Goal: Information Seeking & Learning: Learn about a topic

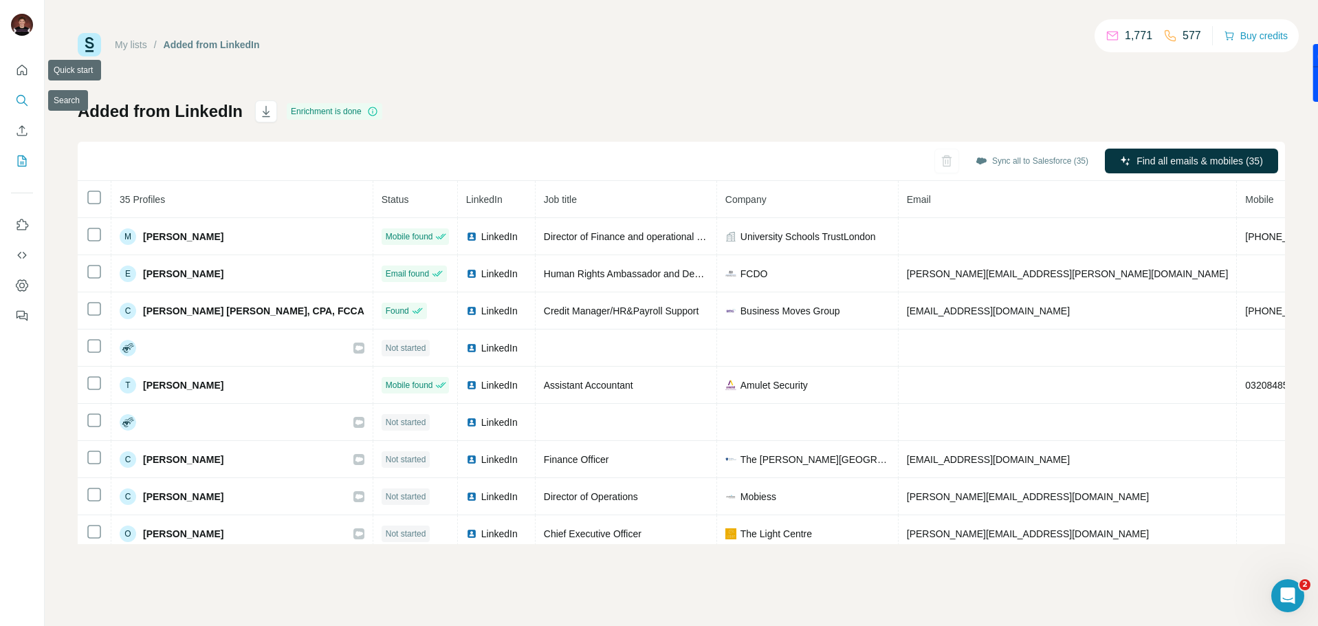
click at [24, 92] on button "Search" at bounding box center [22, 100] width 22 height 25
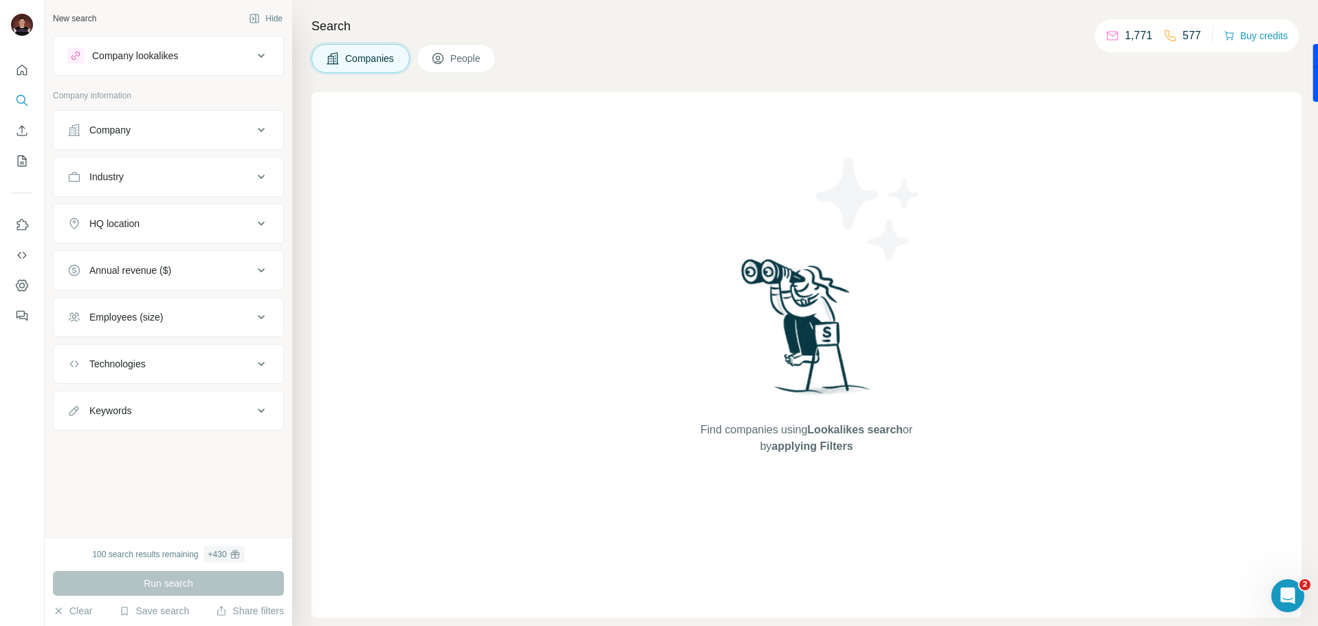
click at [171, 58] on div "Company lookalikes" at bounding box center [135, 56] width 86 height 14
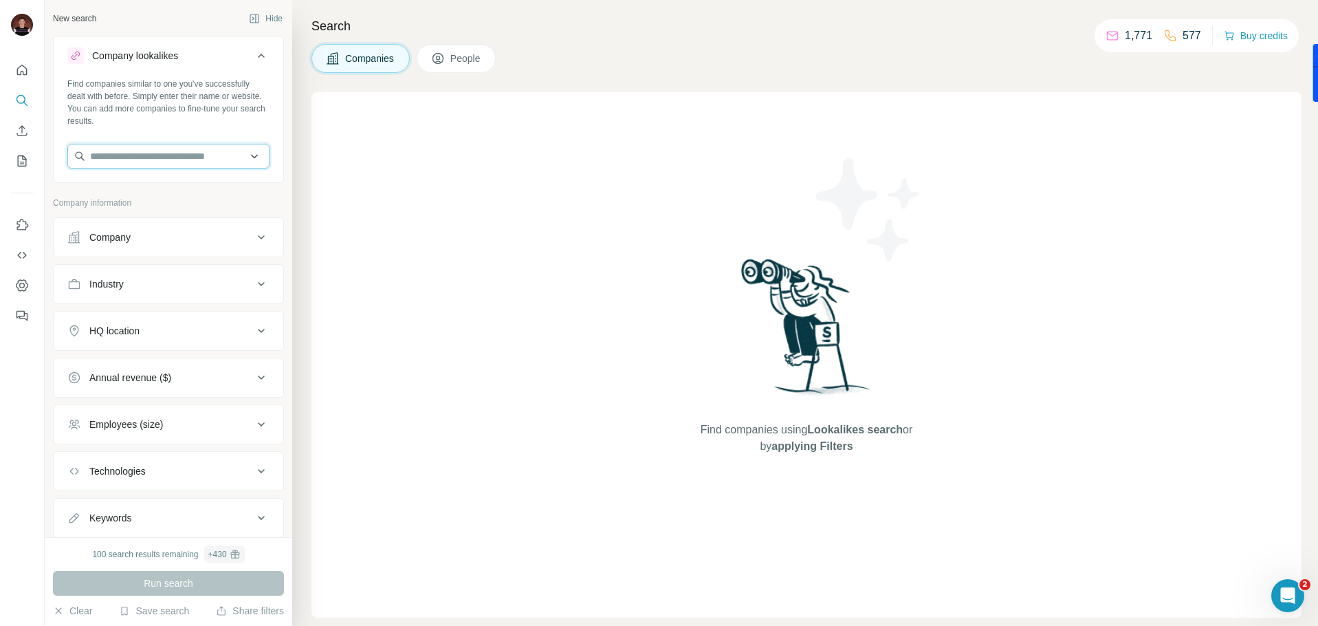
click at [140, 162] on input "text" at bounding box center [168, 156] width 202 height 25
click at [116, 156] on input "text" at bounding box center [168, 156] width 202 height 25
paste input "**********"
type input "**********"
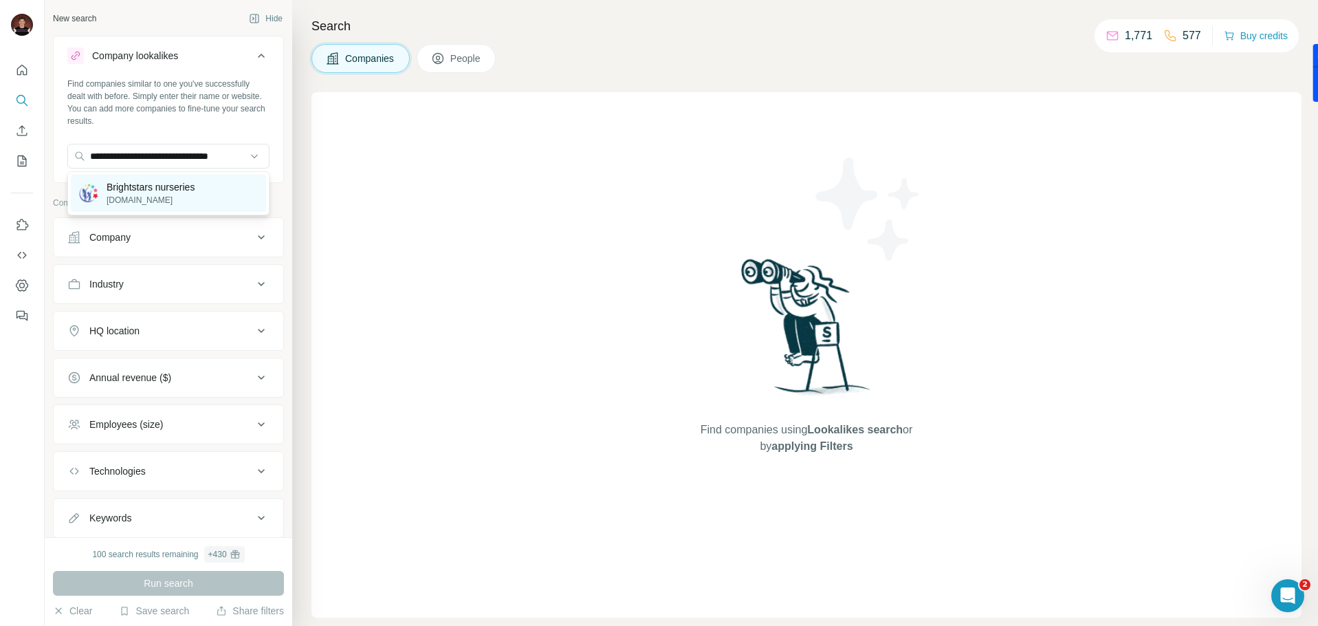
scroll to position [0, 0]
click at [195, 194] on p "[DOMAIN_NAME]" at bounding box center [151, 200] width 88 height 12
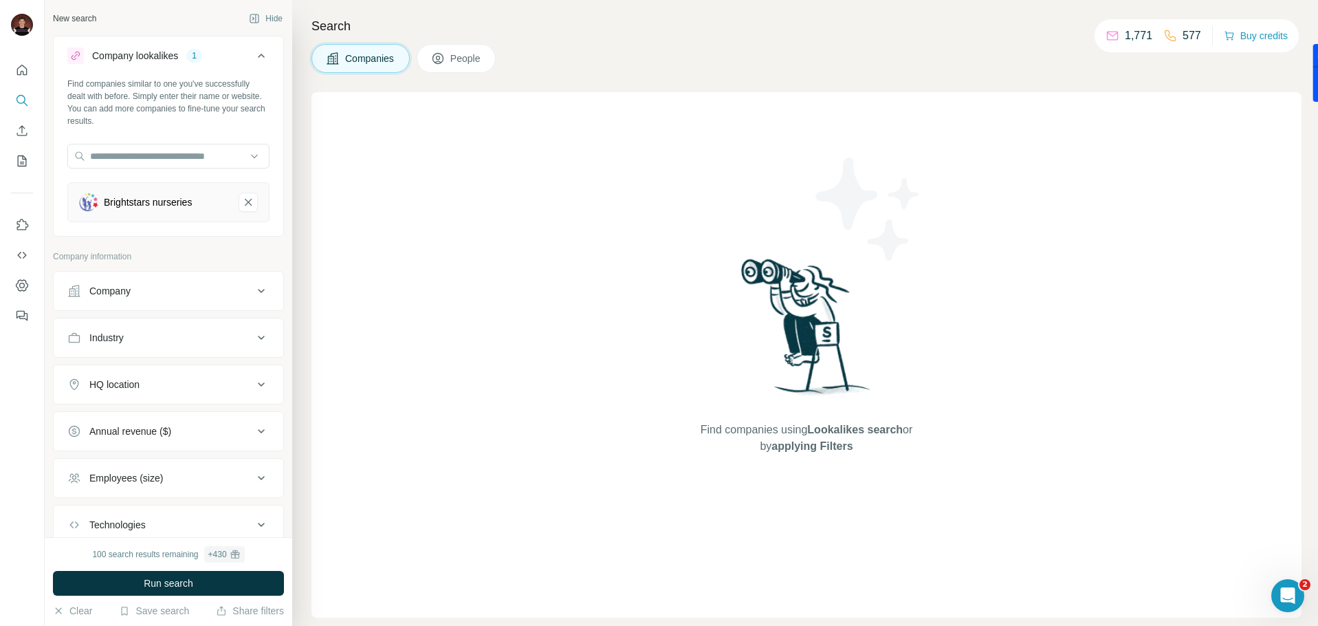
click at [199, 285] on div "Company" at bounding box center [160, 291] width 186 height 14
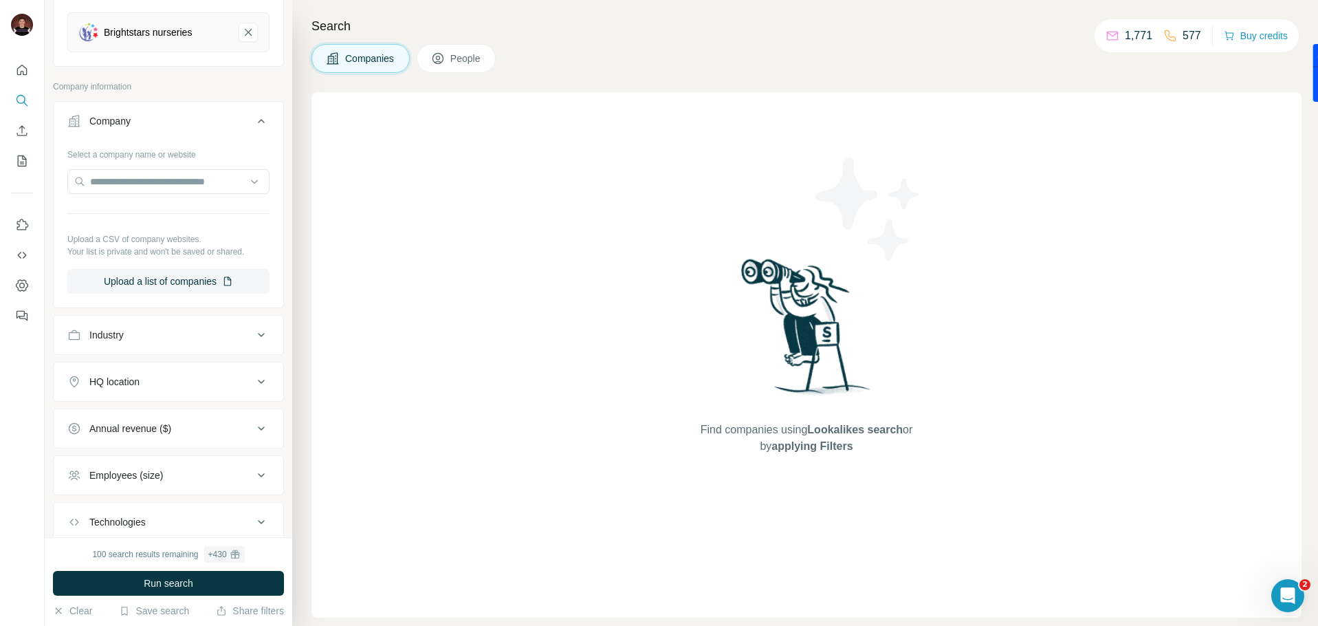
scroll to position [180, 0]
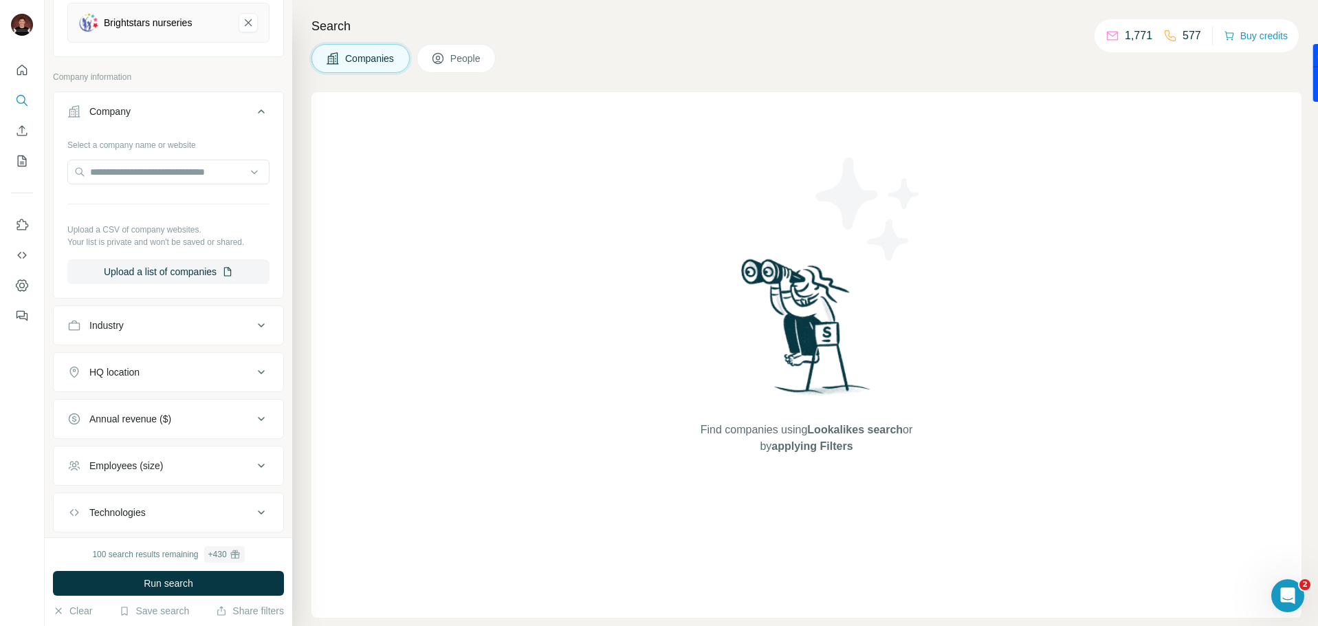
click at [166, 325] on div "Industry" at bounding box center [160, 325] width 186 height 14
click at [156, 359] on input at bounding box center [161, 359] width 170 height 15
click at [167, 327] on div "Industry" at bounding box center [160, 325] width 186 height 14
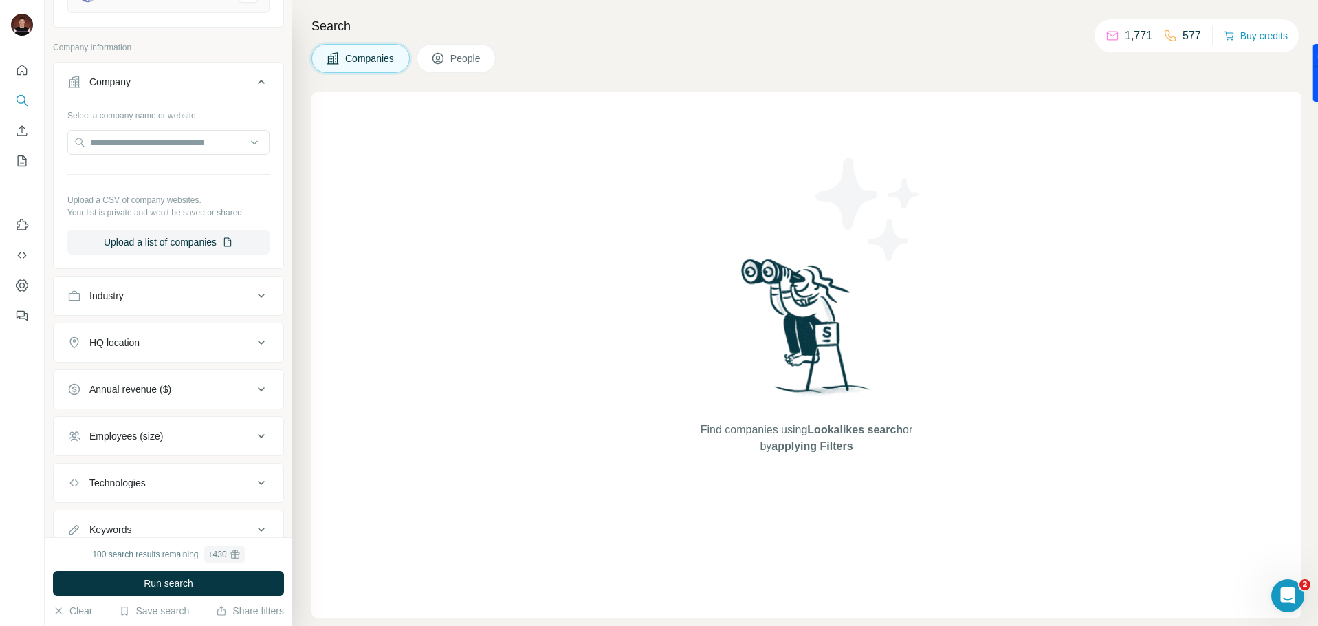
scroll to position [221, 0]
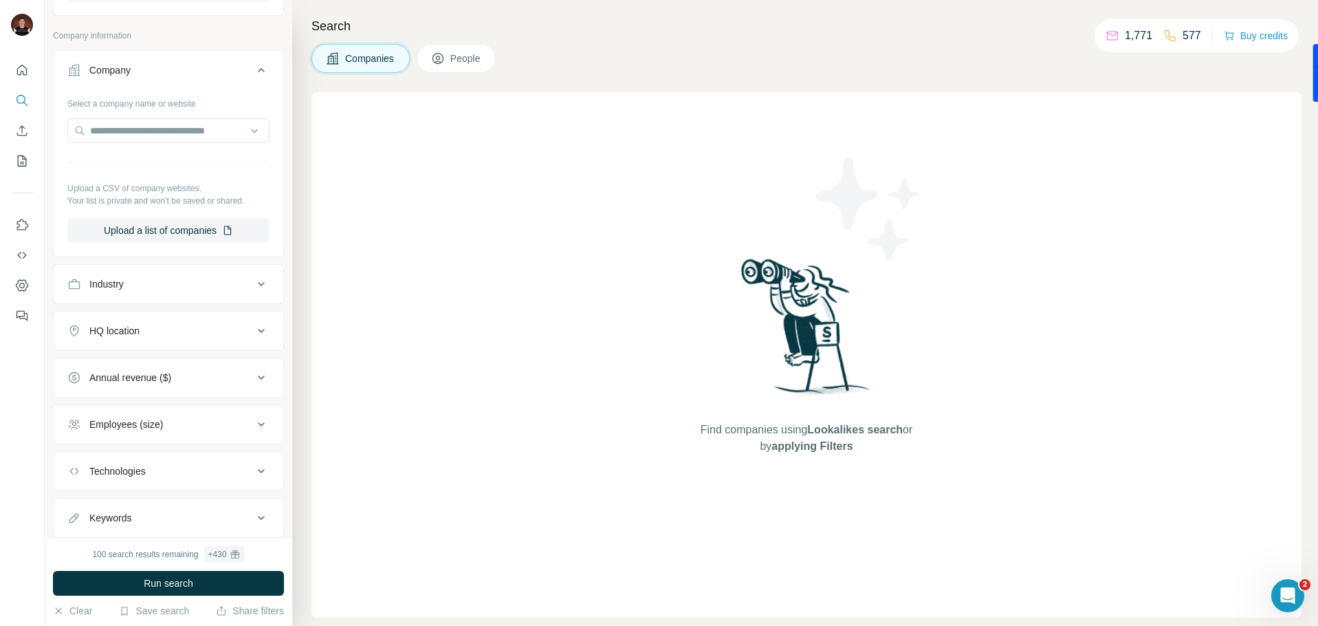
click at [167, 341] on button "HQ location" at bounding box center [169, 330] width 230 height 33
click at [167, 341] on button "HQ location" at bounding box center [169, 333] width 230 height 39
click at [169, 340] on button "HQ location" at bounding box center [169, 330] width 230 height 33
click at [160, 376] on input "text" at bounding box center [168, 365] width 202 height 25
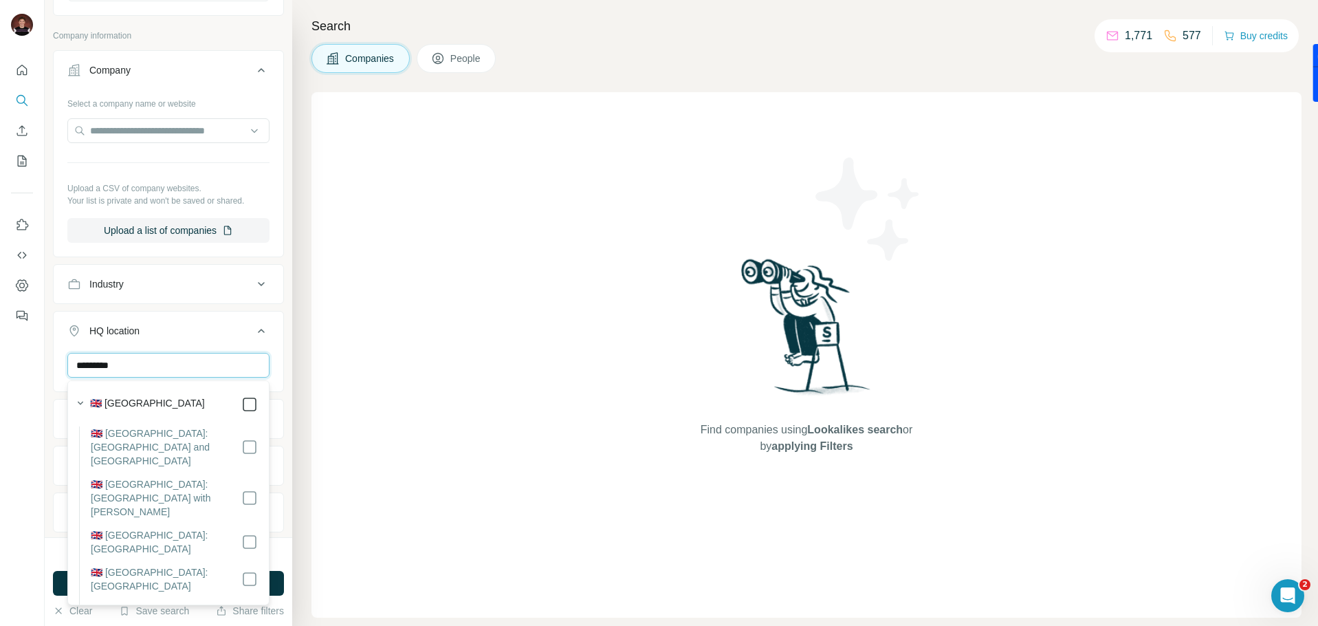
type input "*********"
click at [246, 403] on div at bounding box center [249, 404] width 17 height 17
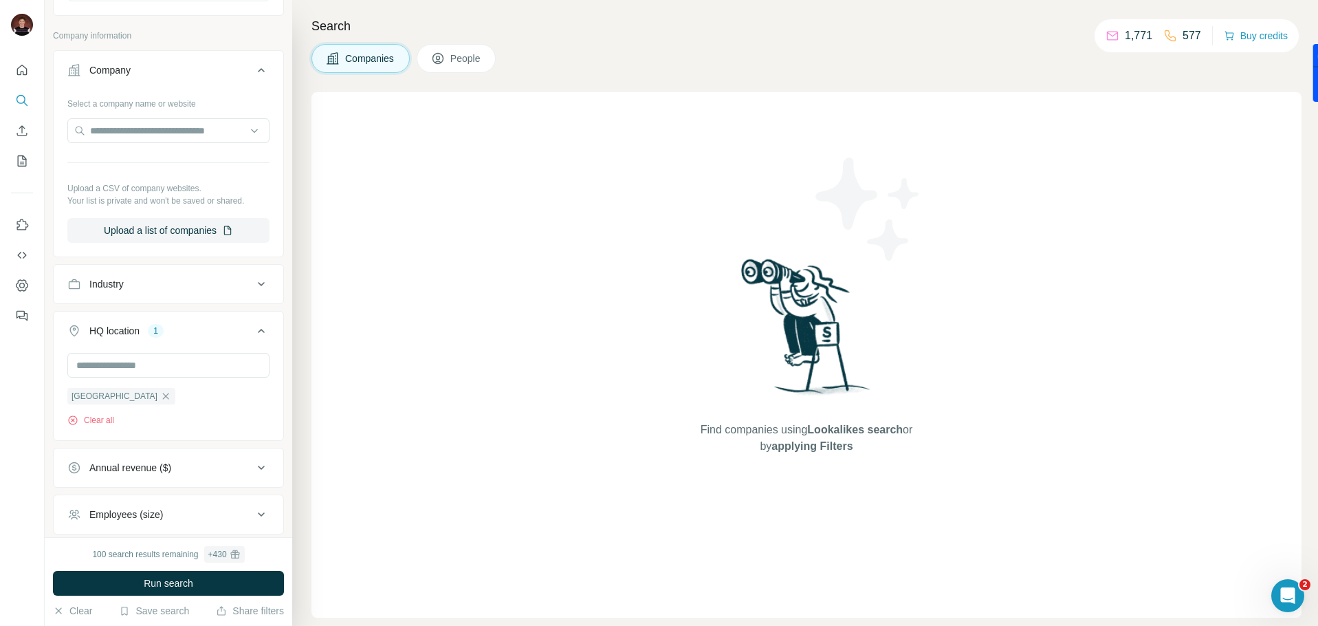
click at [41, 410] on div at bounding box center [22, 313] width 45 height 626
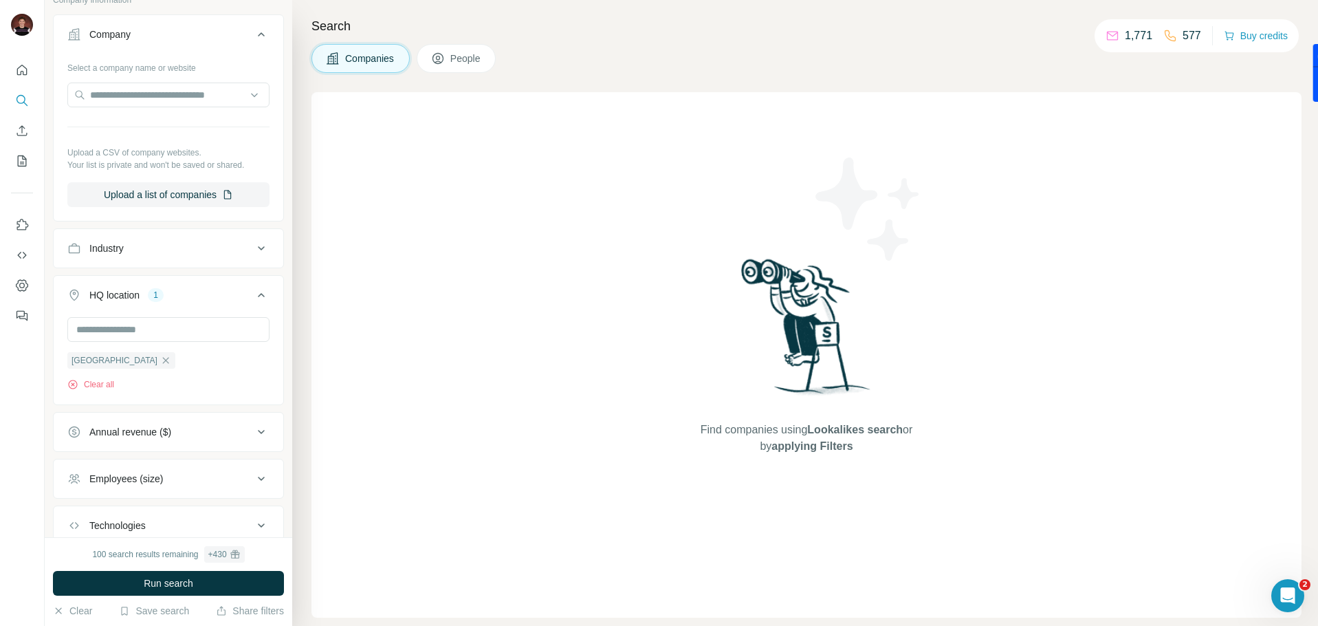
scroll to position [274, 0]
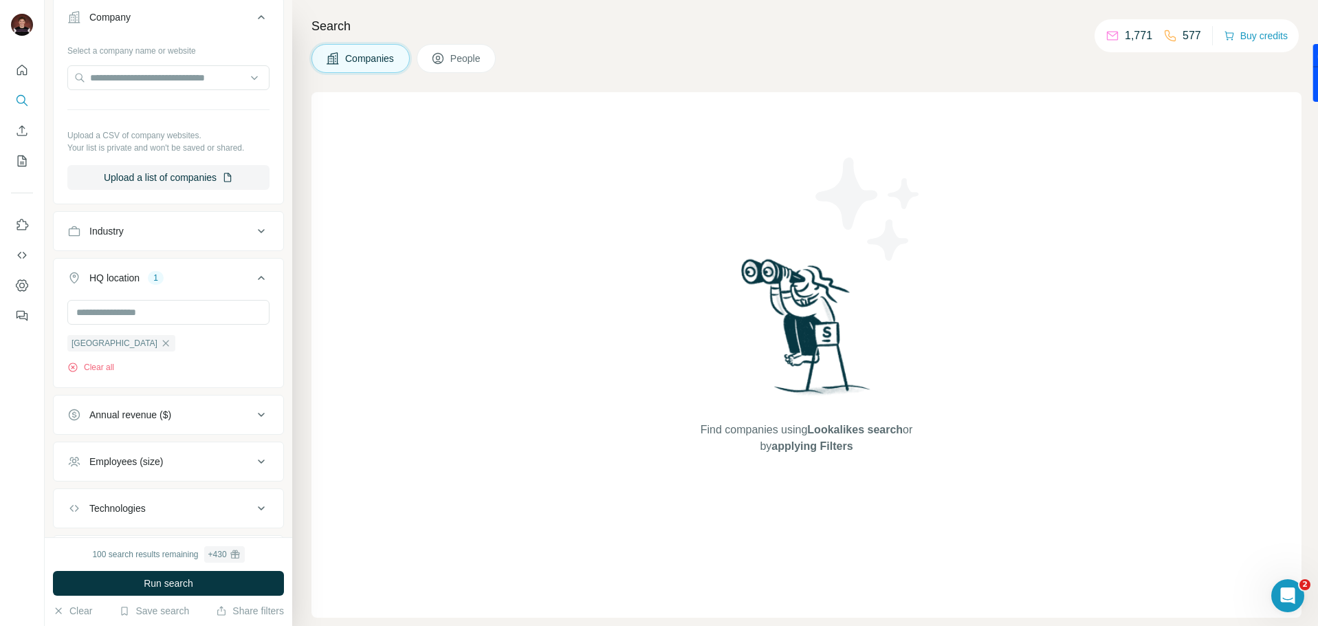
click at [189, 417] on div "Annual revenue ($)" at bounding box center [160, 415] width 186 height 14
drag, startPoint x: 76, startPoint y: 470, endPoint x: 76, endPoint y: 490, distance: 20.6
click at [76, 475] on icon at bounding box center [75, 470] width 17 height 17
drag, startPoint x: 76, startPoint y: 496, endPoint x: 75, endPoint y: 503, distance: 6.9
click at [75, 501] on icon at bounding box center [75, 496] width 17 height 17
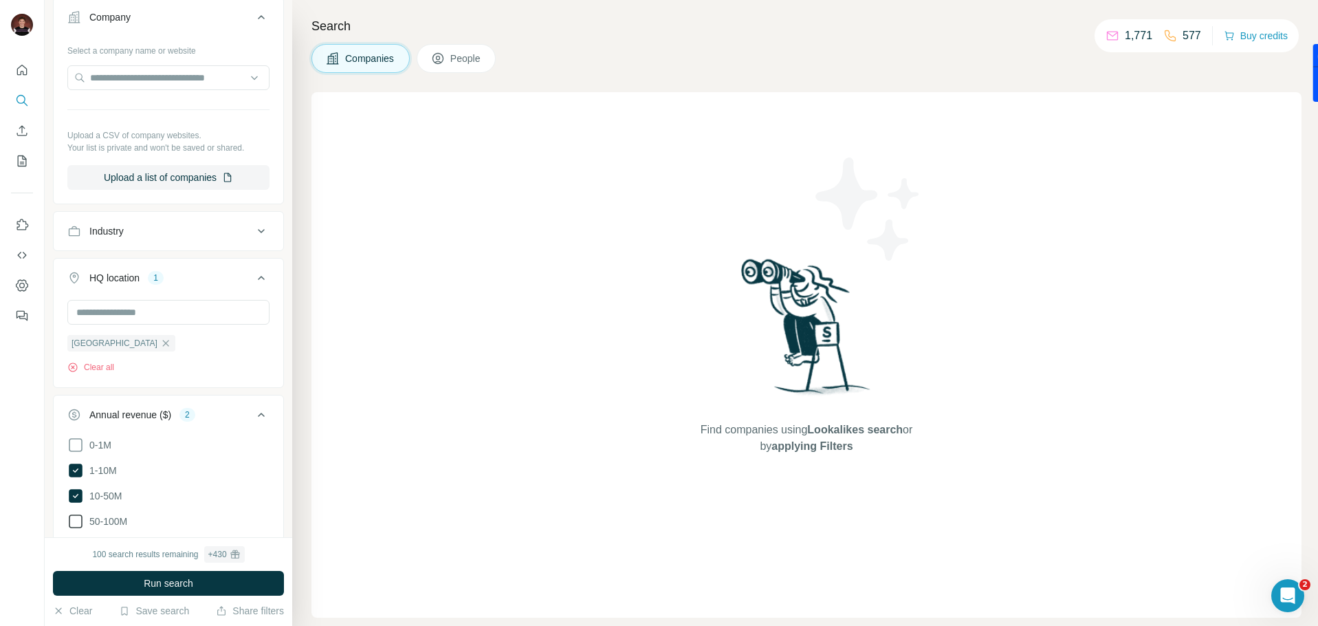
click at [80, 527] on icon at bounding box center [75, 521] width 17 height 17
click at [13, 497] on div at bounding box center [22, 313] width 45 height 626
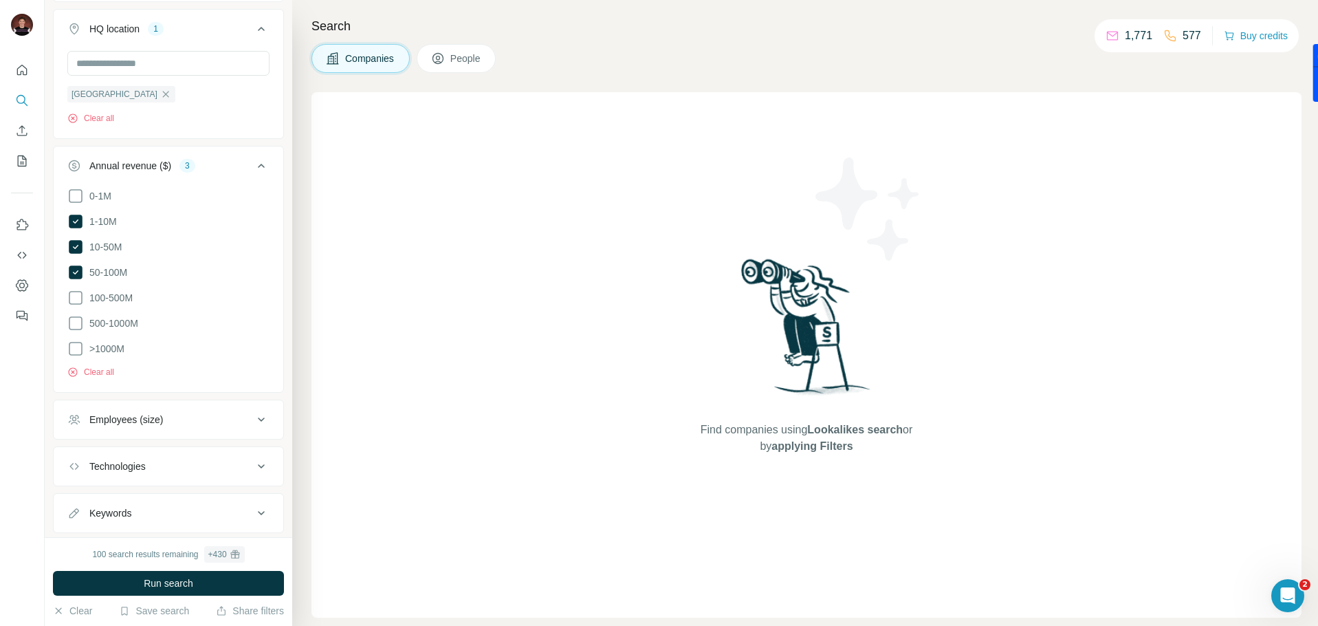
scroll to position [553, 0]
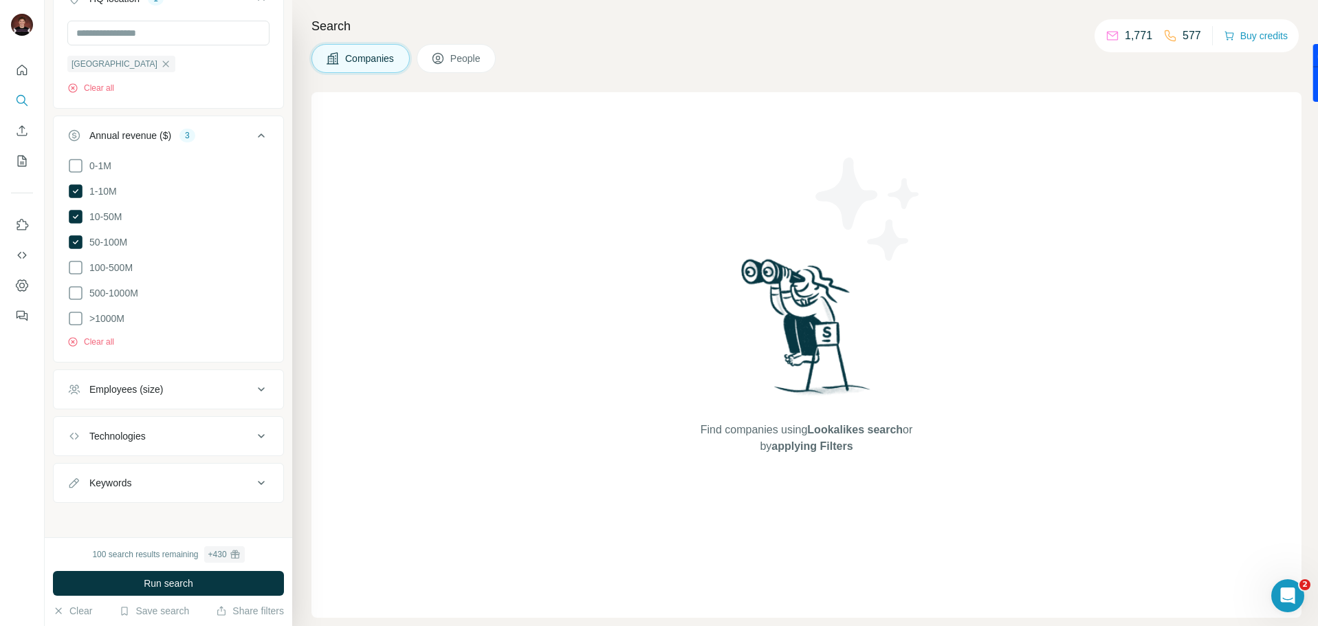
click at [142, 374] on button "Employees (size)" at bounding box center [169, 389] width 230 height 33
click at [77, 466] on icon at bounding box center [75, 470] width 17 height 17
drag, startPoint x: 80, startPoint y: 494, endPoint x: 82, endPoint y: 508, distance: 13.9
click at [83, 499] on ul "0-1 2-10 11-50 [PHONE_NUMBER] 501-1K 1K-5K 5K-10K 10K-50K 50K-100K 100K-500K 50…" at bounding box center [168, 559] width 202 height 297
click at [80, 513] on icon at bounding box center [75, 521] width 17 height 17
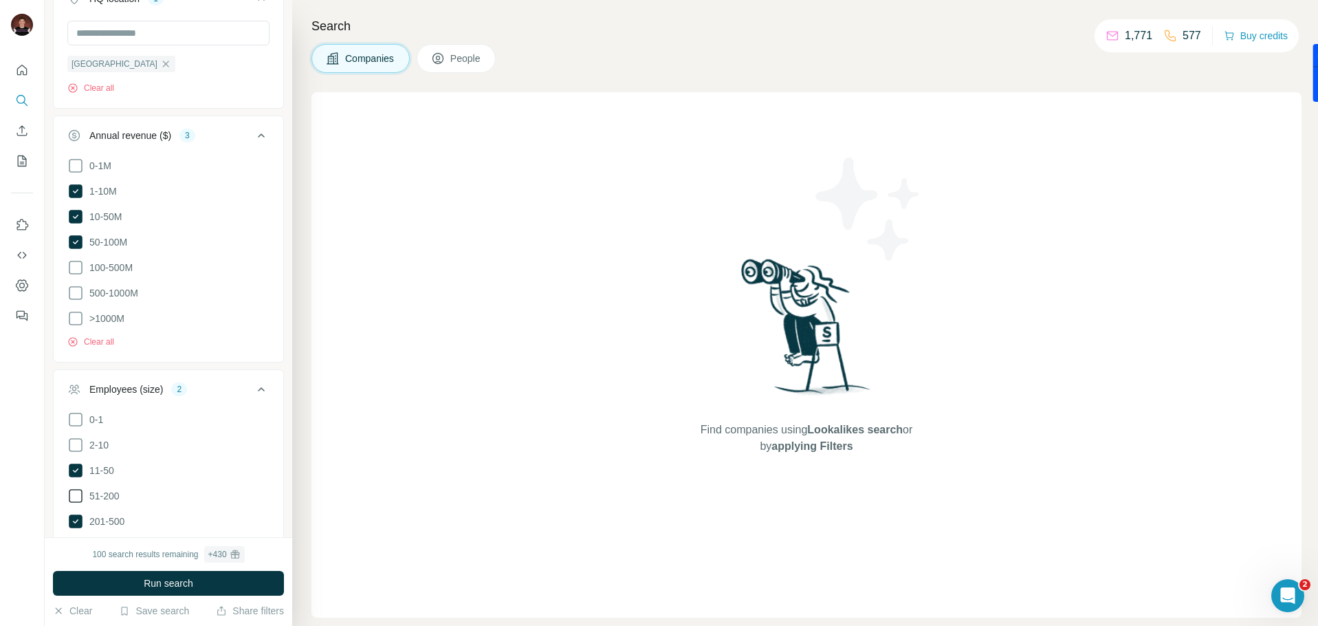
click at [74, 488] on icon at bounding box center [75, 496] width 17 height 17
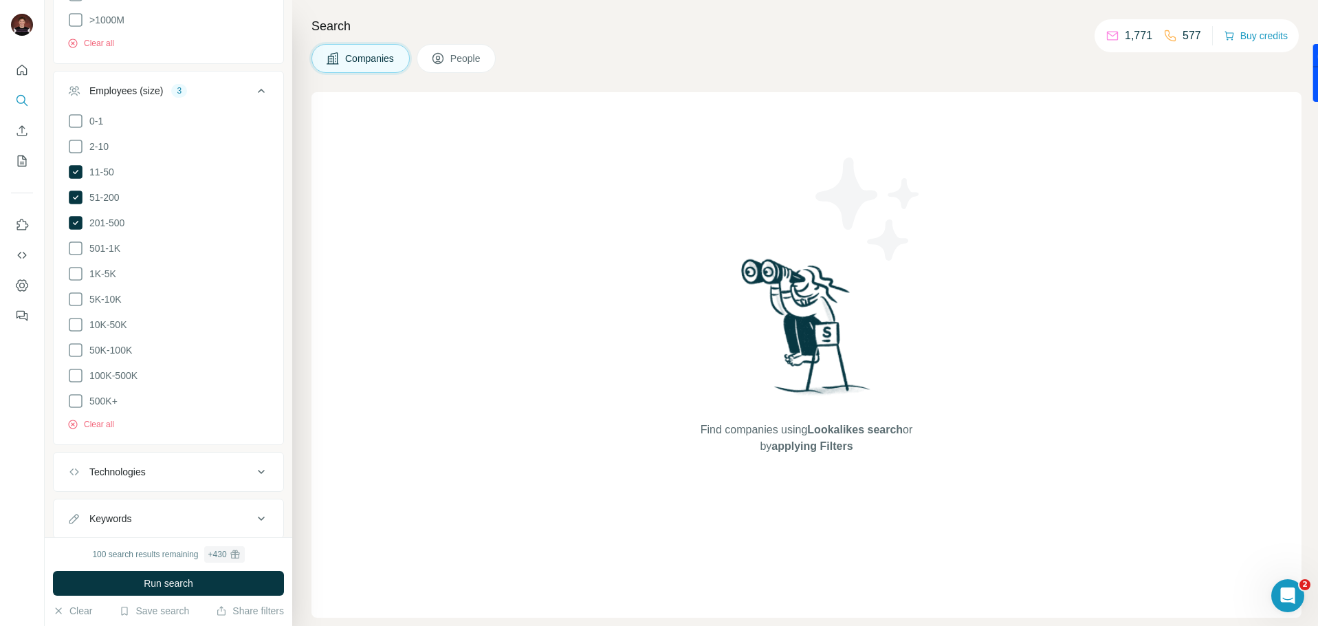
scroll to position [879, 0]
click at [443, 54] on icon at bounding box center [438, 59] width 14 height 14
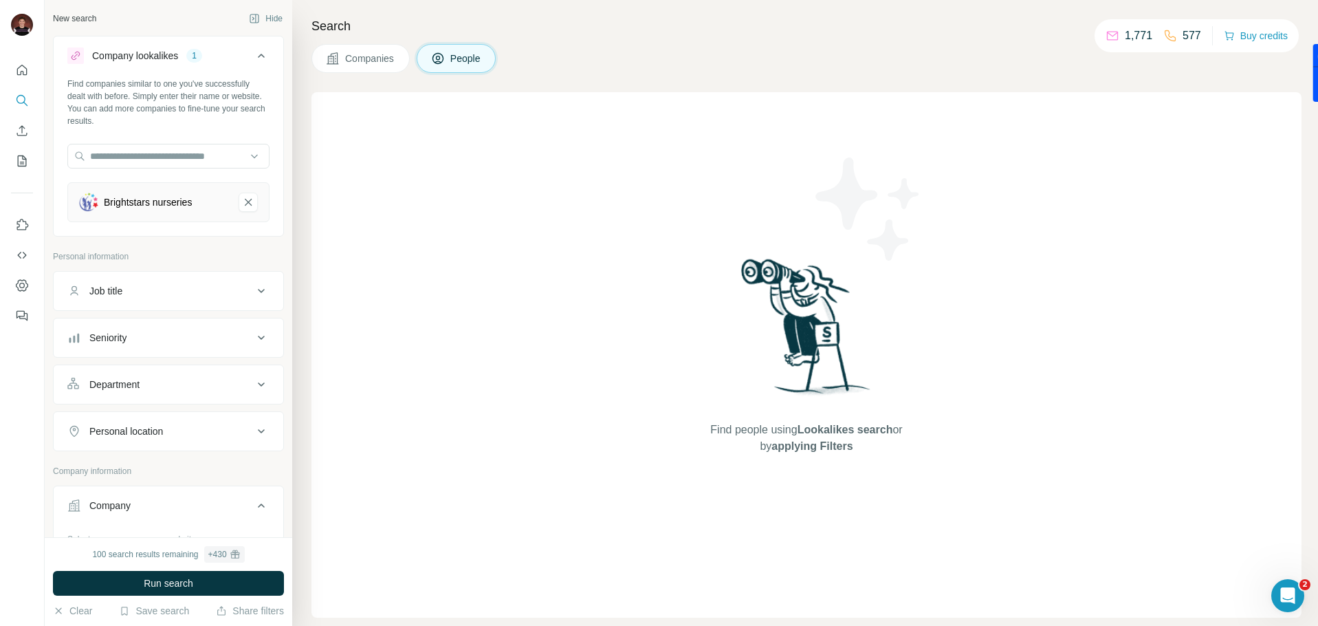
click at [122, 290] on div "Job title" at bounding box center [105, 291] width 33 height 14
click at [145, 426] on div "Department" at bounding box center [160, 426] width 186 height 14
click at [159, 473] on div at bounding box center [168, 462] width 202 height 28
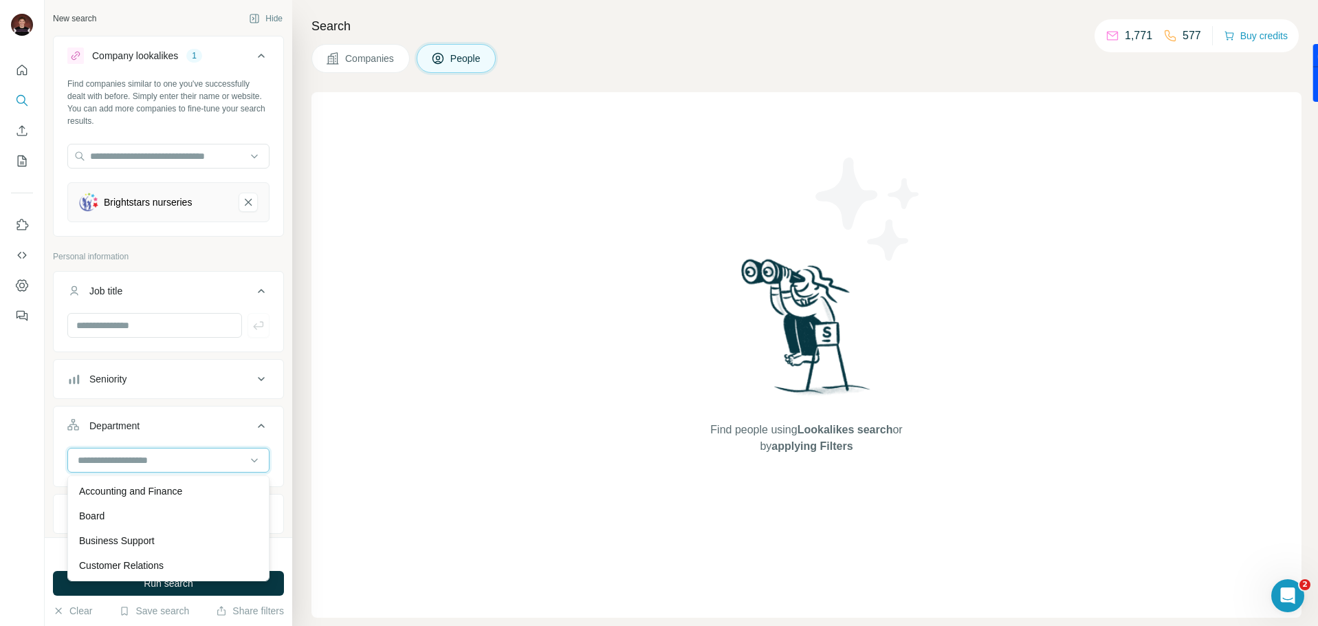
click at [158, 454] on input at bounding box center [161, 460] width 170 height 15
drag, startPoint x: 149, startPoint y: 463, endPoint x: 149, endPoint y: 472, distance: 8.9
click at [149, 465] on input at bounding box center [161, 460] width 170 height 15
click at [145, 487] on p "Accounting and Finance" at bounding box center [130, 491] width 103 height 14
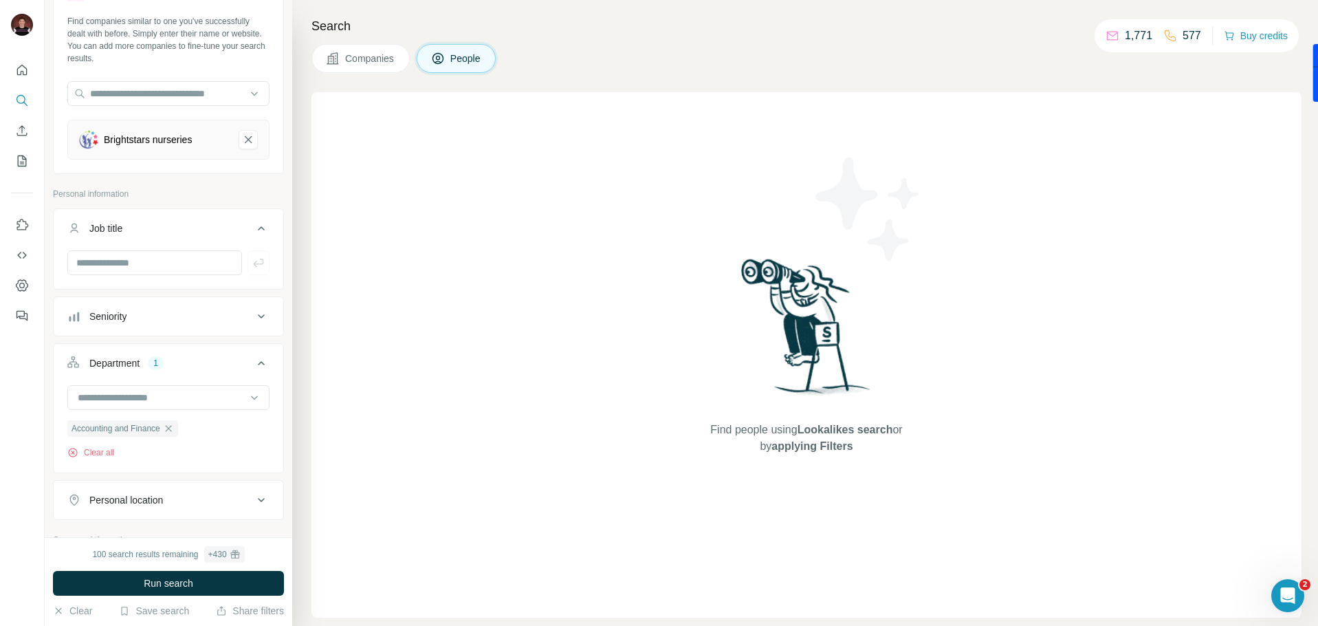
scroll to position [64, 0]
click at [155, 496] on div "Personal location" at bounding box center [126, 499] width 74 height 14
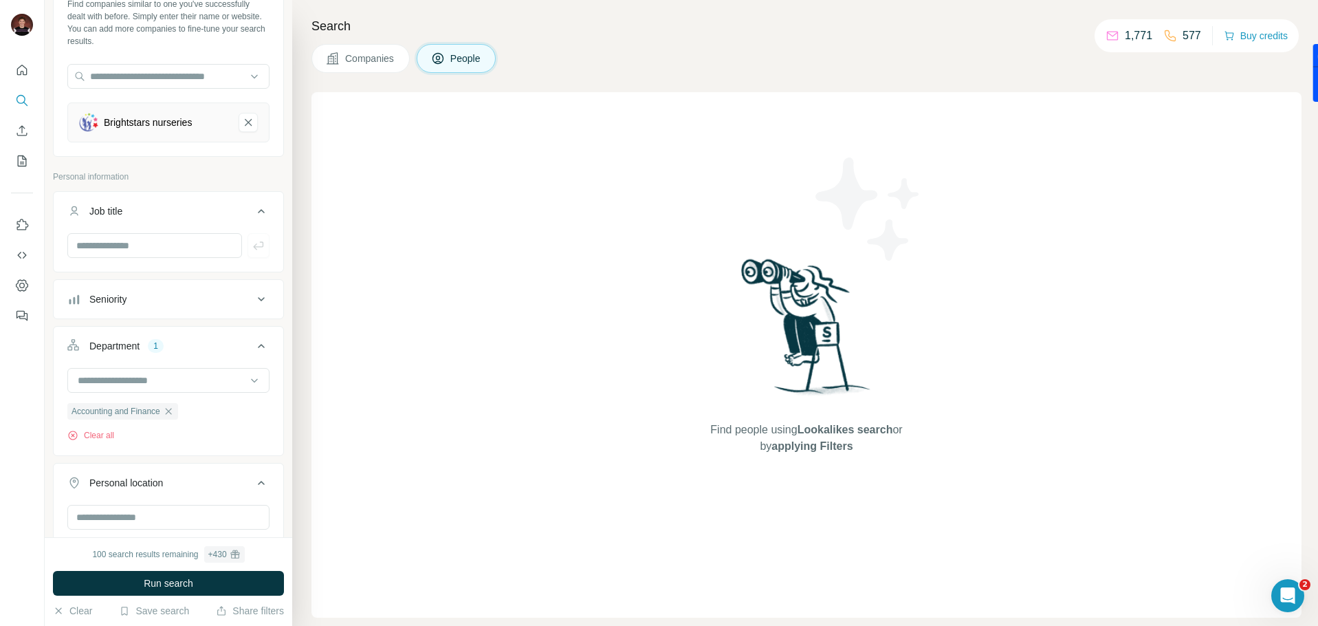
scroll to position [75, 0]
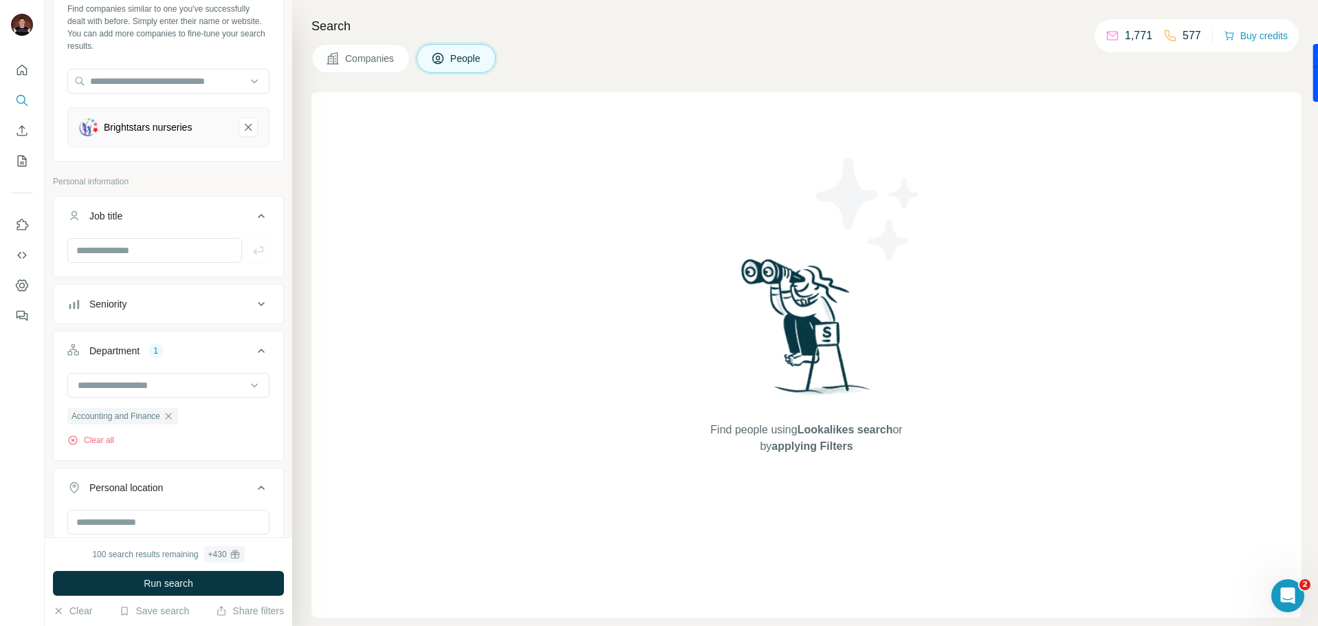
click at [158, 484] on div "Personal location" at bounding box center [126, 488] width 74 height 14
click at [172, 578] on span "Run search" at bounding box center [169, 583] width 50 height 14
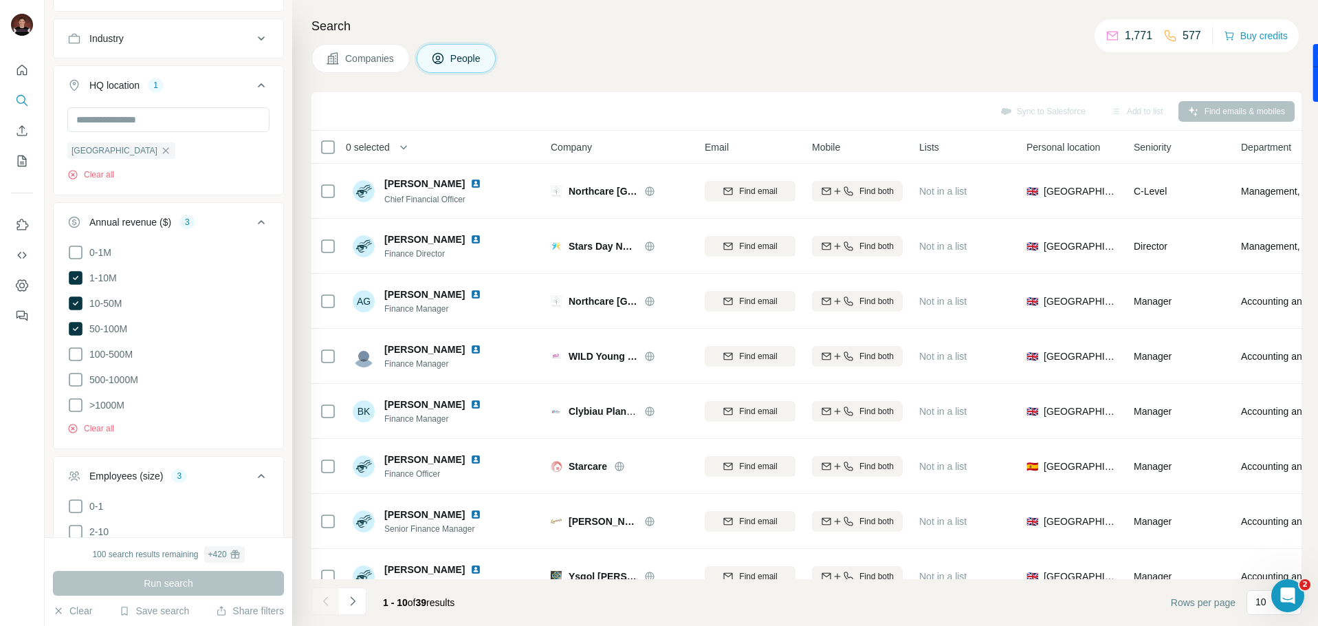
scroll to position [874, 0]
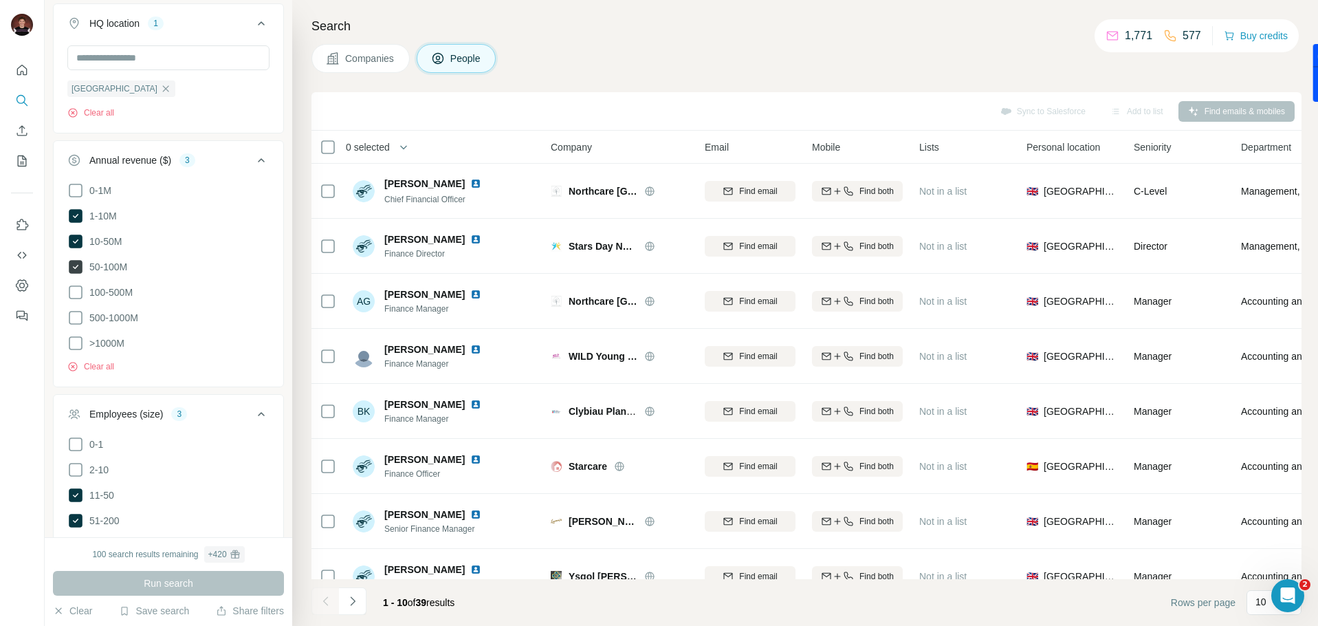
click at [78, 265] on icon at bounding box center [76, 267] width 6 height 4
click at [77, 233] on icon at bounding box center [75, 241] width 17 height 17
click at [75, 218] on icon at bounding box center [76, 216] width 6 height 4
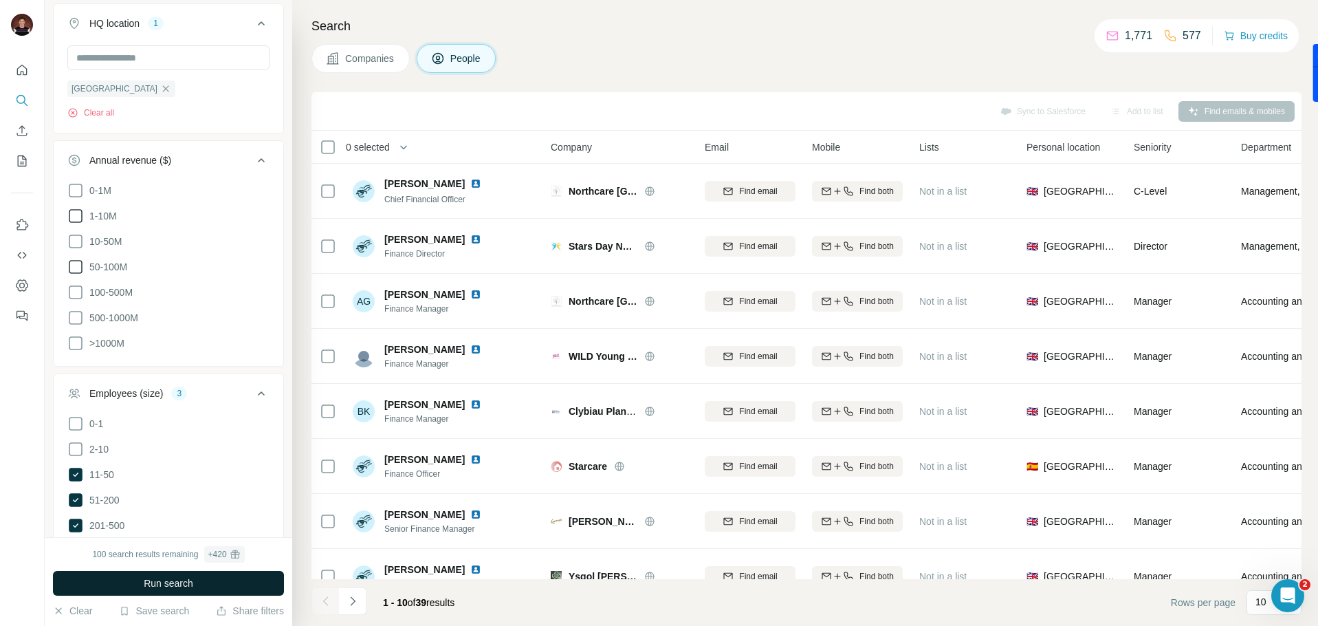
click at [202, 582] on button "Run search" at bounding box center [168, 583] width 231 height 25
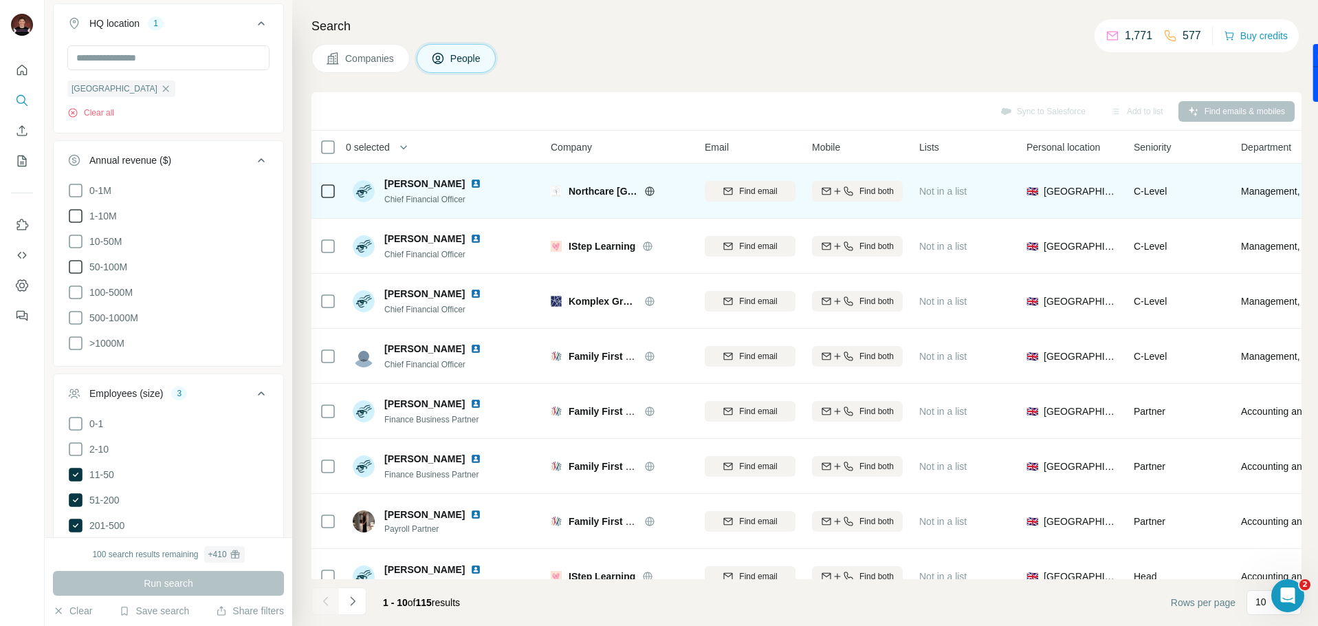
click at [470, 182] on img at bounding box center [475, 183] width 11 height 11
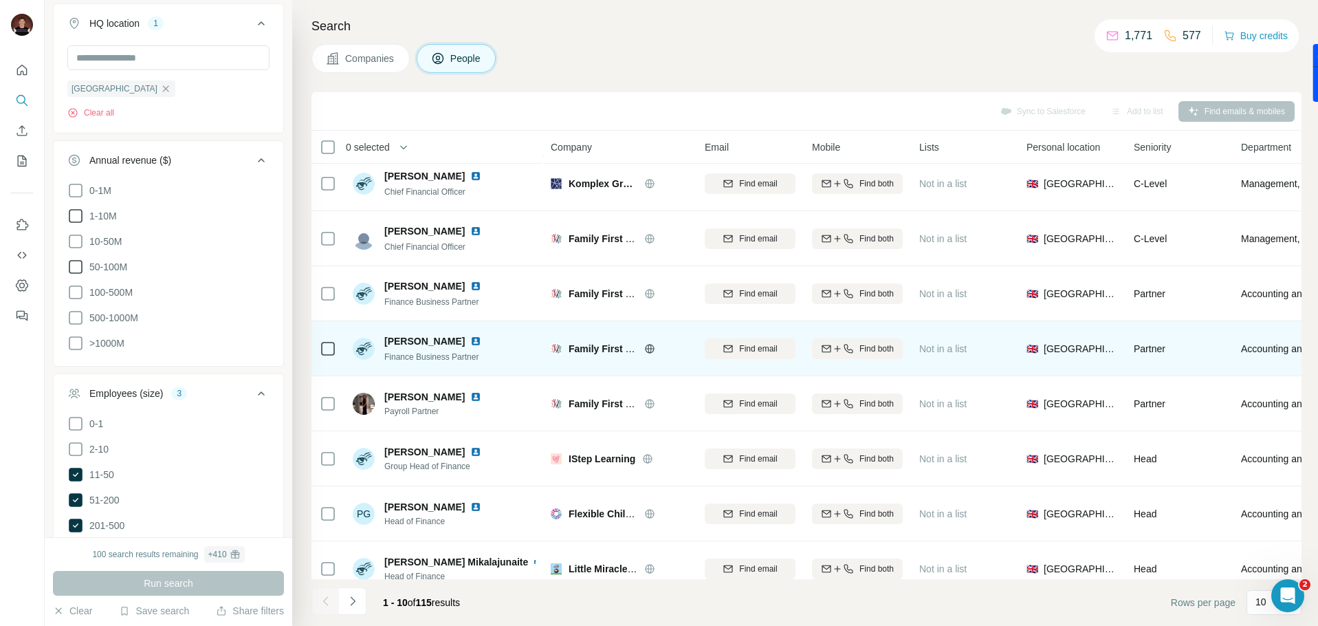
scroll to position [135, 0]
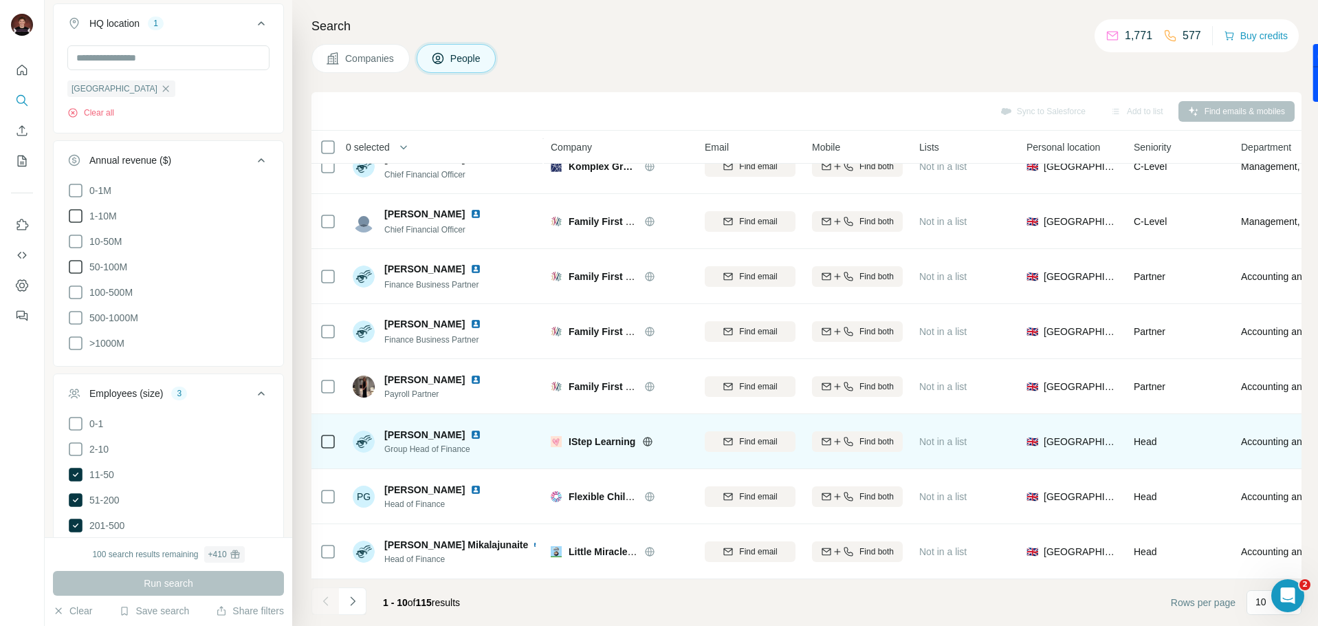
click at [481, 435] on img at bounding box center [475, 434] width 11 height 11
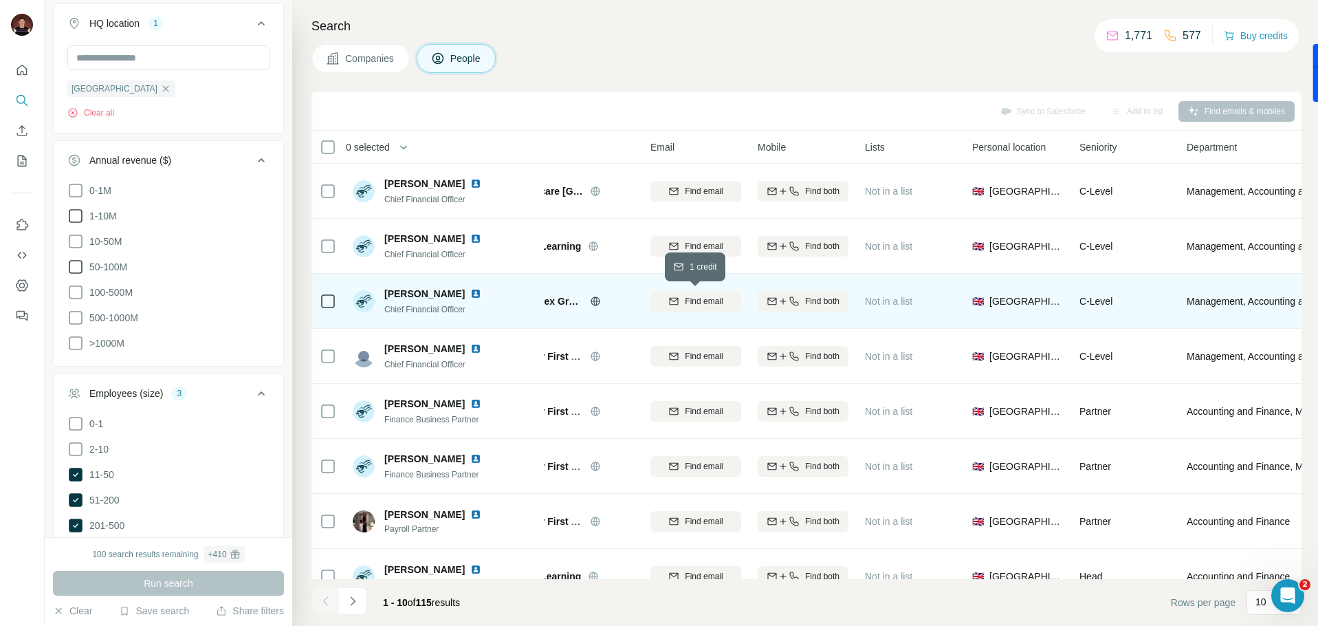
scroll to position [0, 0]
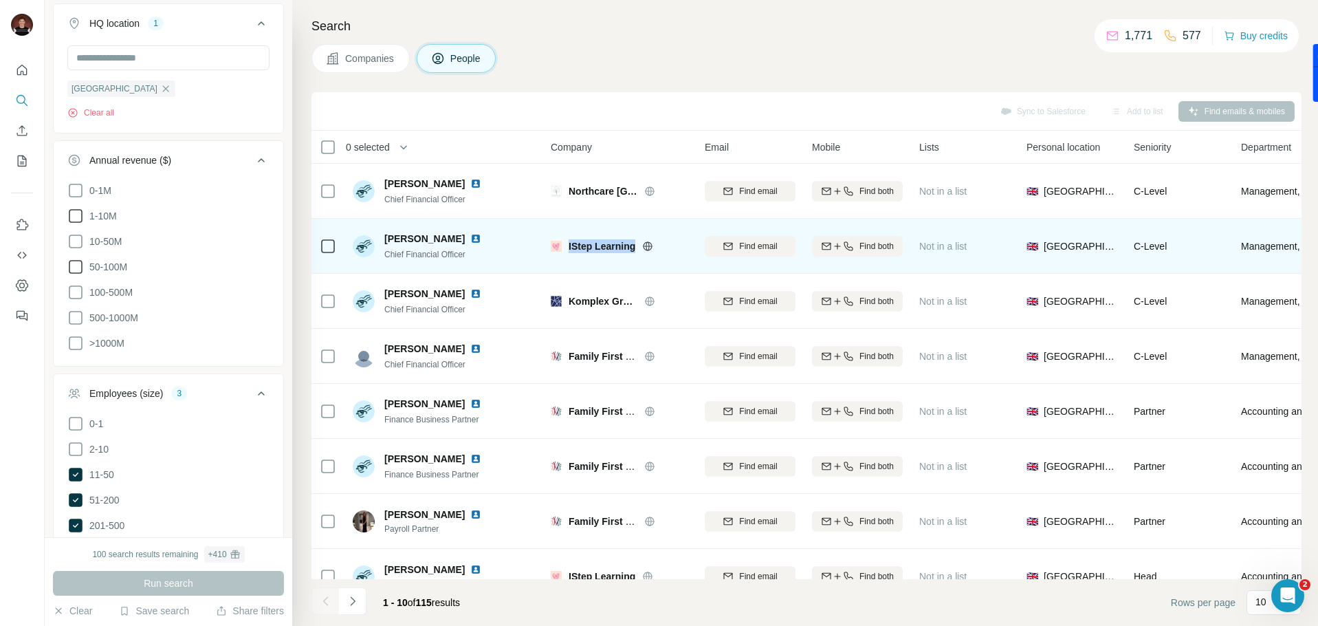
drag, startPoint x: 567, startPoint y: 248, endPoint x: 633, endPoint y: 248, distance: 66.0
click at [633, 248] on div "IStep Learning" at bounding box center [620, 246] width 138 height 14
copy span "IStep Learning"
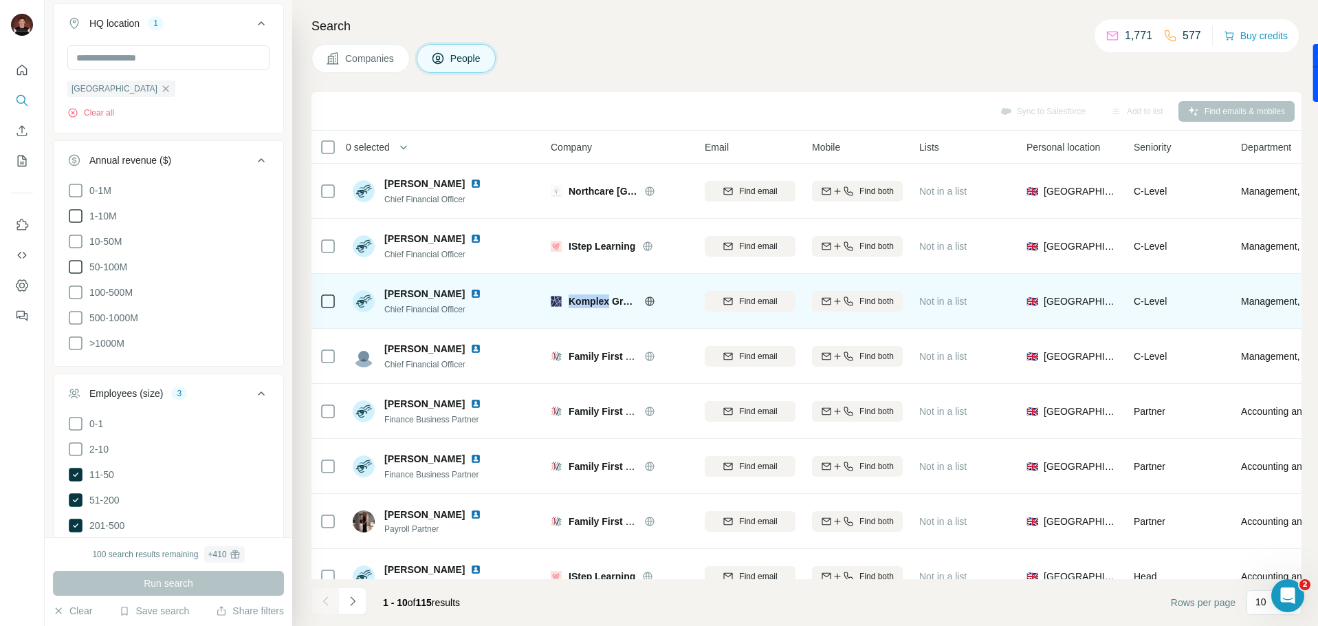
copy span "Komplex"
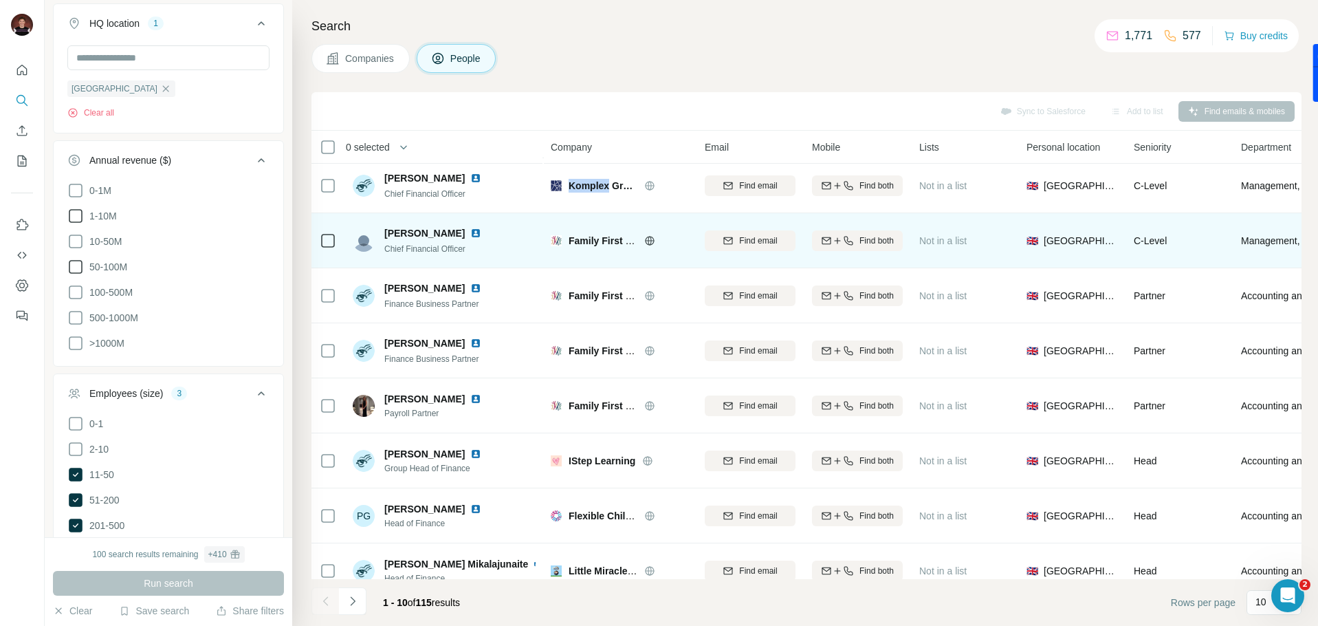
scroll to position [135, 0]
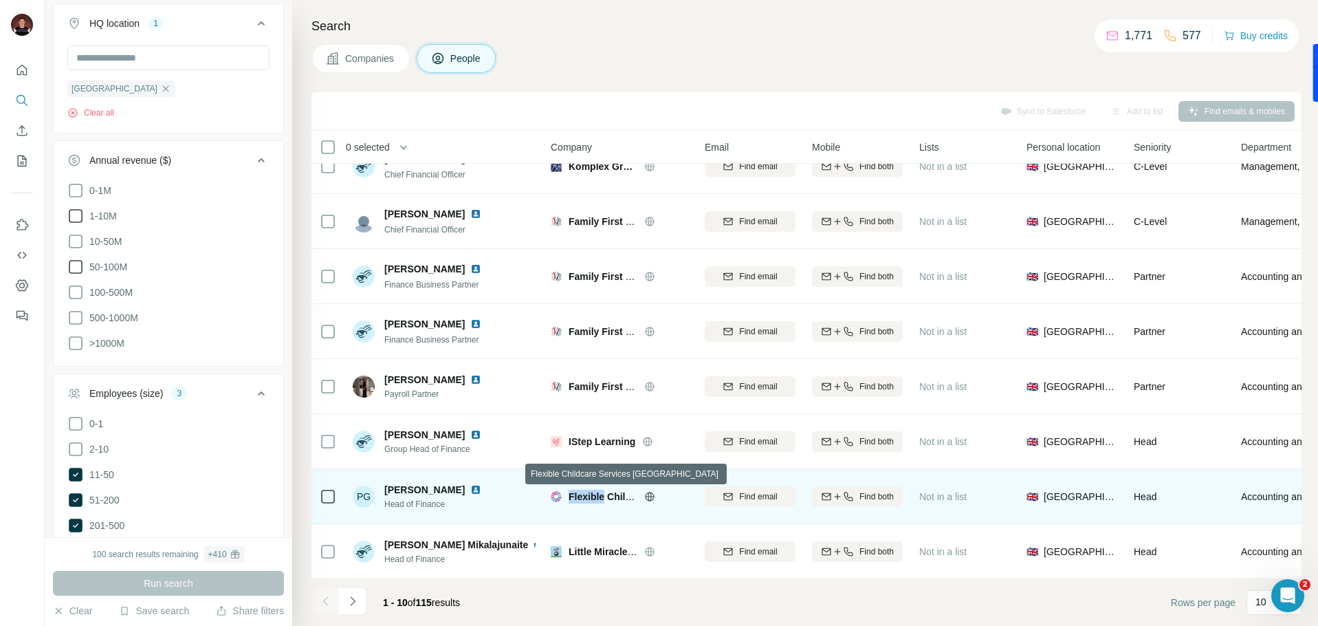
copy span "Flexible"
drag, startPoint x: 609, startPoint y: 496, endPoint x: 576, endPoint y: 494, distance: 33.1
click at [576, 495] on span "Flexible Childcare Services [GEOGRAPHIC_DATA]" at bounding box center [684, 496] width 230 height 11
click at [576, 494] on span "Flexible Childcare Services [GEOGRAPHIC_DATA]" at bounding box center [684, 496] width 230 height 11
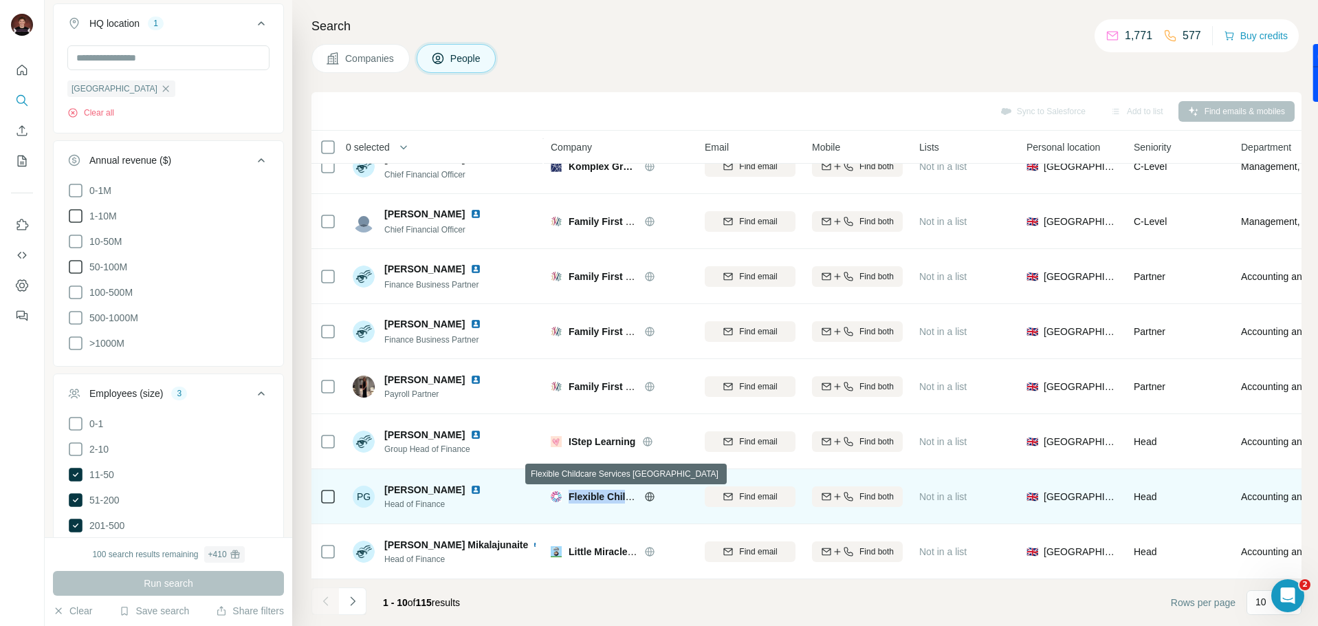
click at [577, 493] on span "Flexible Childcare Services [GEOGRAPHIC_DATA]" at bounding box center [684, 496] width 230 height 11
copy div "Flexible Childcare Services [GEOGRAPHIC_DATA]"
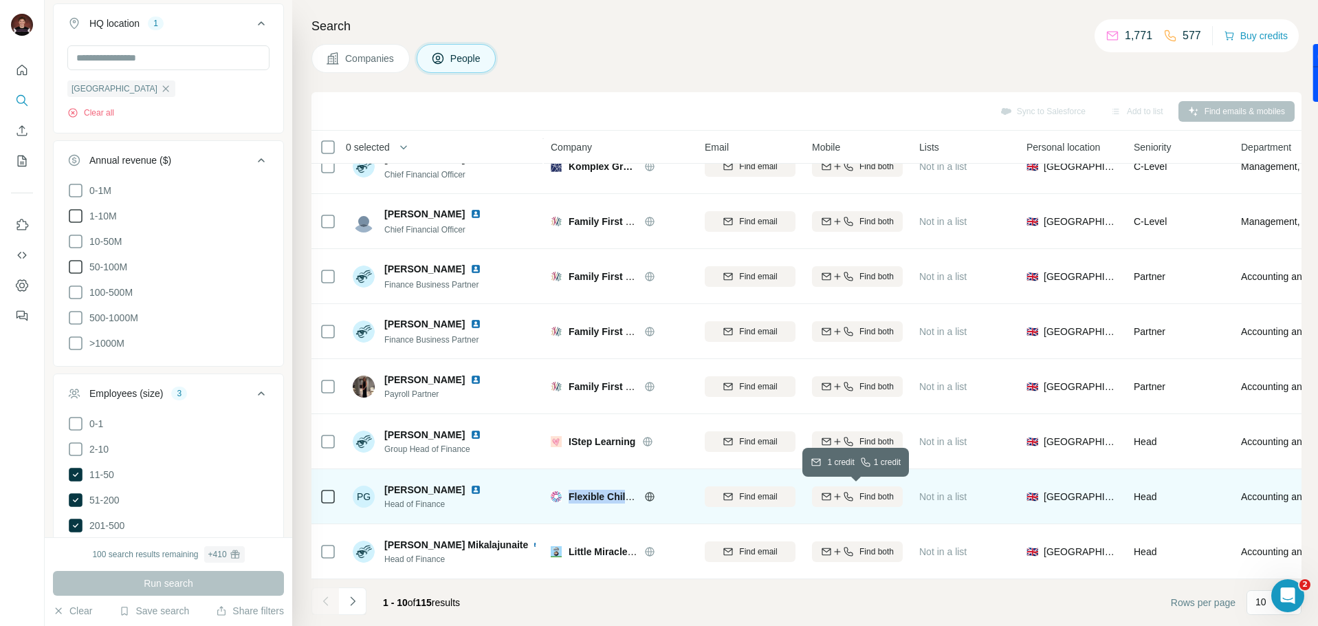
click at [868, 497] on span "Find both" at bounding box center [877, 496] width 34 height 12
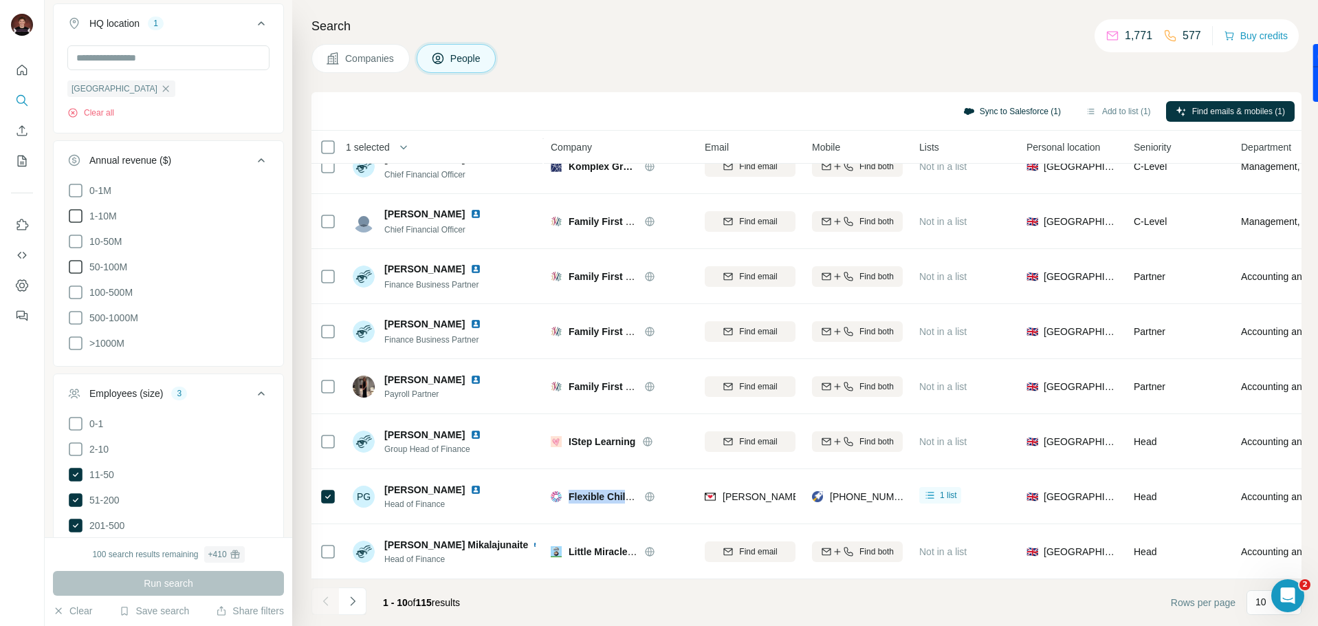
click at [1017, 111] on button "Sync to Salesforce (1)" at bounding box center [1012, 111] width 117 height 21
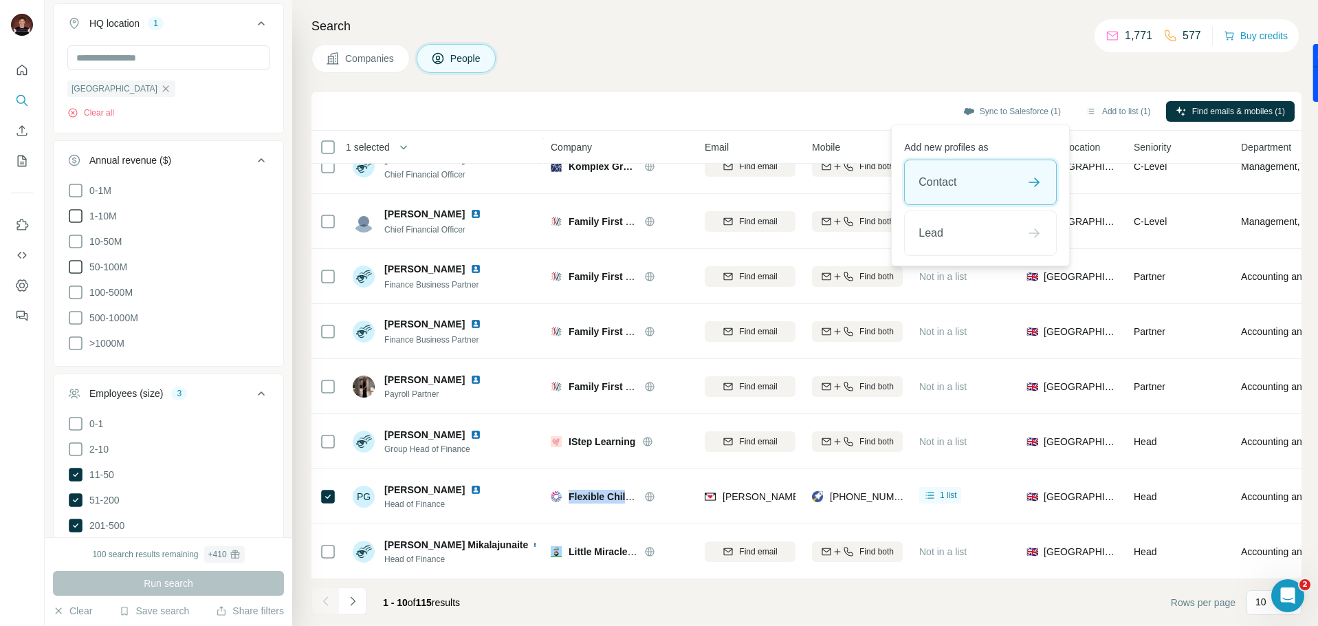
click at [974, 191] on div "Contact" at bounding box center [980, 182] width 151 height 44
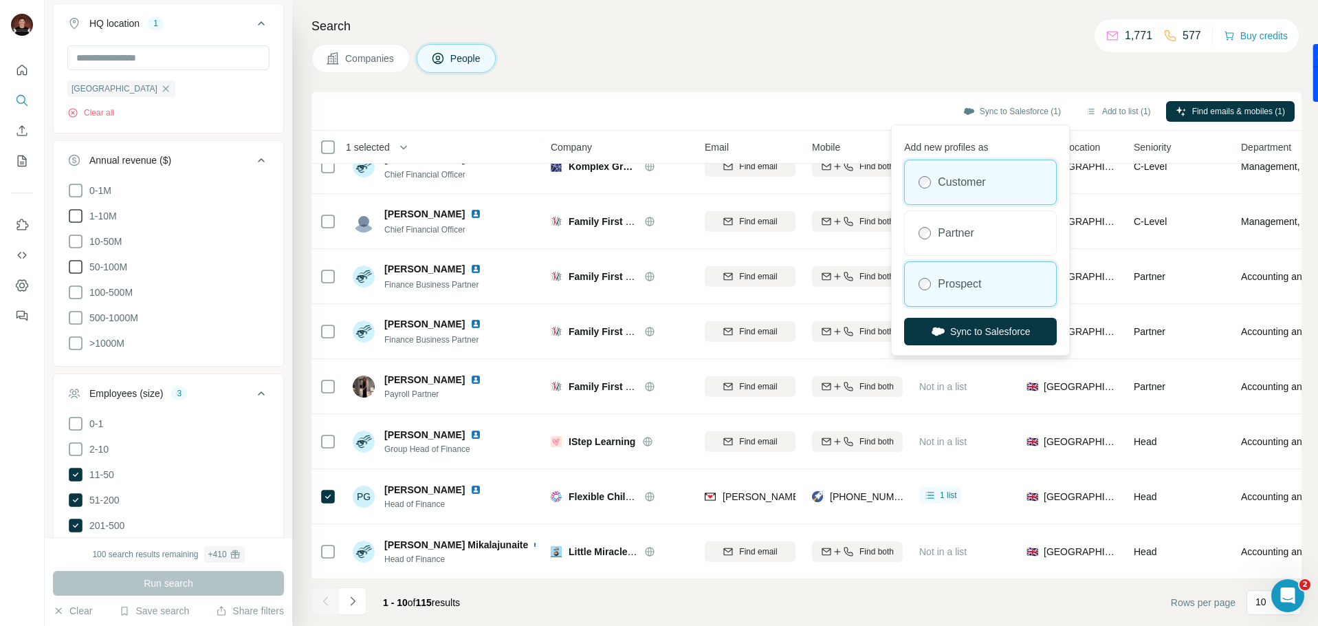
click at [967, 278] on label "Prospect" at bounding box center [959, 284] width 43 height 17
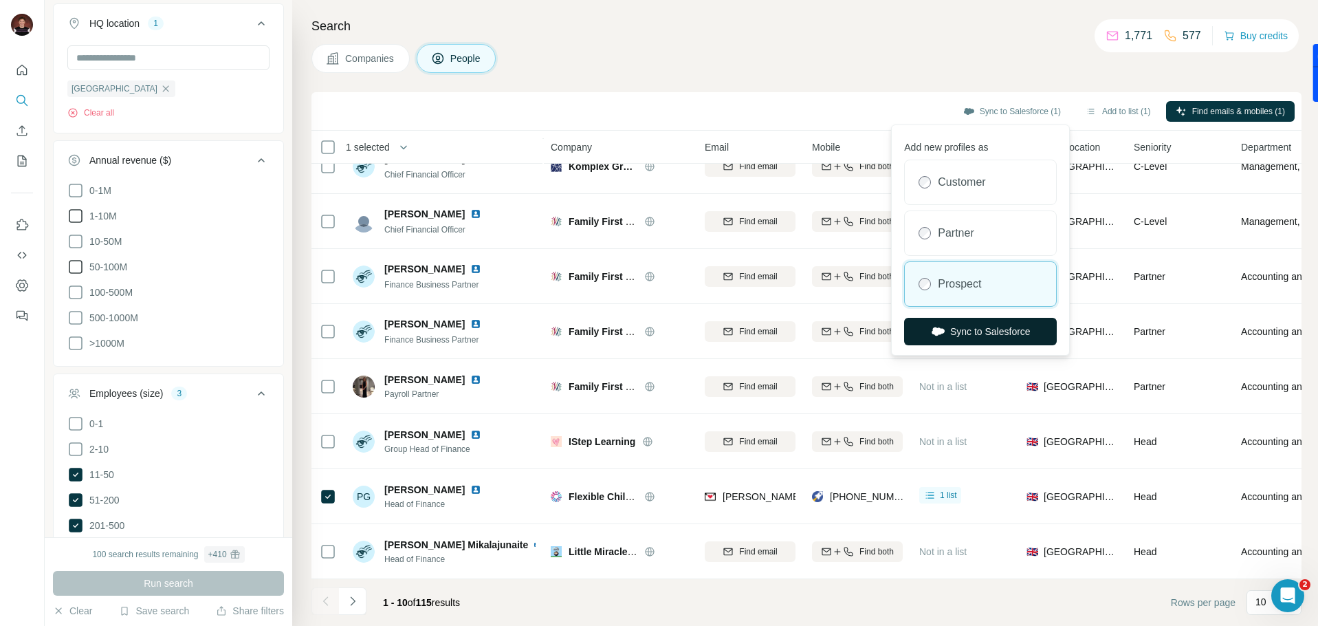
click at [979, 329] on button "Sync to Salesforce" at bounding box center [980, 332] width 153 height 28
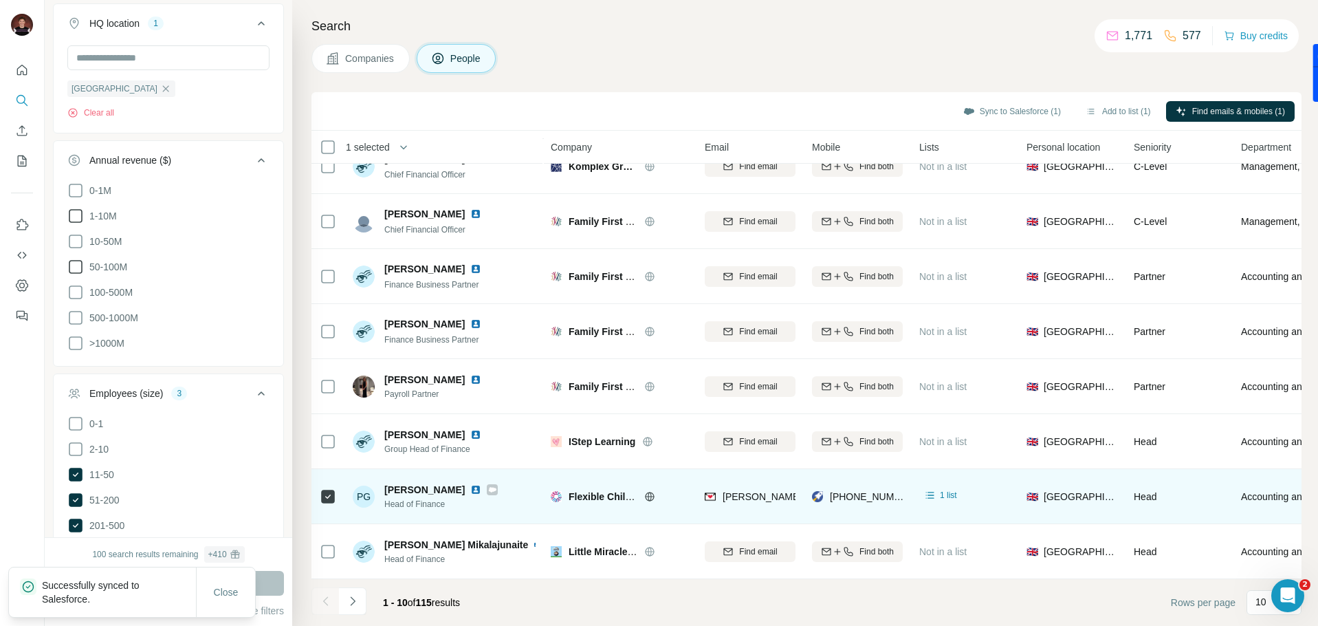
click at [489, 491] on icon at bounding box center [493, 489] width 8 height 5
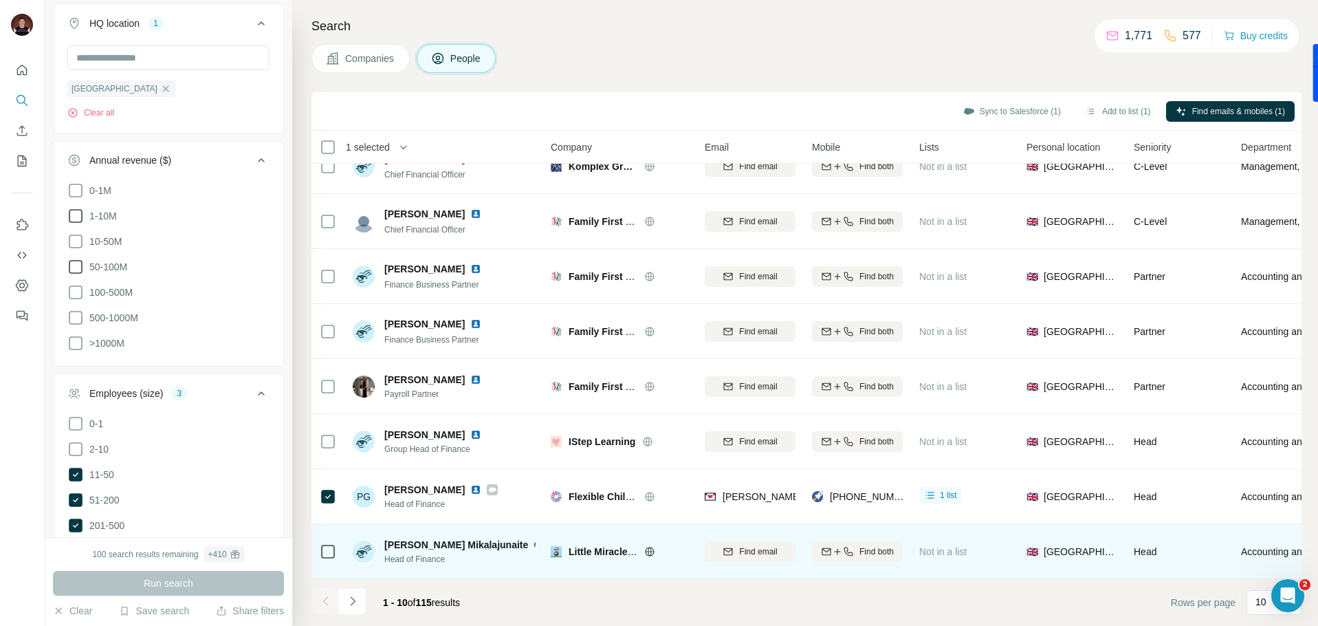
click at [534, 546] on img at bounding box center [537, 544] width 6 height 11
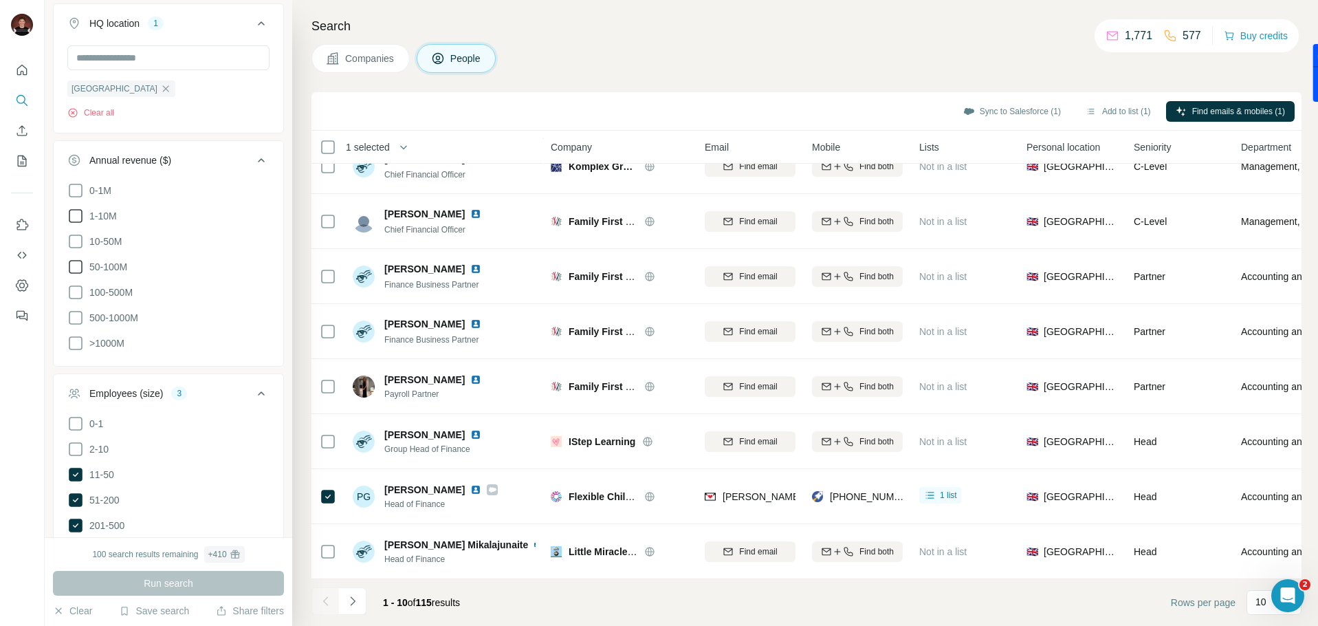
click at [526, 113] on div "Sync to Salesforce (1) Add to list (1) Find emails & mobiles (1)" at bounding box center [806, 111] width 977 height 24
click at [501, 613] on footer "1 - 10 of 115 results Rows per page 10" at bounding box center [807, 602] width 990 height 47
click at [594, 607] on footer "1 - 10 of 115 results Rows per page 10" at bounding box center [807, 602] width 990 height 47
click at [1124, 114] on button "Add to list (2)" at bounding box center [1118, 111] width 85 height 21
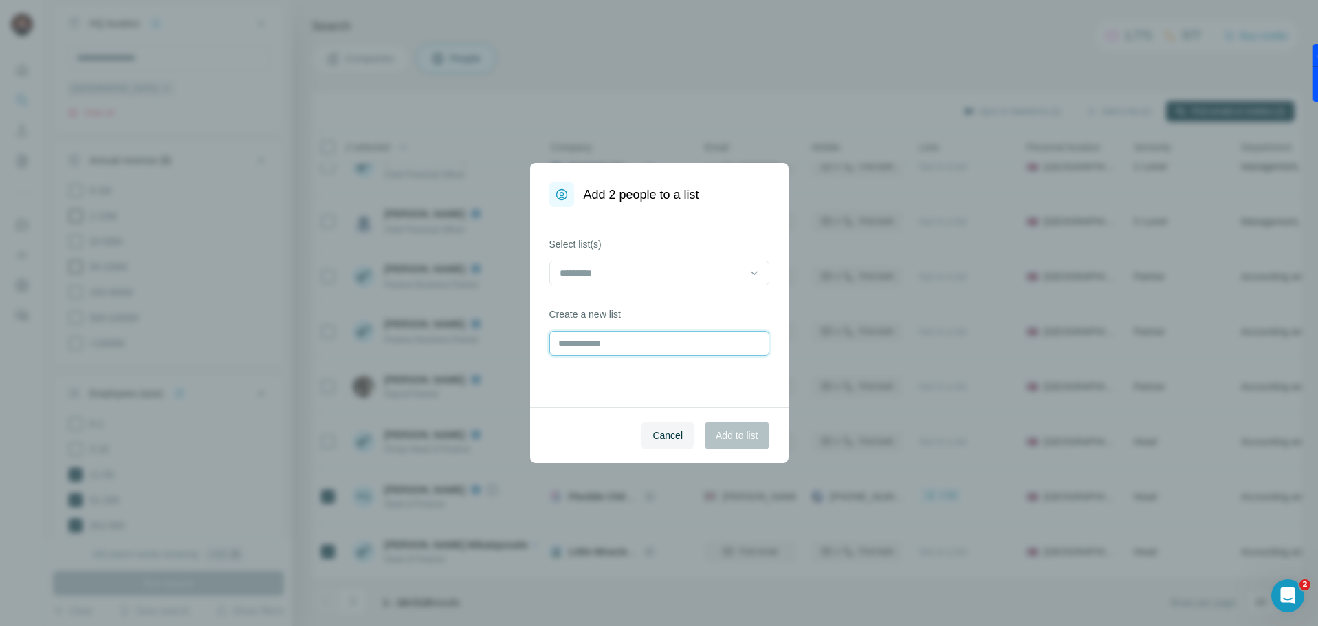
click at [594, 344] on input "text" at bounding box center [660, 343] width 220 height 25
type input "**********"
click at [710, 432] on button "Add to list" at bounding box center [737, 436] width 64 height 28
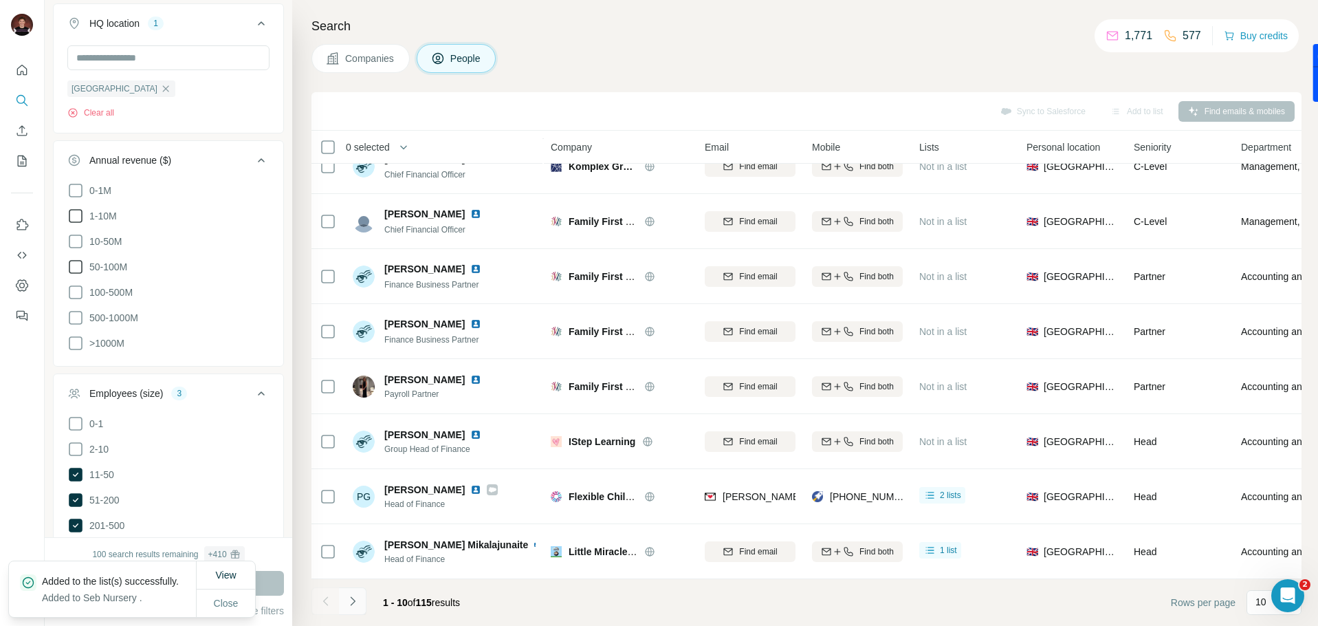
click at [357, 603] on icon "Navigate to next page" at bounding box center [353, 601] width 14 height 14
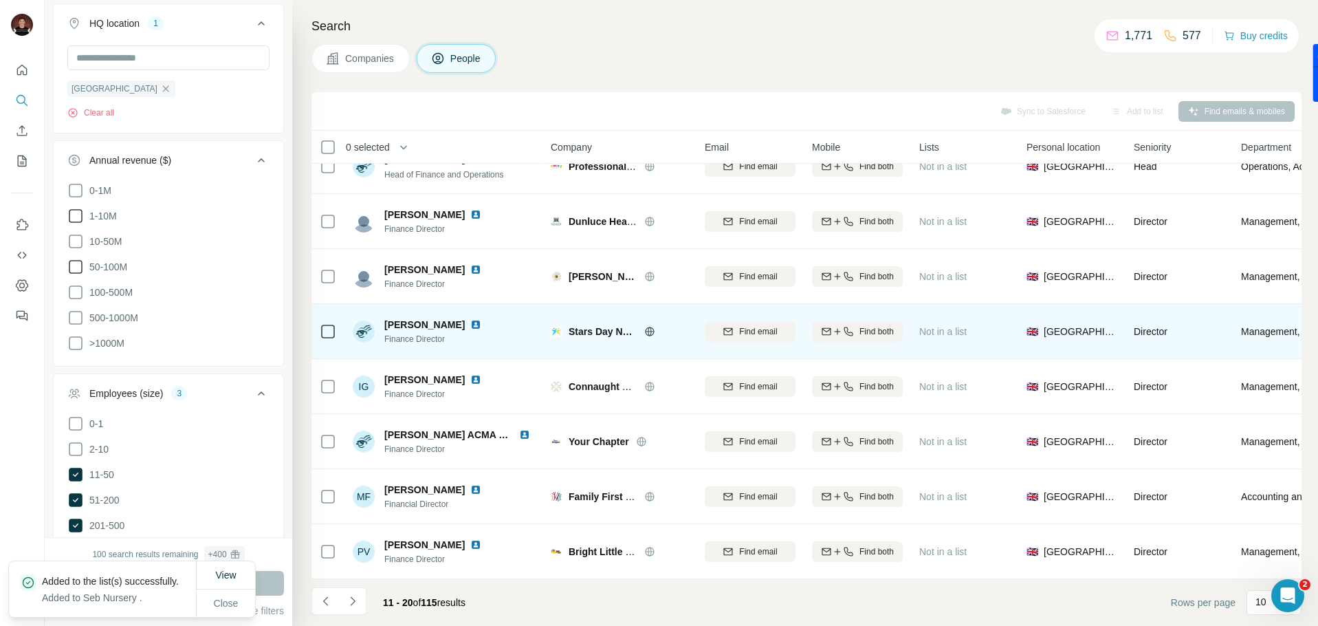
scroll to position [0, 0]
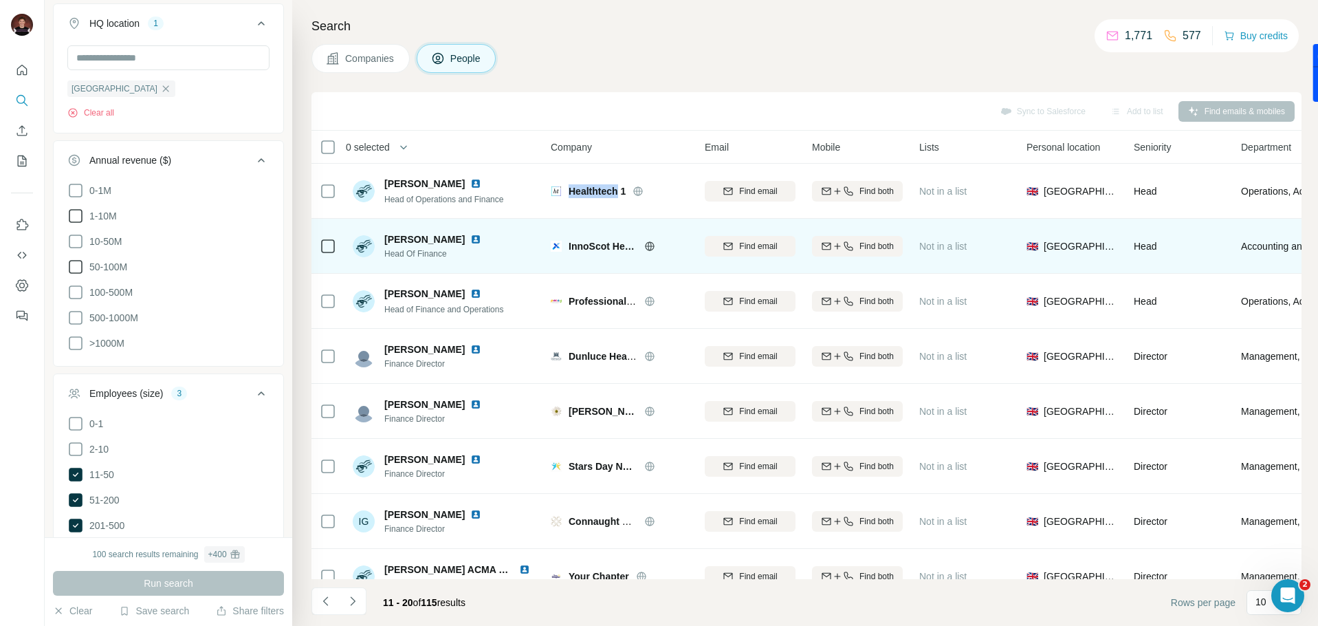
copy span "Healthtech"
click at [601, 243] on span "InnoScot Health" at bounding box center [603, 246] width 69 height 14
click at [601, 244] on span "InnoScot Health" at bounding box center [603, 246] width 69 height 14
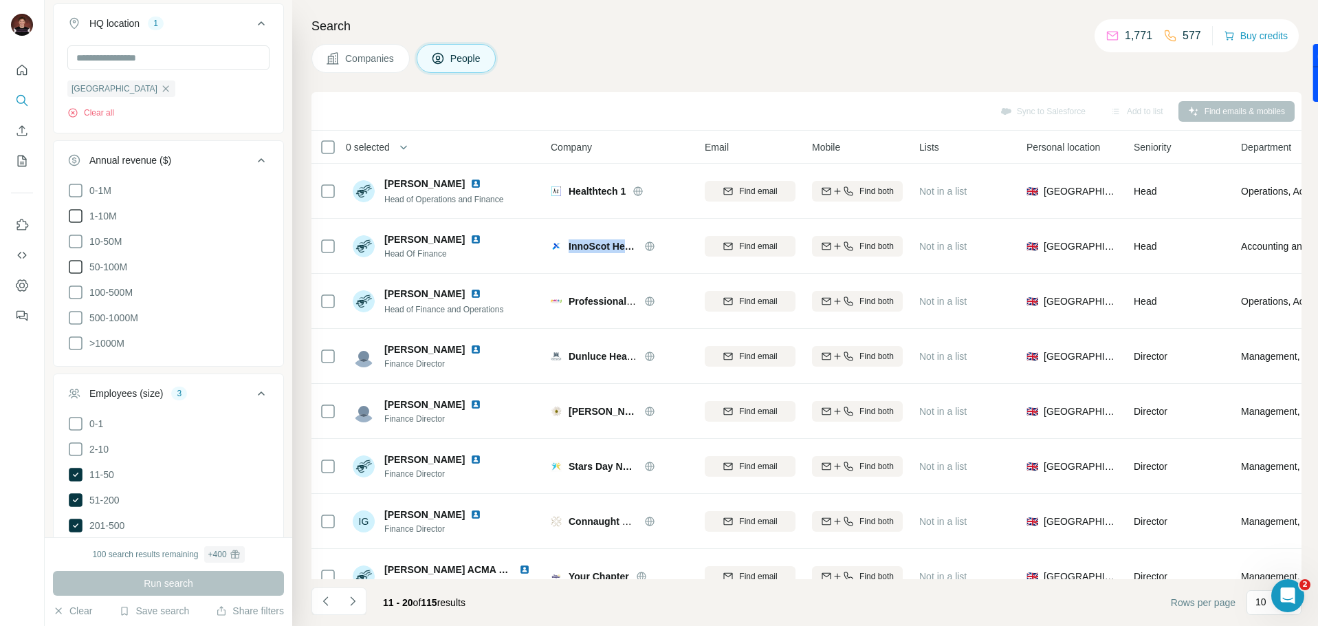
copy div "InnoScot Health"
click at [1109, 111] on button "Add to list (1)" at bounding box center [1118, 111] width 85 height 21
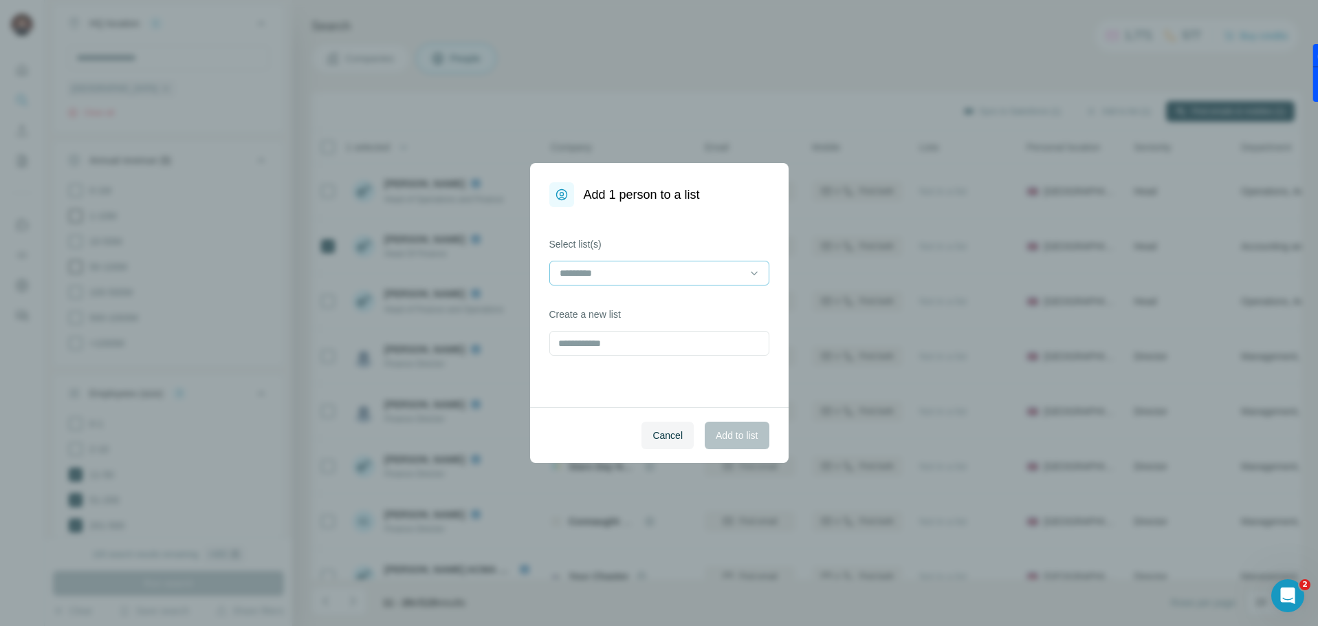
click at [649, 261] on div at bounding box center [651, 272] width 186 height 23
click at [629, 298] on div "Seb Nursery" at bounding box center [659, 304] width 197 height 14
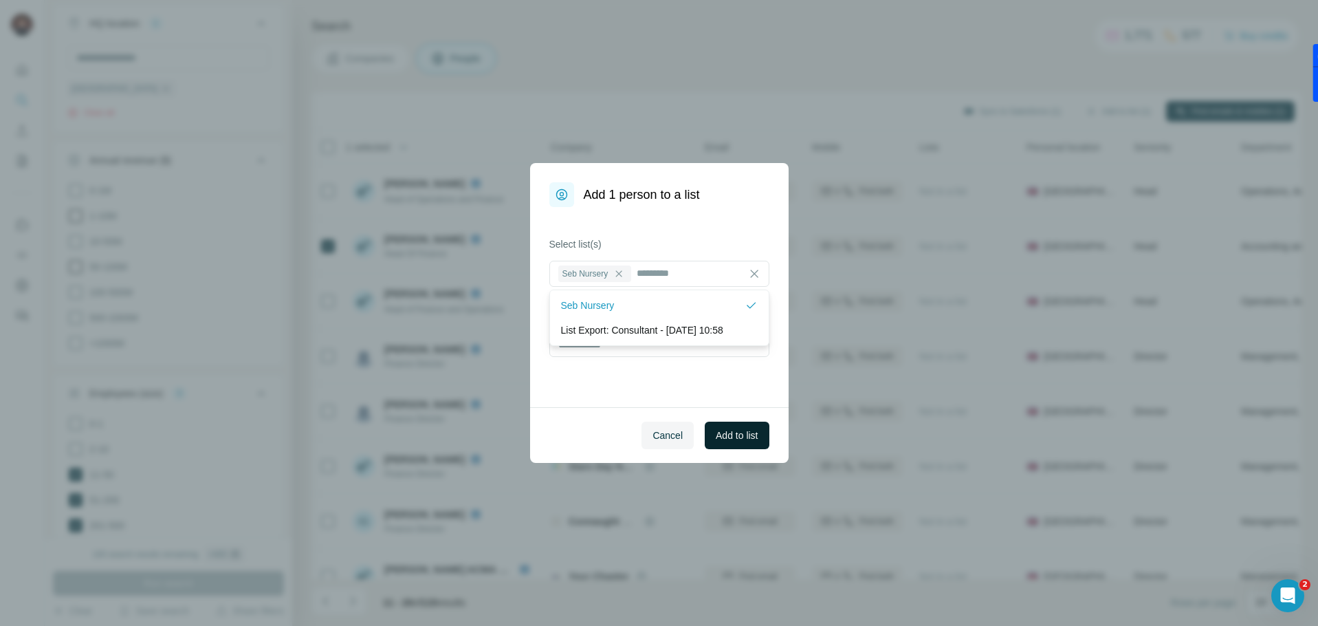
click at [753, 437] on span "Add to list" at bounding box center [737, 435] width 42 height 14
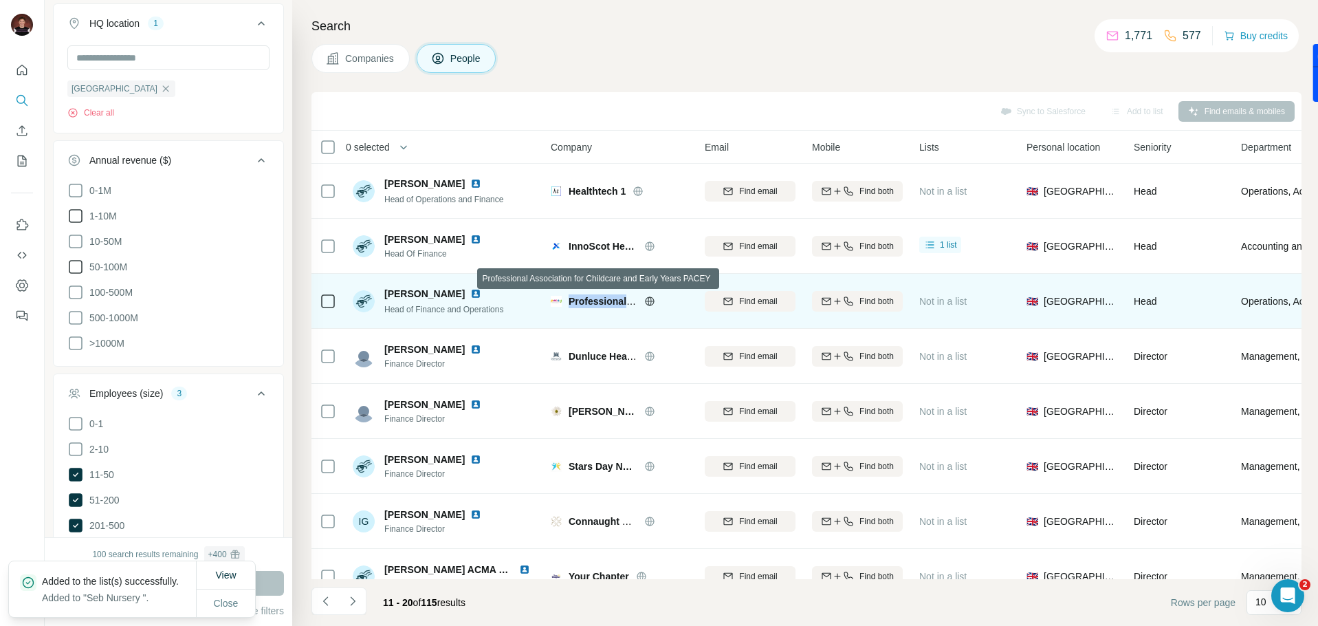
copy span "Professional"
click at [597, 306] on span "Professional Association for Childcare and Early Years PACEY" at bounding box center [712, 301] width 286 height 11
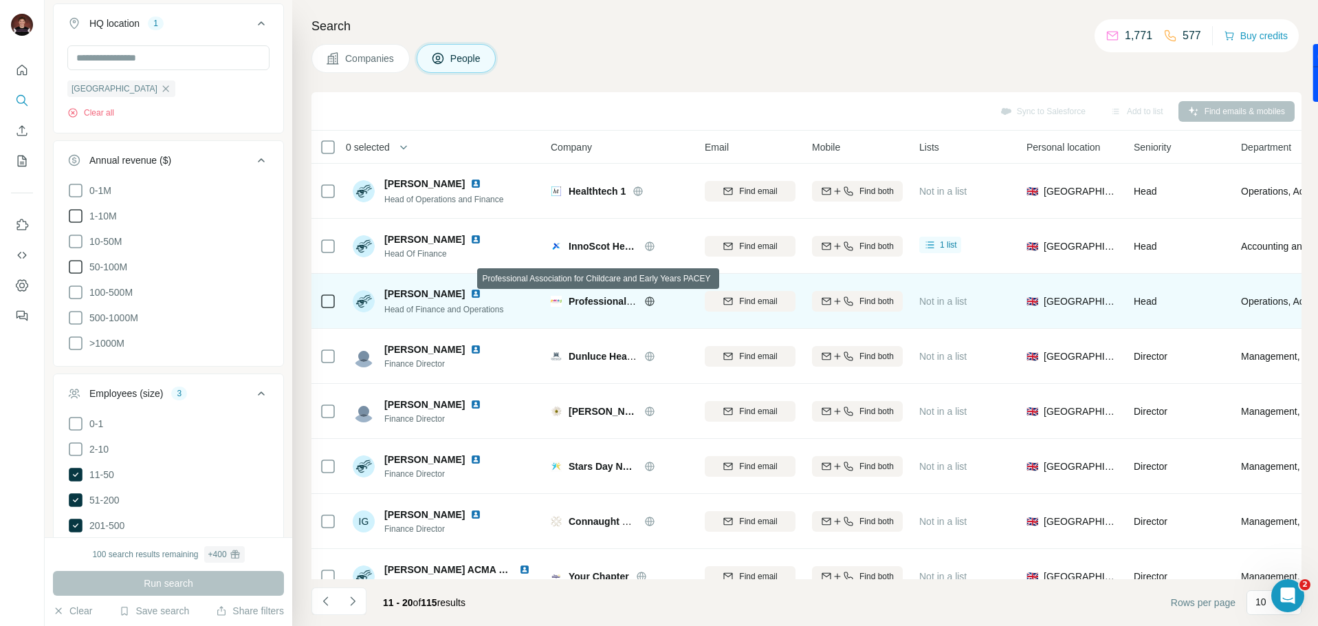
click at [601, 308] on div "Professional Association for Childcare and Early Years PACEY" at bounding box center [620, 301] width 138 height 38
click at [602, 304] on span "Professional Association for Childcare and Early Years PACEY" at bounding box center [712, 301] width 286 height 11
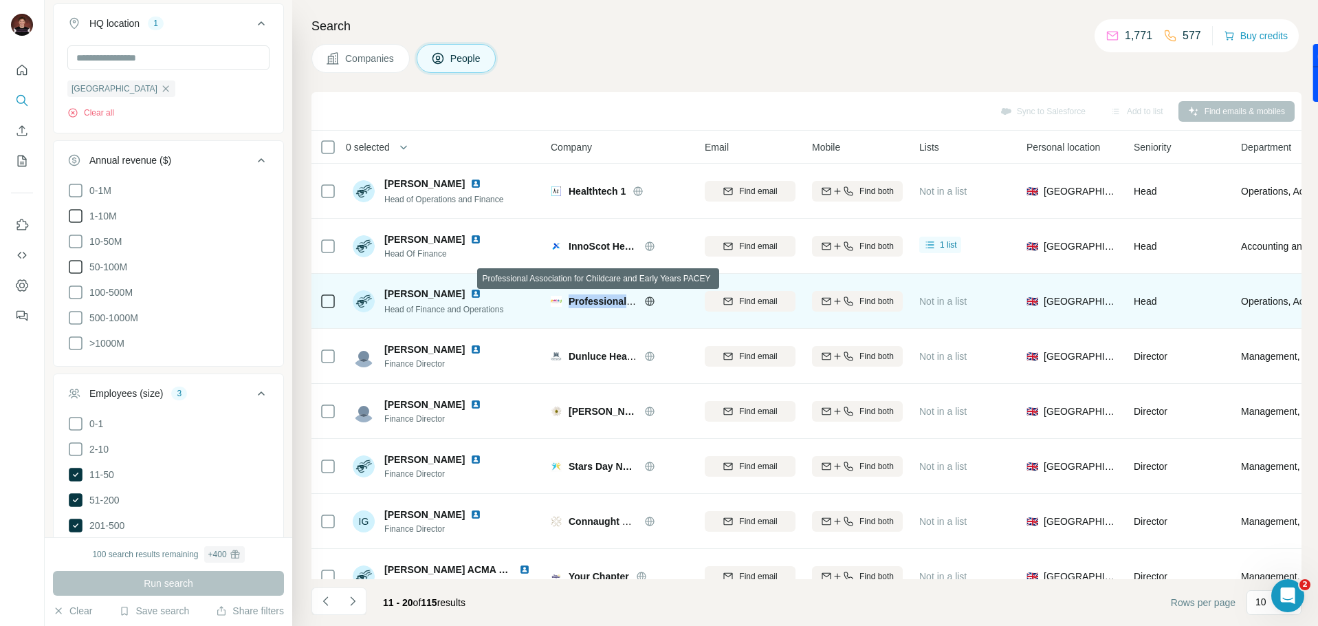
copy div "Professional Association for Childcare and Early Years PACEY"
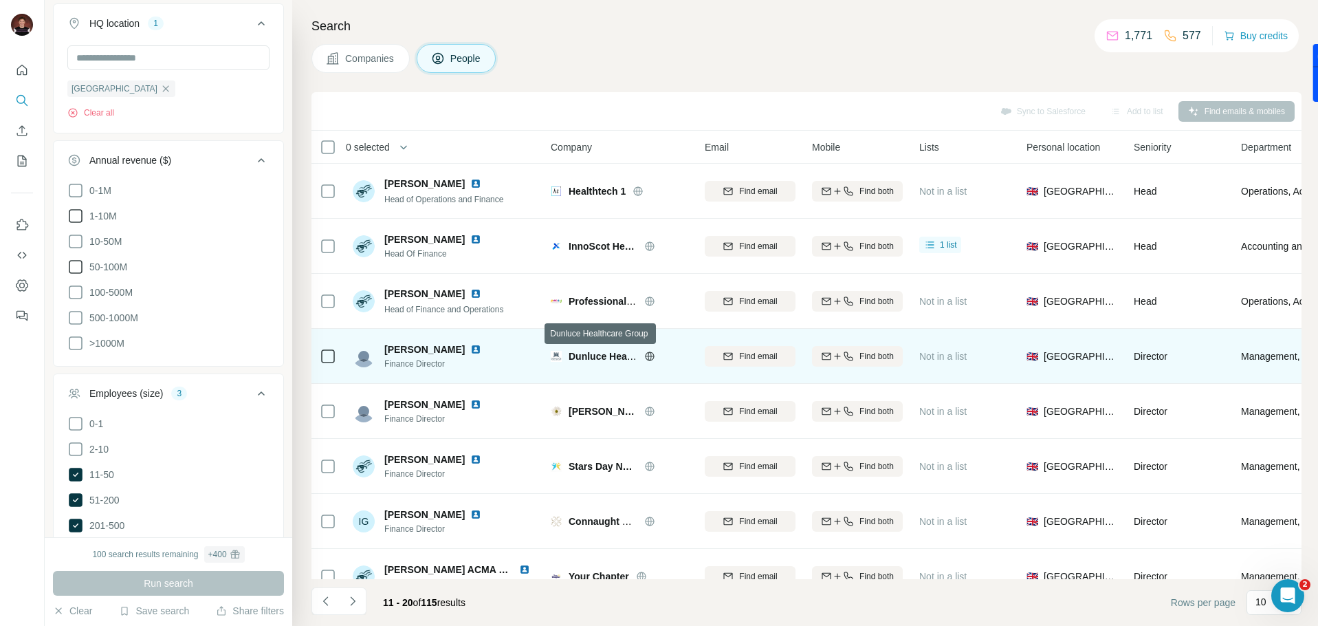
click at [590, 358] on span "Dunluce Healthcare Group" at bounding box center [630, 356] width 122 height 11
copy div "Dunluce Healthcare Group"
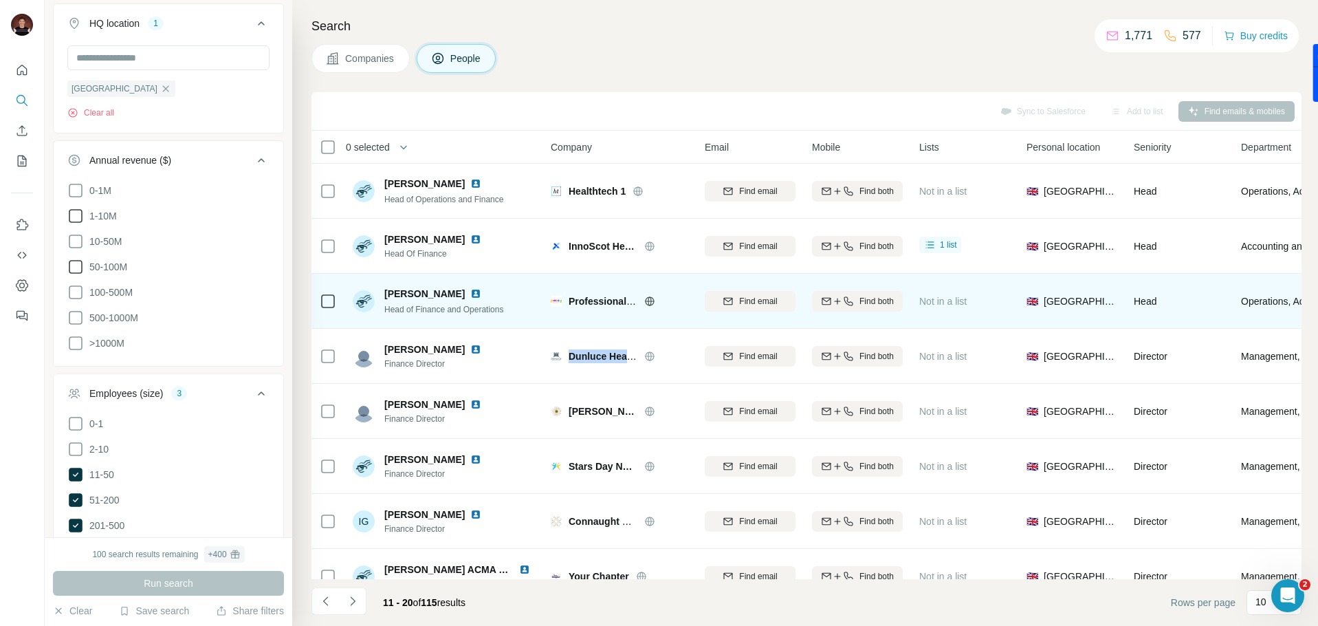
click at [481, 294] on img at bounding box center [475, 293] width 11 height 11
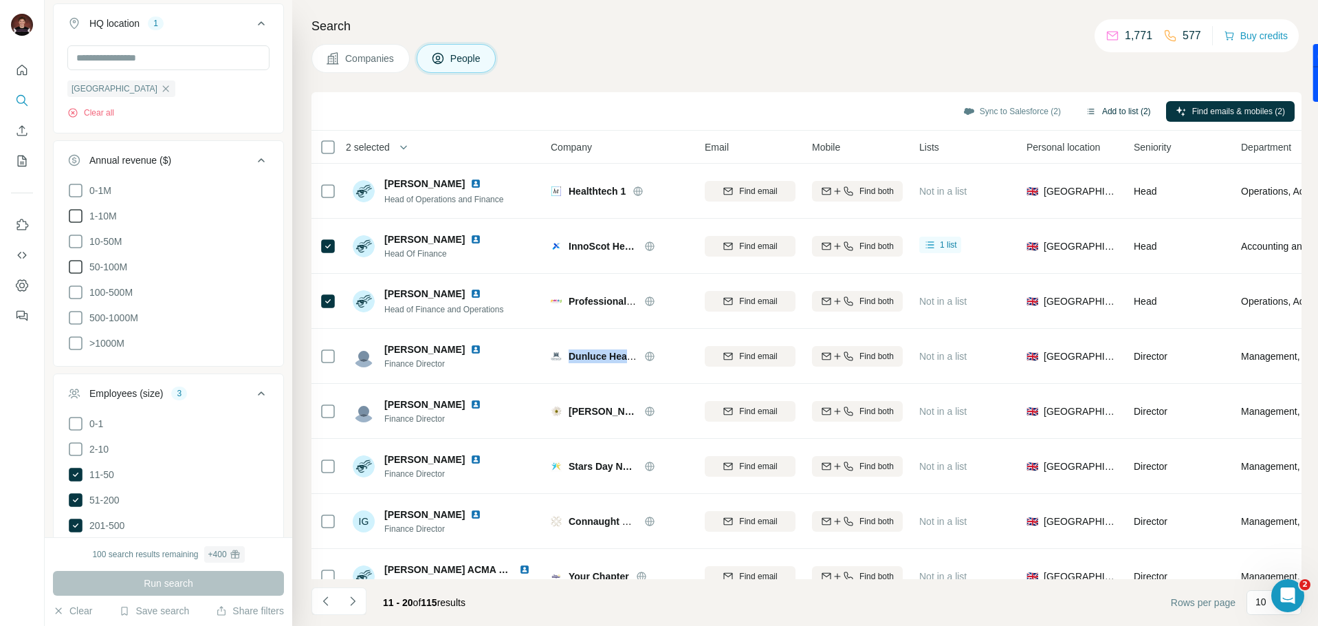
click at [1118, 110] on button "Add to list (2)" at bounding box center [1118, 111] width 85 height 21
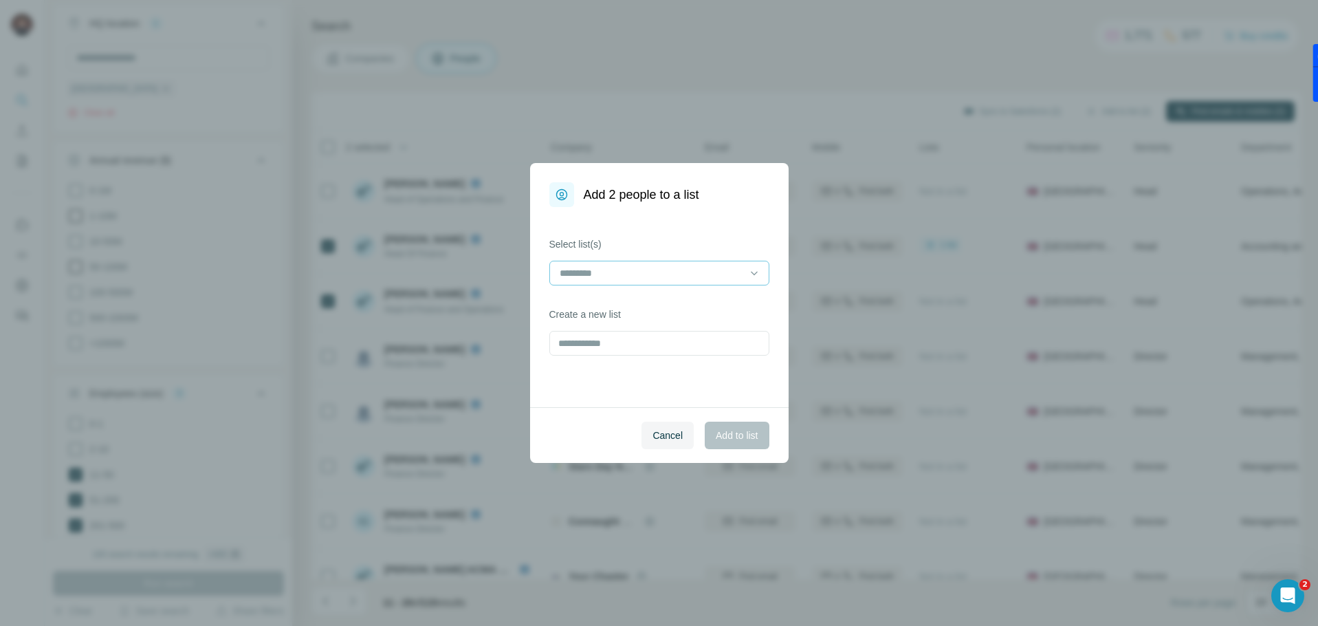
click at [588, 272] on input at bounding box center [651, 272] width 186 height 15
click at [599, 305] on p "Seb Nursery" at bounding box center [588, 304] width 54 height 14
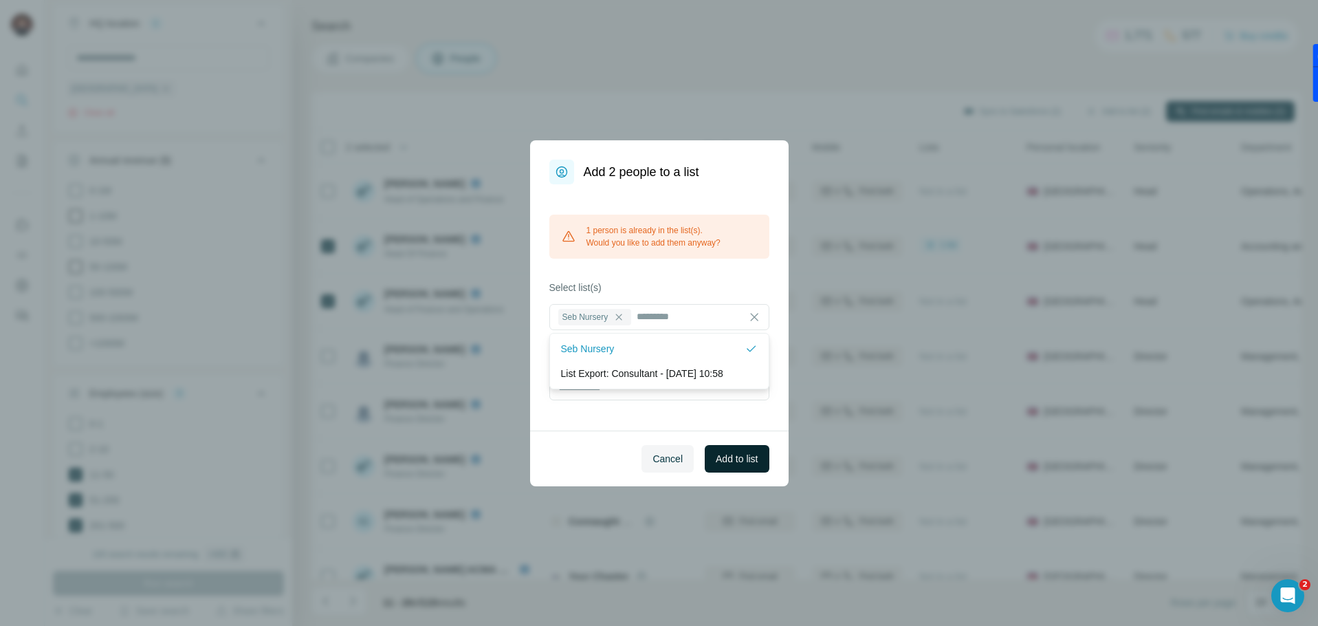
click at [731, 454] on span "Add to list" at bounding box center [737, 459] width 42 height 14
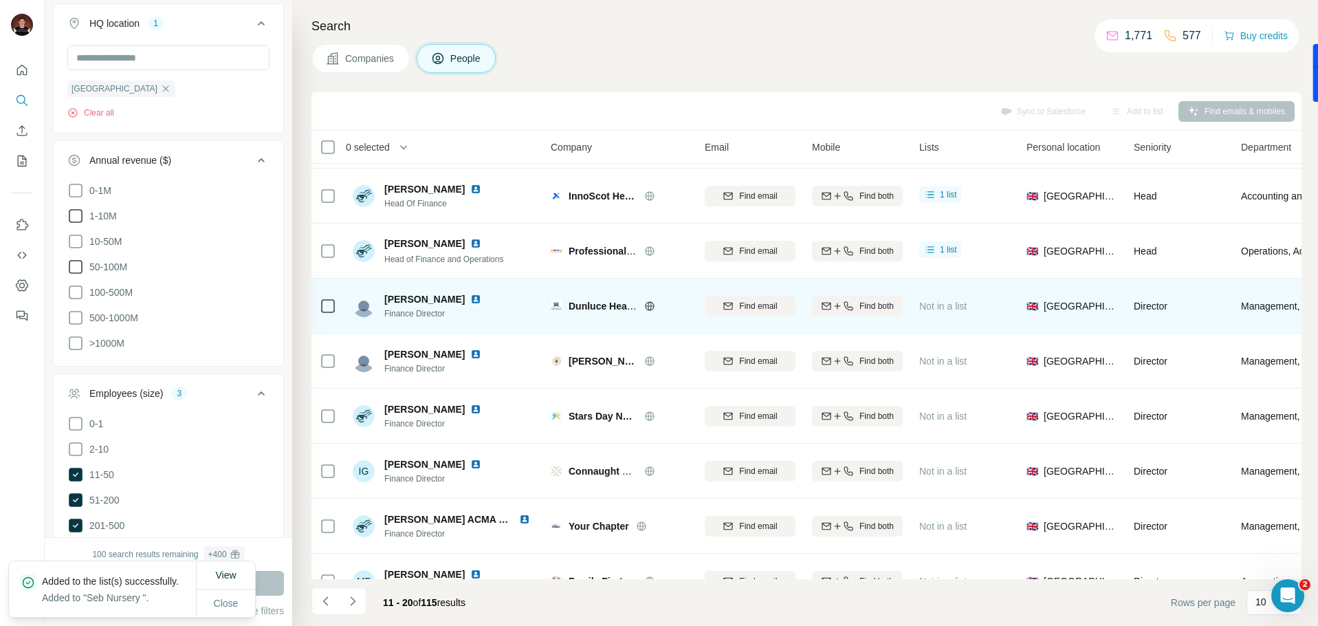
scroll to position [53, 0]
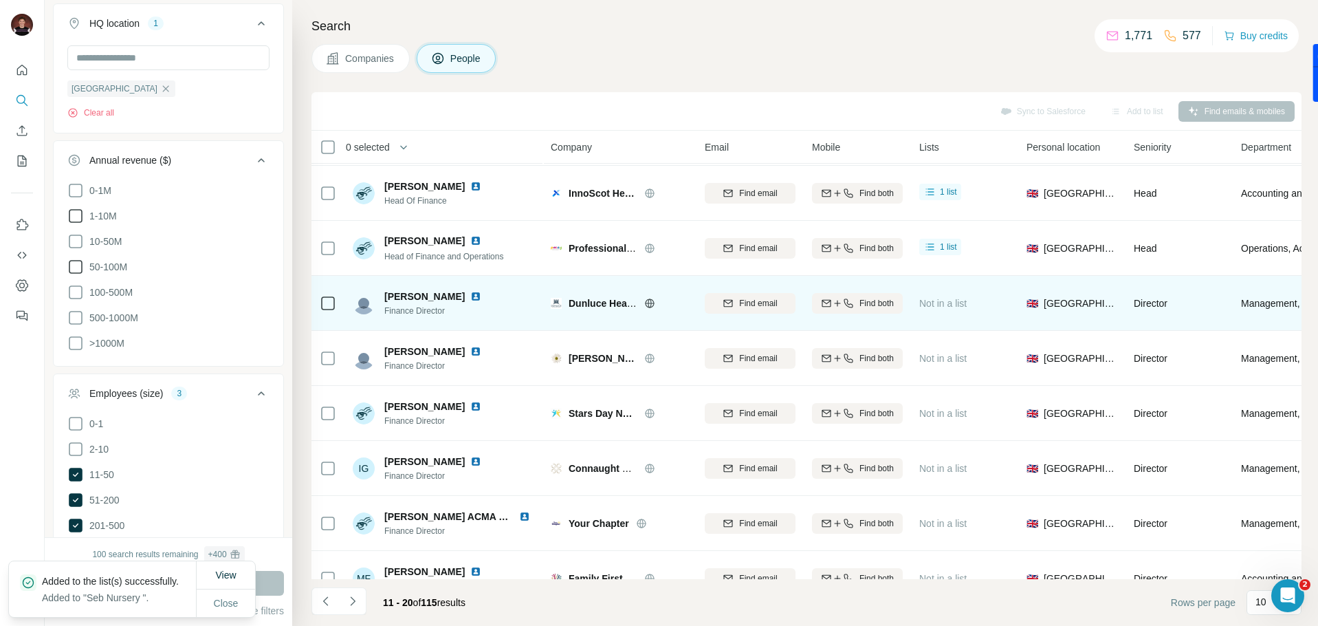
click at [470, 299] on img at bounding box center [475, 296] width 11 height 11
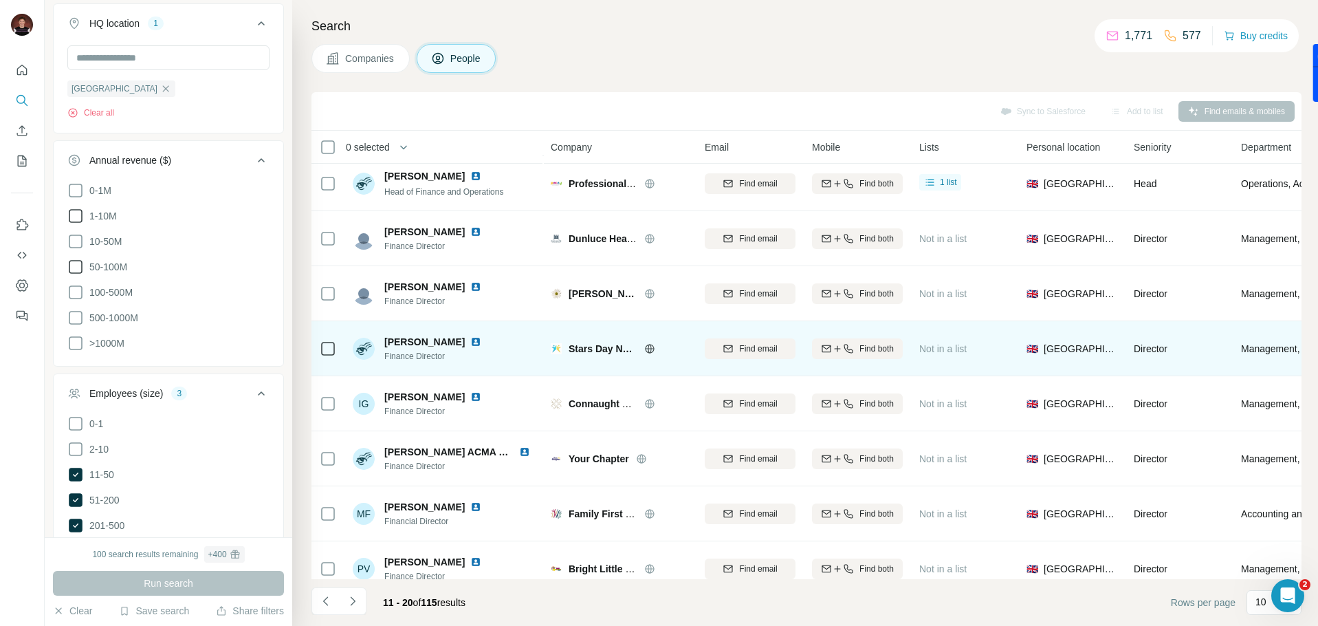
scroll to position [135, 0]
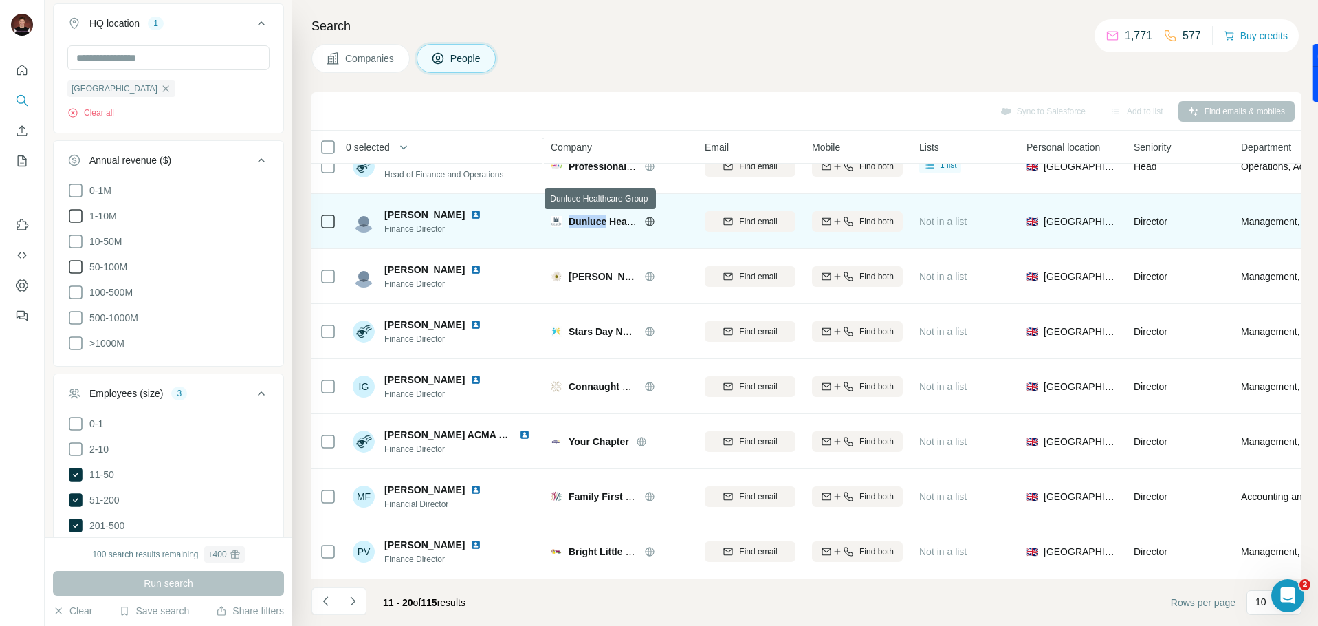
click at [599, 224] on span "Dunluce Healthcare Group" at bounding box center [630, 221] width 122 height 11
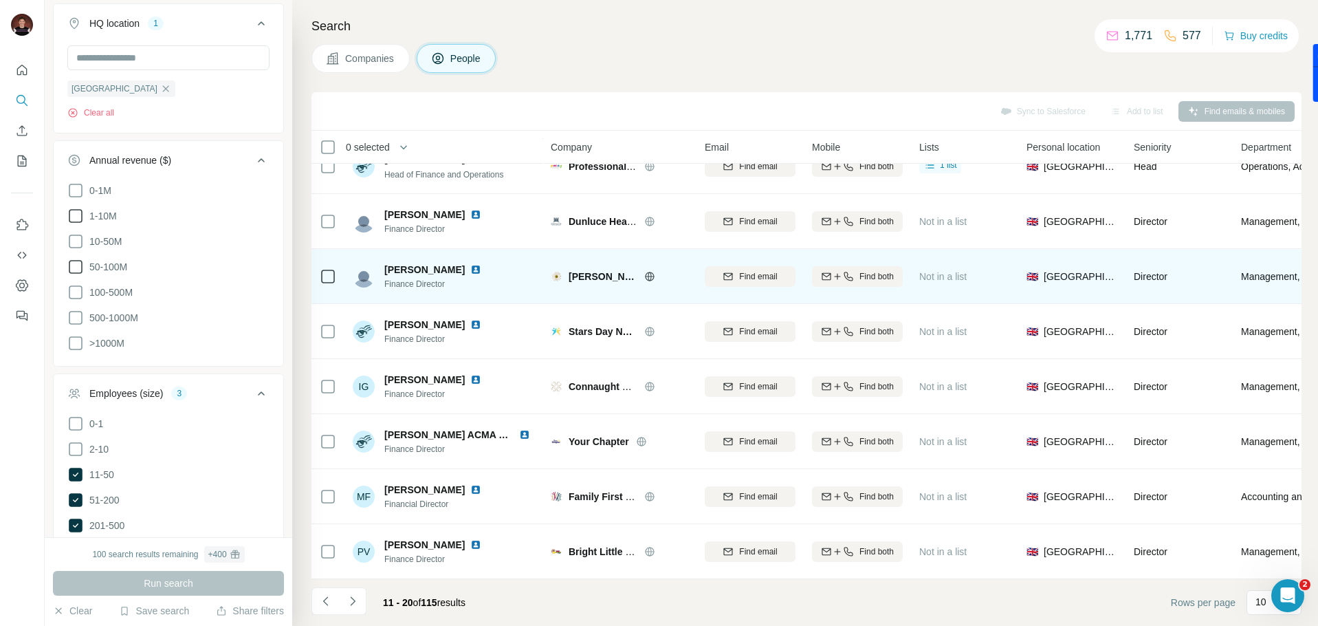
click at [589, 276] on span "[PERSON_NAME]" at bounding box center [603, 277] width 69 height 14
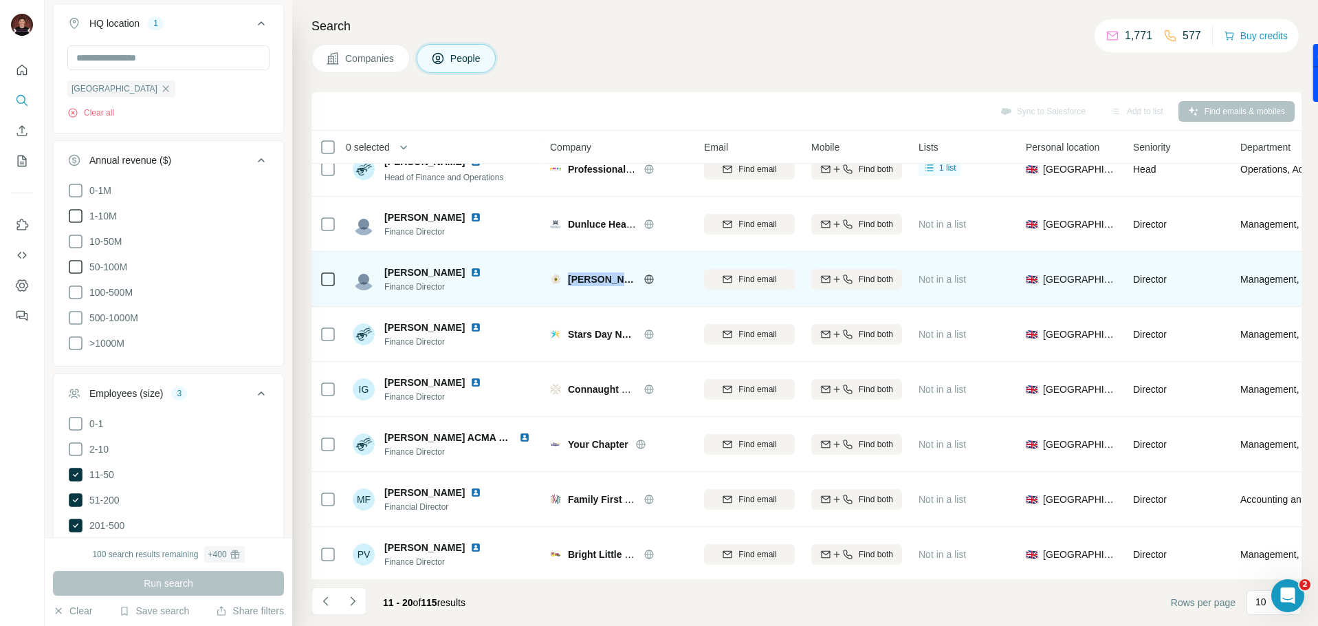
scroll to position [132, 0]
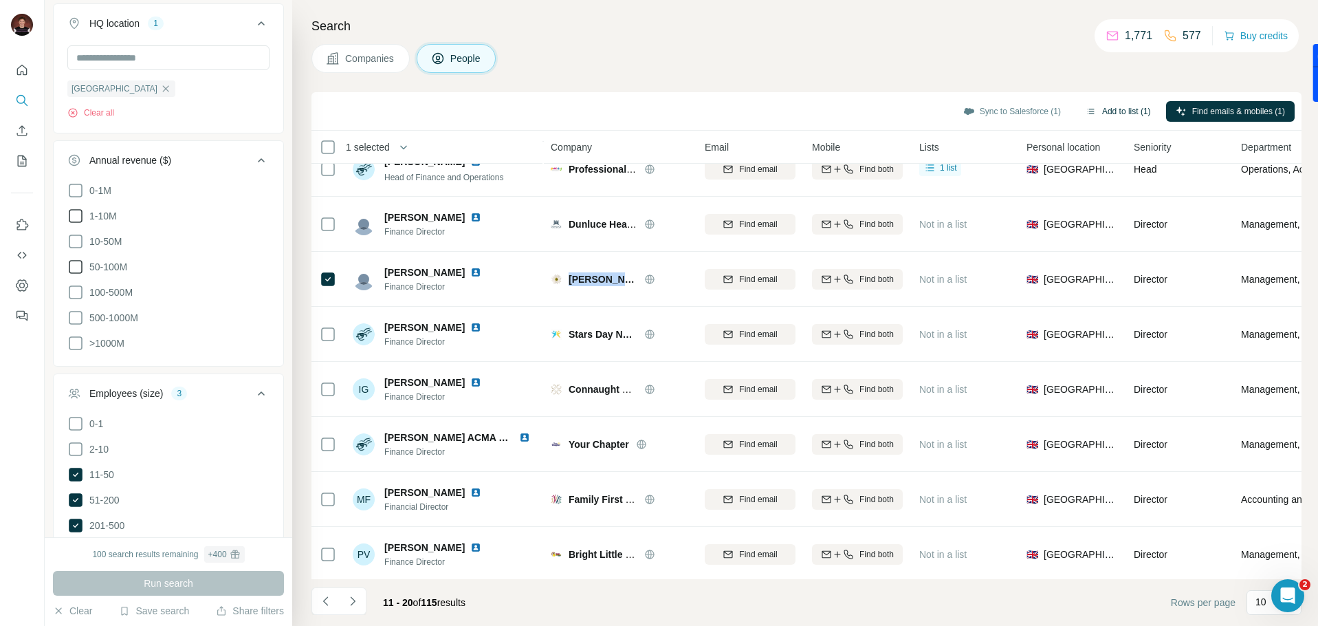
click at [1092, 109] on button "Add to list (1)" at bounding box center [1118, 111] width 85 height 21
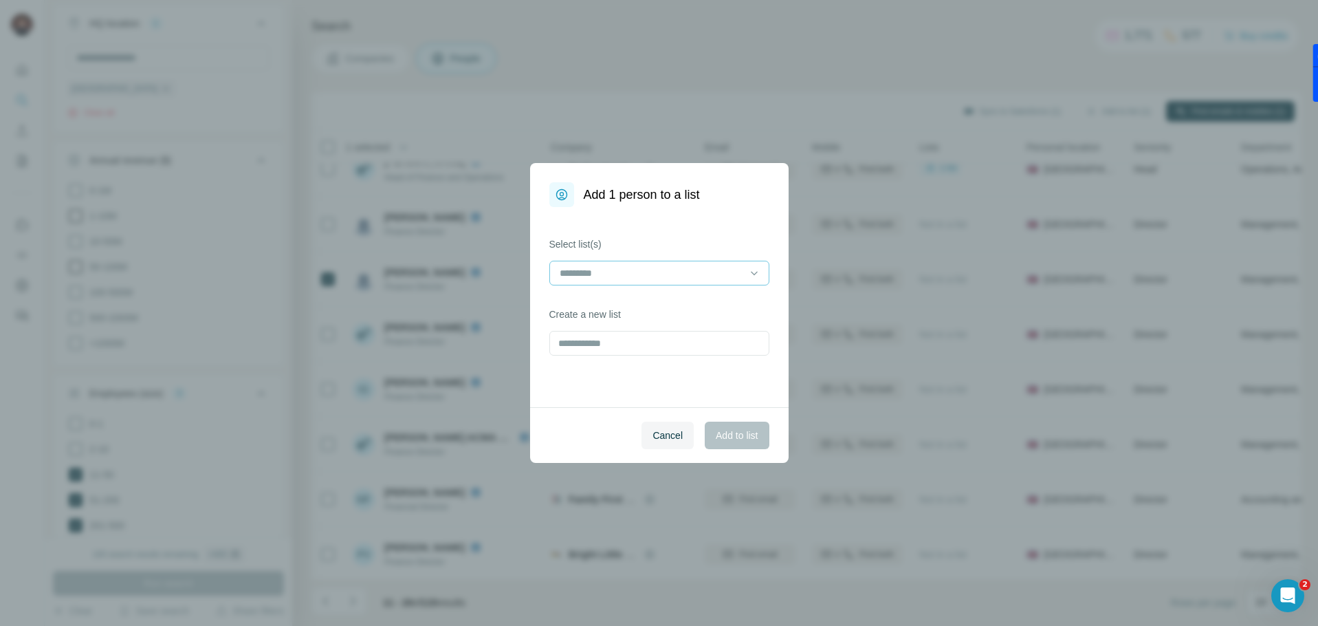
click at [630, 277] on input at bounding box center [651, 272] width 186 height 15
click at [615, 304] on p "Seb Nursery" at bounding box center [588, 304] width 54 height 14
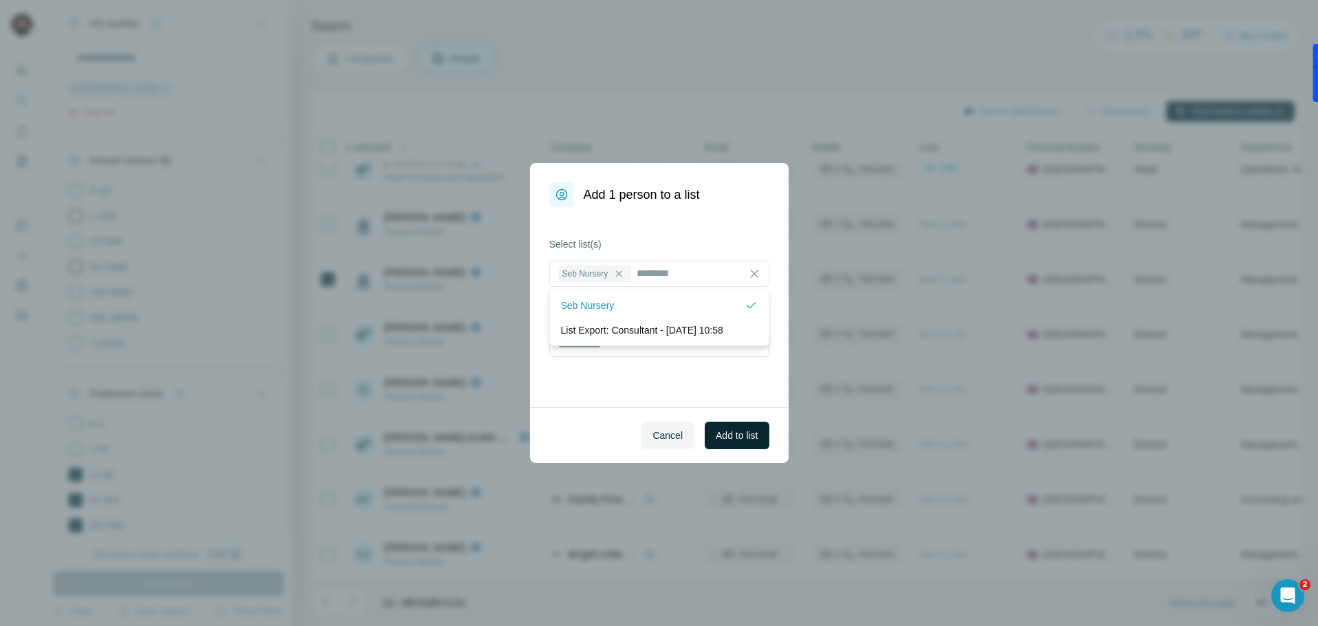
click at [730, 423] on button "Add to list" at bounding box center [737, 436] width 64 height 28
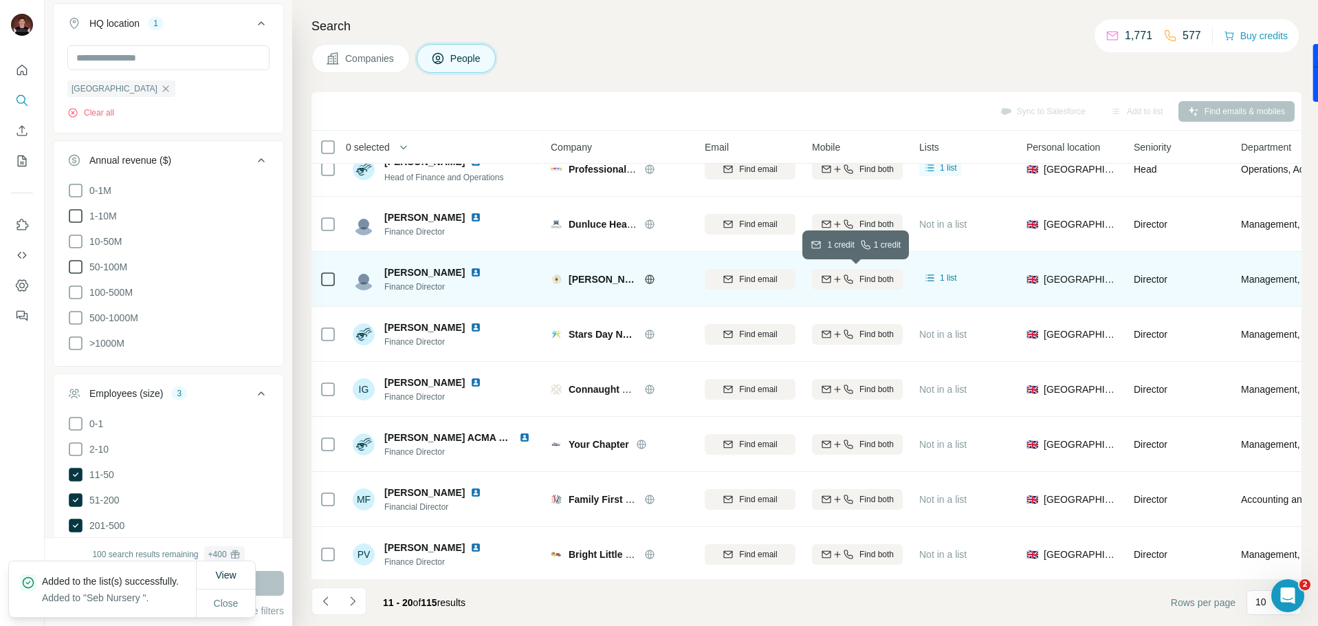
scroll to position [95, 0]
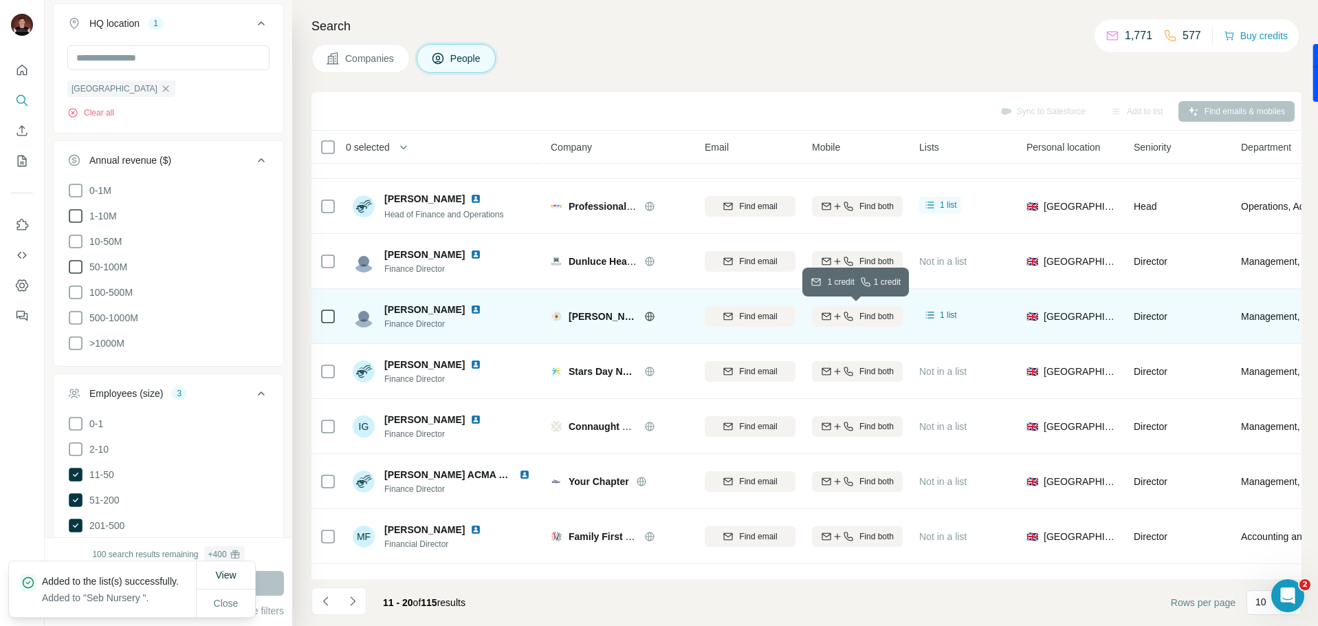
click at [863, 310] on span "Find both" at bounding box center [877, 316] width 34 height 12
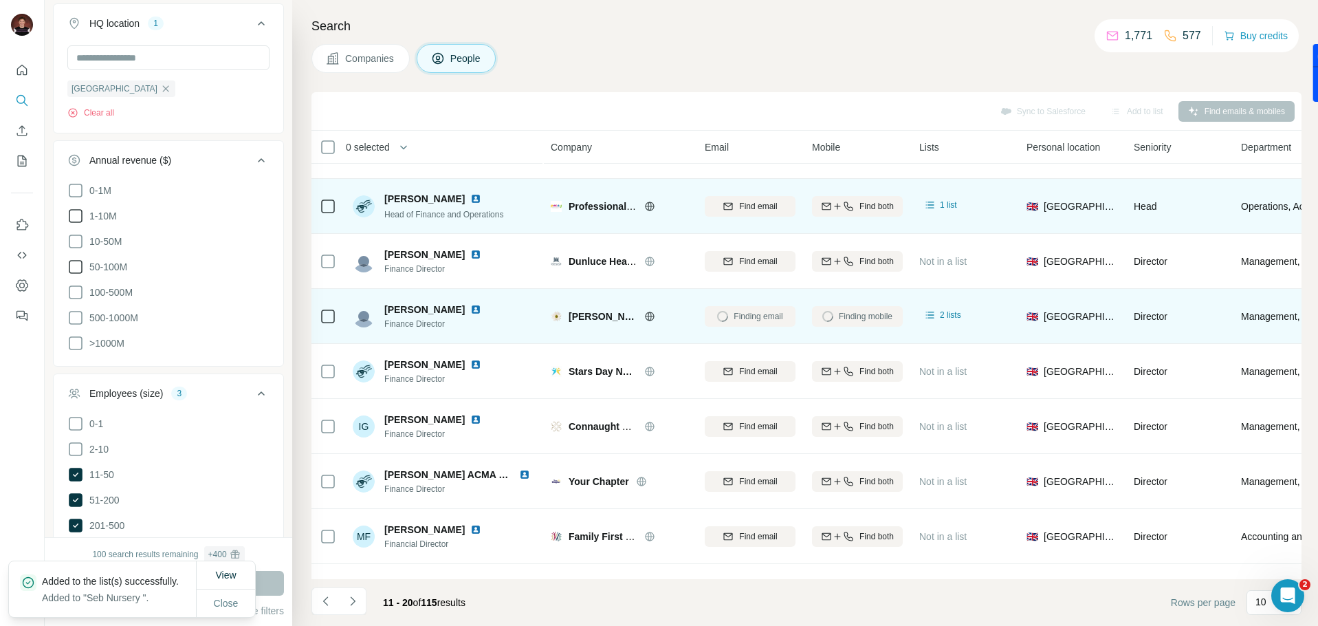
drag, startPoint x: 851, startPoint y: 187, endPoint x: 849, endPoint y: 197, distance: 9.7
click at [850, 187] on div "Find both" at bounding box center [857, 206] width 91 height 38
click at [849, 205] on icon "button" at bounding box center [848, 206] width 11 height 11
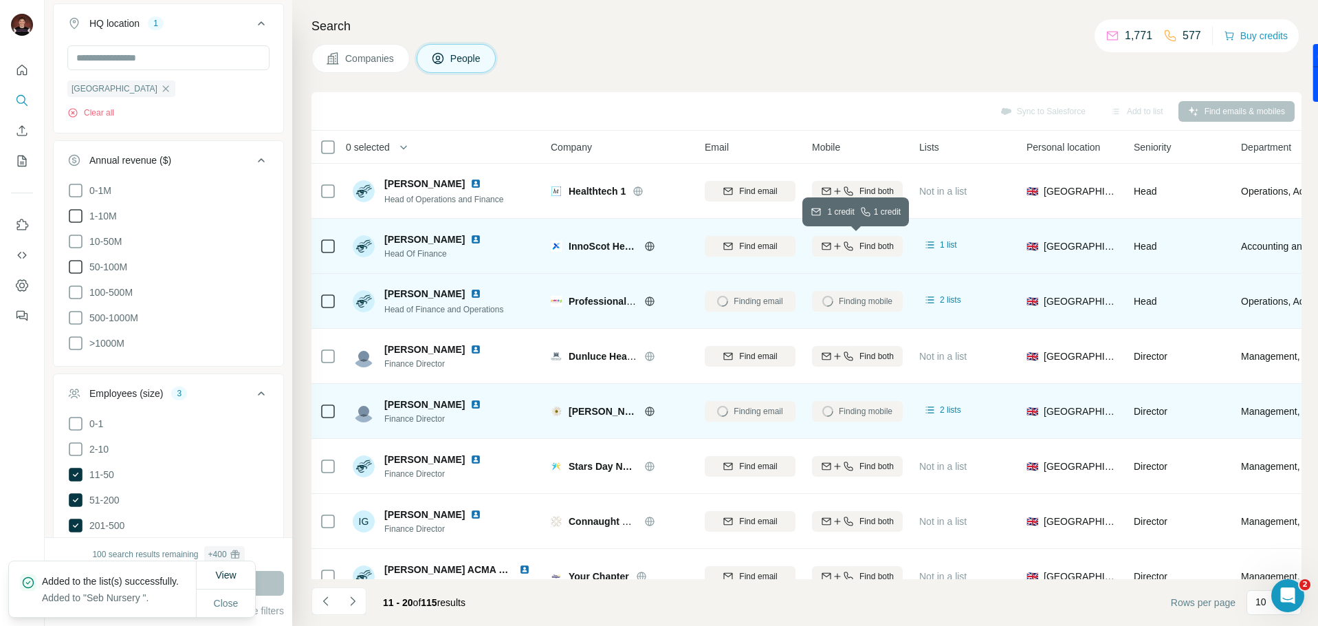
scroll to position [1, 0]
click at [839, 250] on icon "button" at bounding box center [837, 245] width 11 height 11
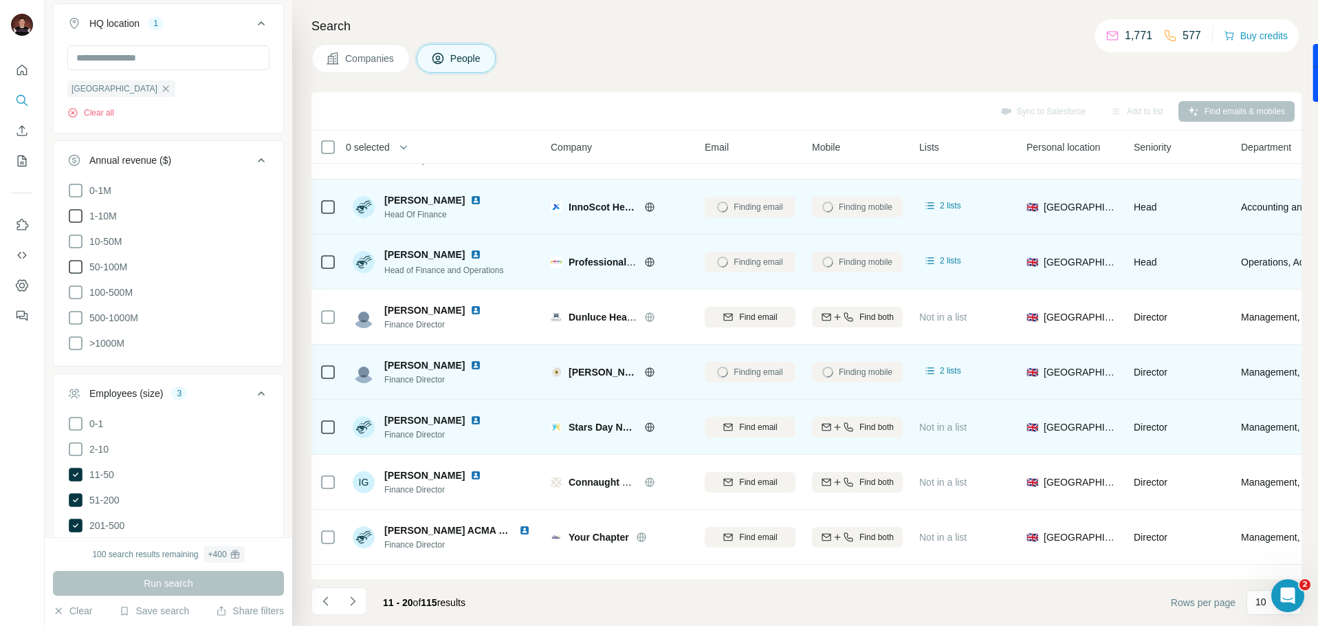
scroll to position [41, 0]
click at [595, 426] on span "Stars Day Nurseries" at bounding box center [603, 426] width 69 height 14
click at [594, 426] on span "Stars Day Nurseries" at bounding box center [603, 426] width 69 height 14
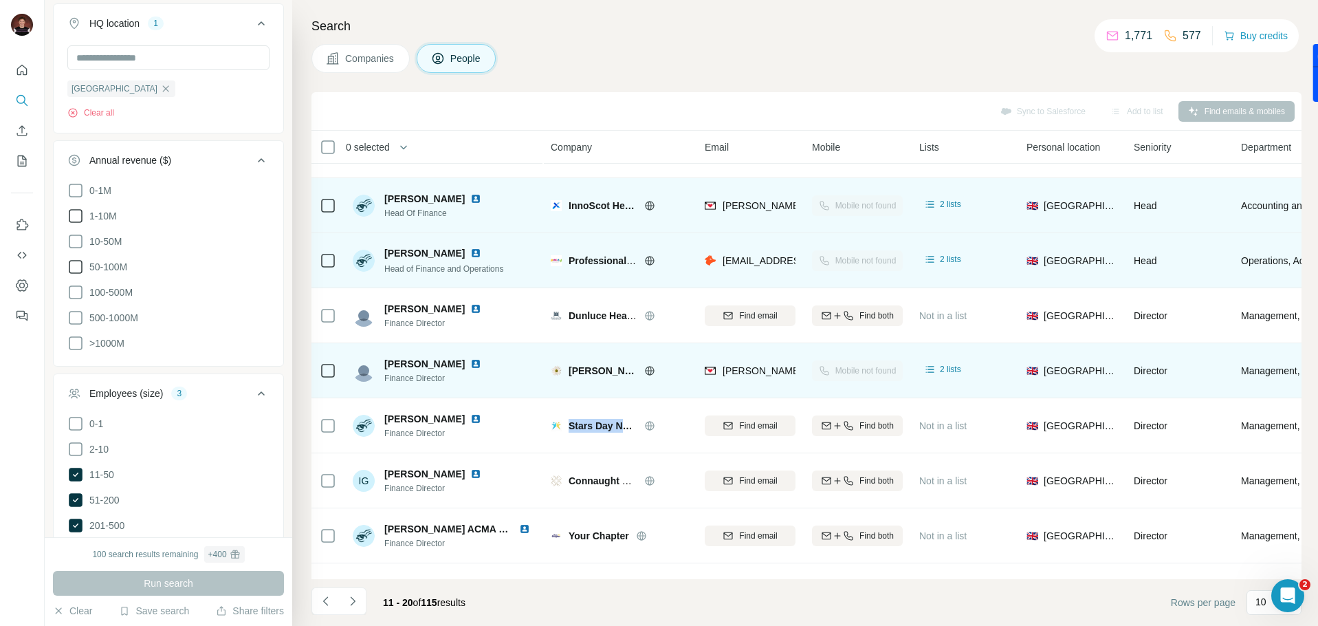
scroll to position [87, 0]
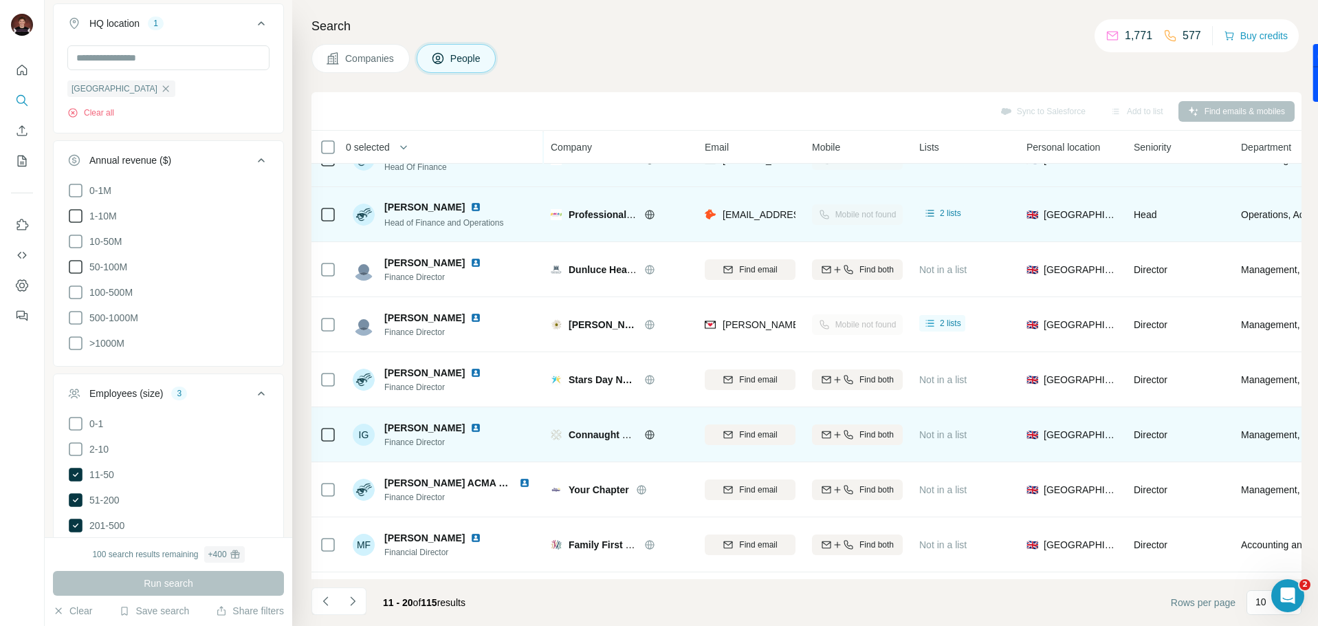
click at [583, 437] on span "Connaught Care Collection" at bounding box center [631, 434] width 124 height 11
click at [584, 437] on span "Connaught Care Collection" at bounding box center [631, 434] width 124 height 11
click at [580, 439] on span "Connaught Care Collection" at bounding box center [631, 434] width 124 height 11
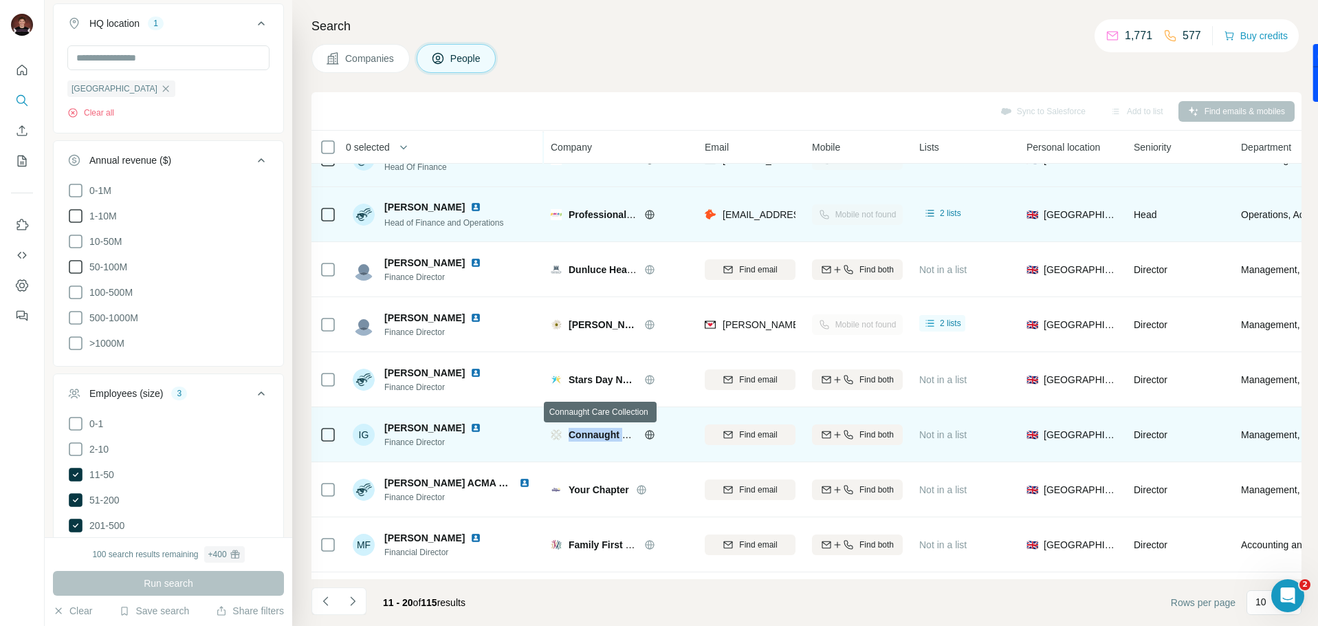
click at [580, 439] on span "Connaught Care Collection" at bounding box center [631, 434] width 124 height 11
drag, startPoint x: 499, startPoint y: 431, endPoint x: 441, endPoint y: 437, distance: 58.8
click at [488, 433] on div "IG [PERSON_NAME] Finance Director" at bounding box center [444, 434] width 183 height 38
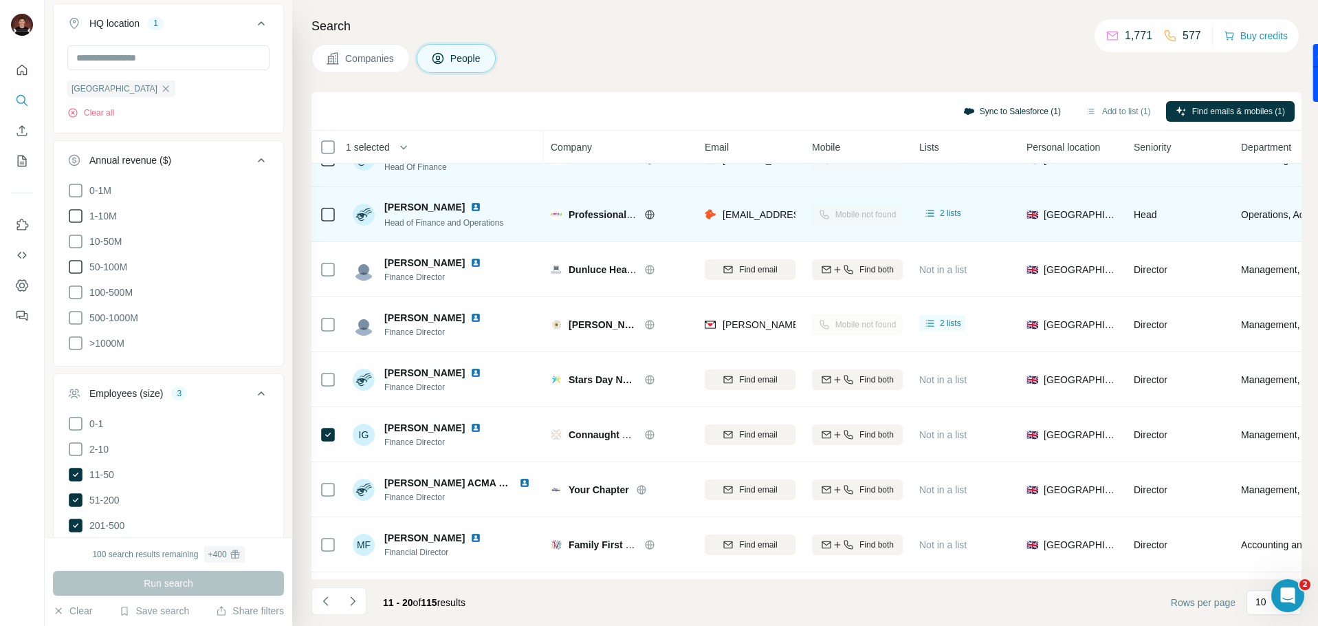
click at [1012, 112] on button "Sync to Salesforce (1)" at bounding box center [1012, 111] width 117 height 21
click at [982, 186] on div "Contact" at bounding box center [980, 182] width 151 height 44
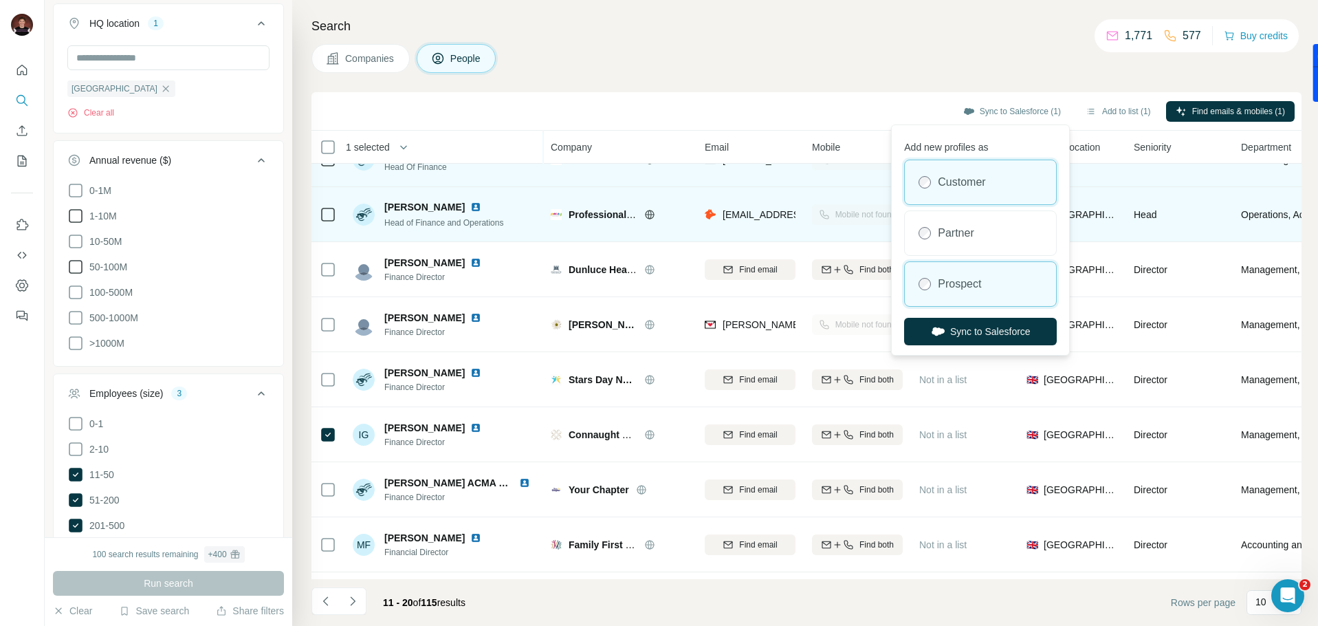
click at [969, 282] on label "Prospect" at bounding box center [959, 284] width 43 height 17
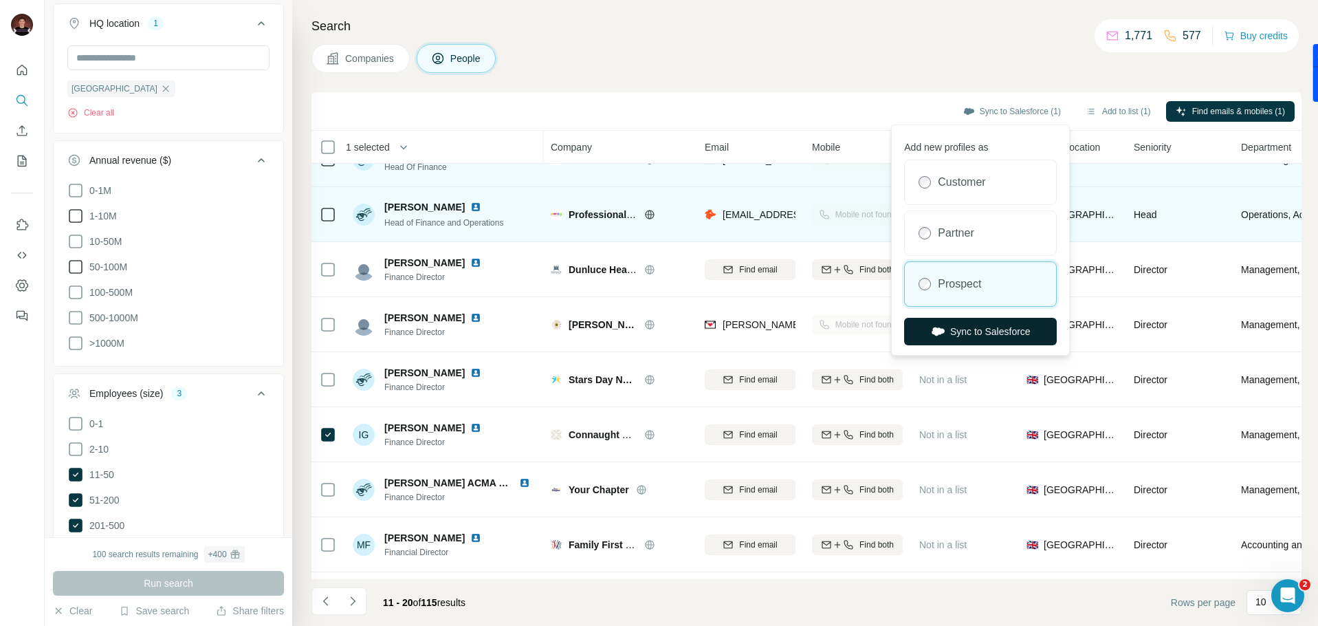
click at [981, 337] on button "Sync to Salesforce" at bounding box center [980, 332] width 153 height 28
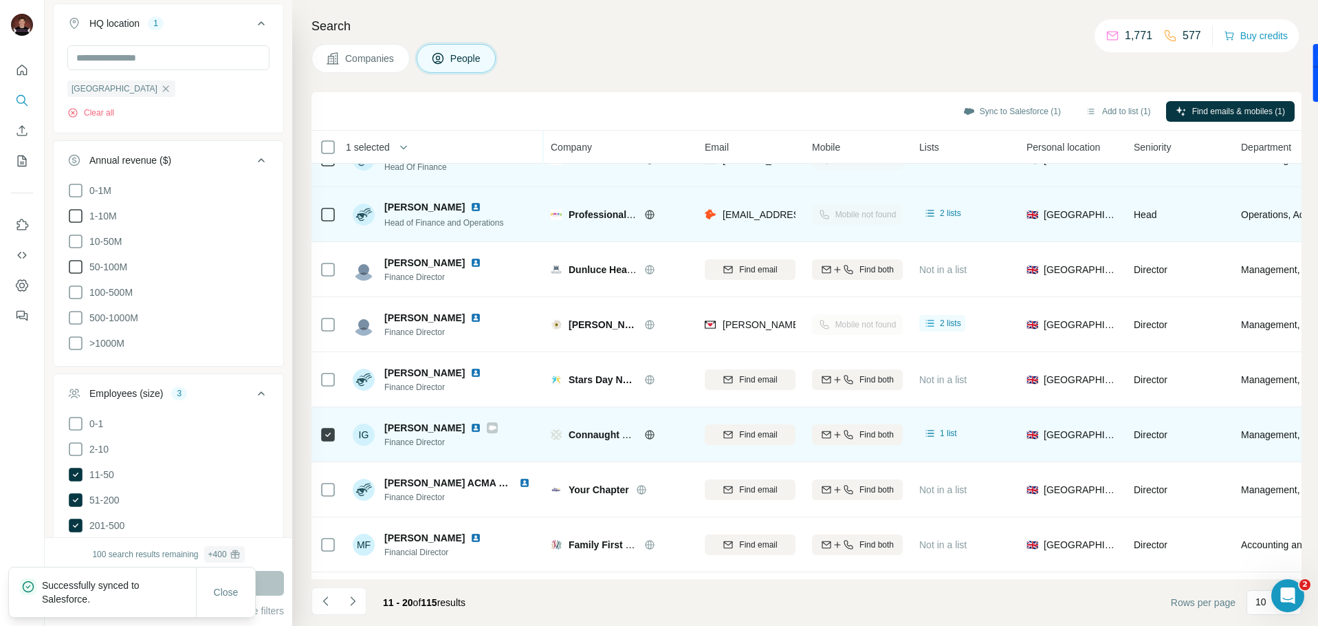
click at [487, 426] on div at bounding box center [492, 427] width 11 height 11
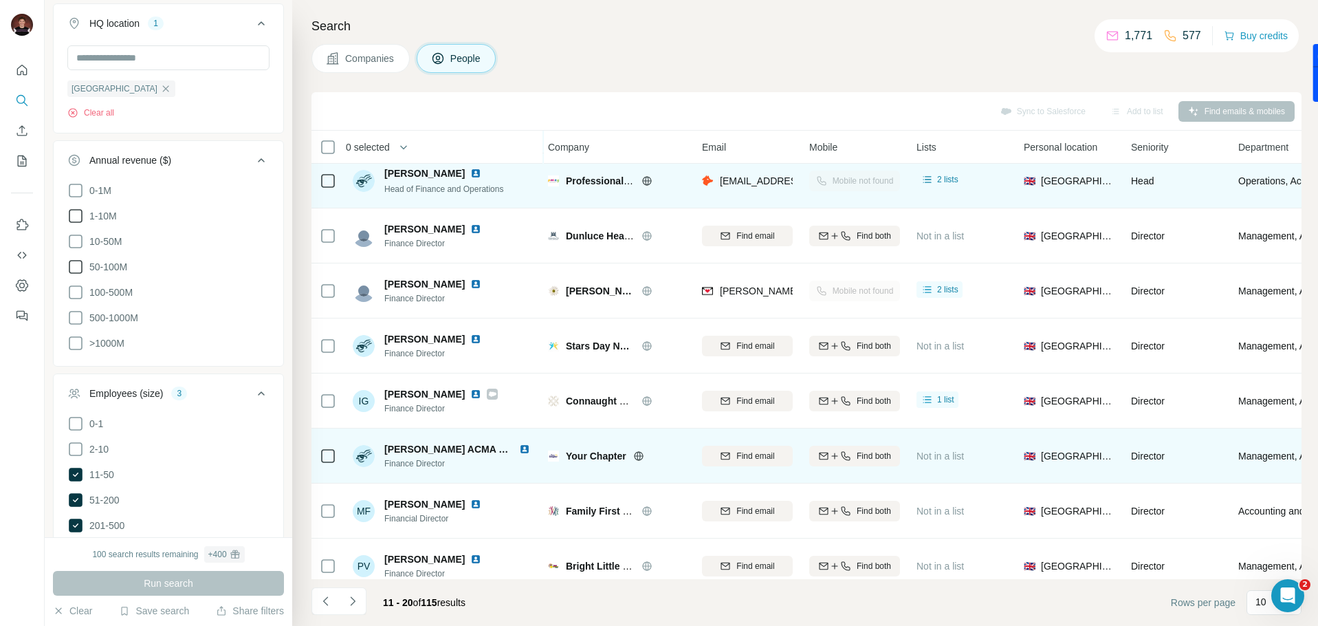
scroll to position [120, 0]
click at [579, 456] on span "Your Chapter" at bounding box center [599, 456] width 61 height 14
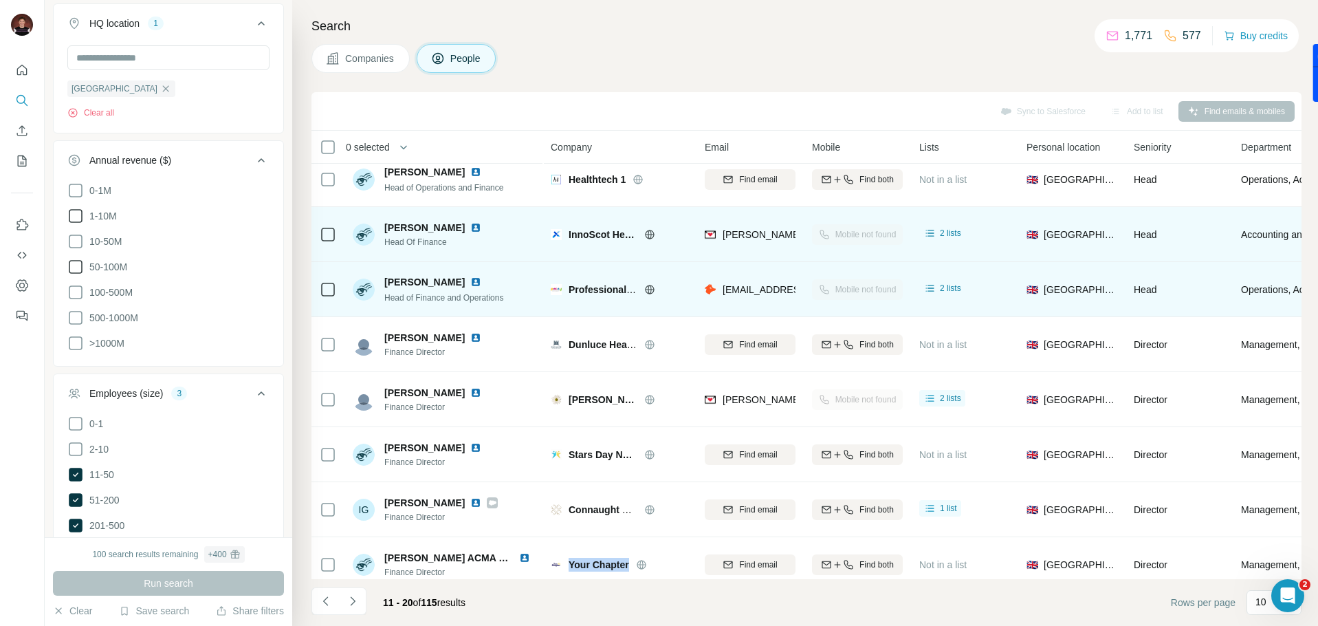
scroll to position [0, 0]
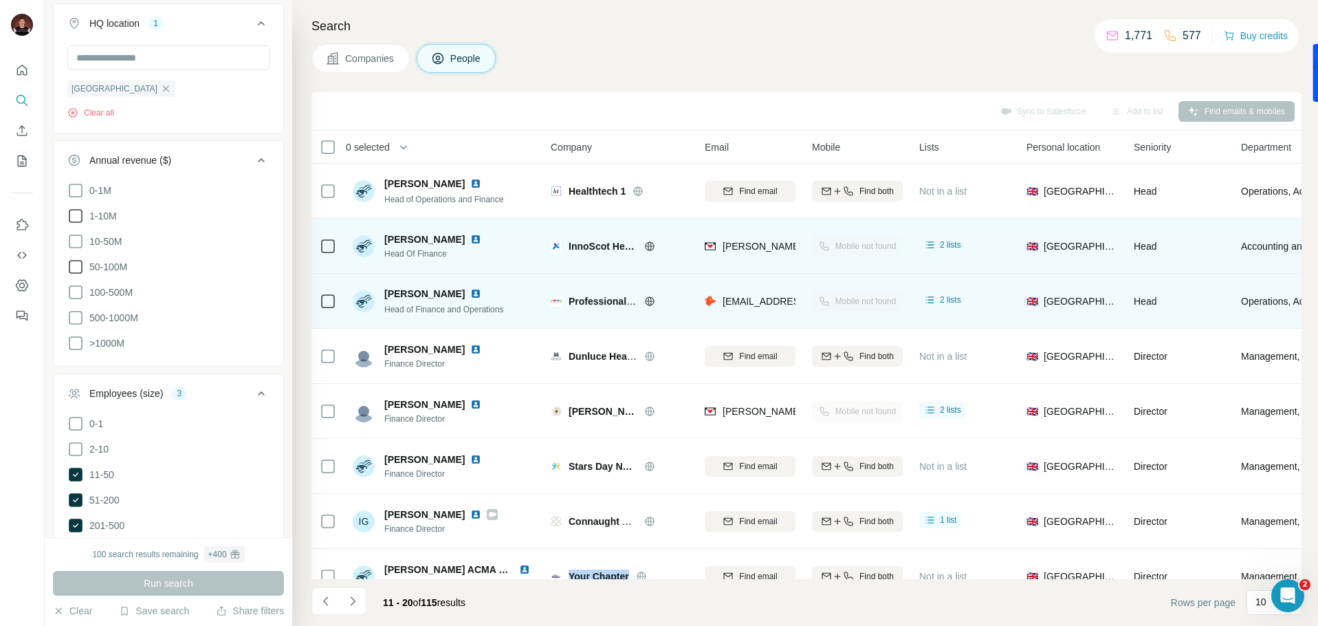
click at [481, 293] on img at bounding box center [475, 293] width 11 height 11
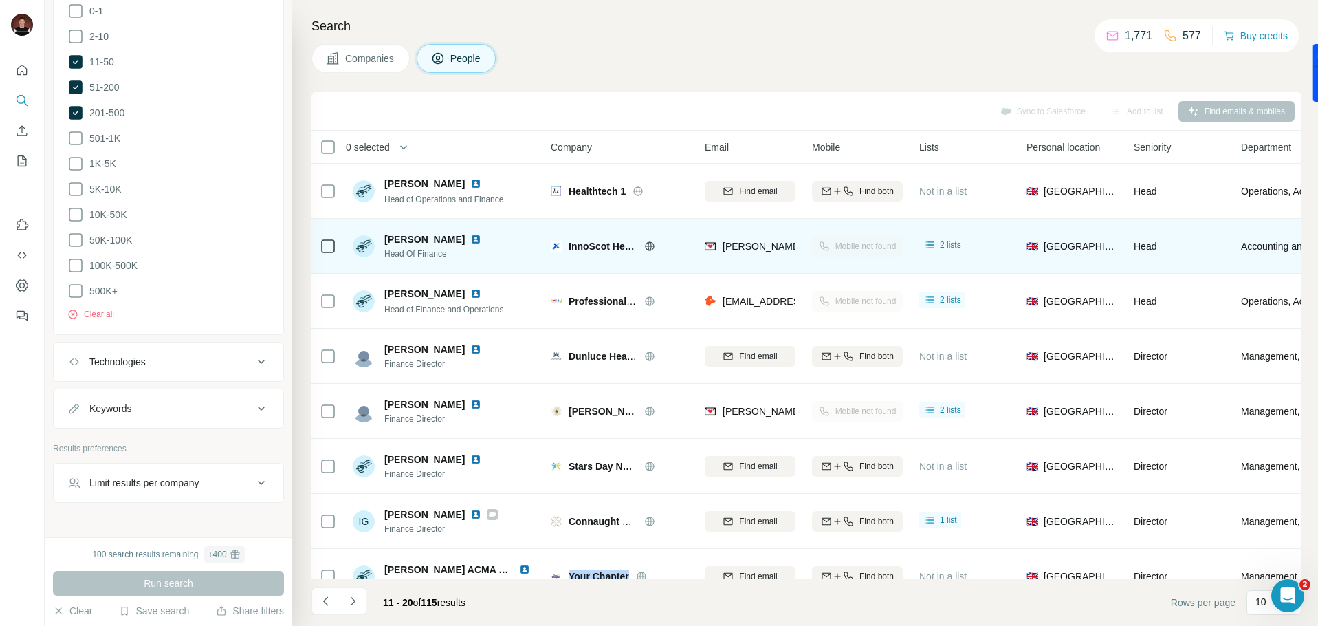
scroll to position [1304, 0]
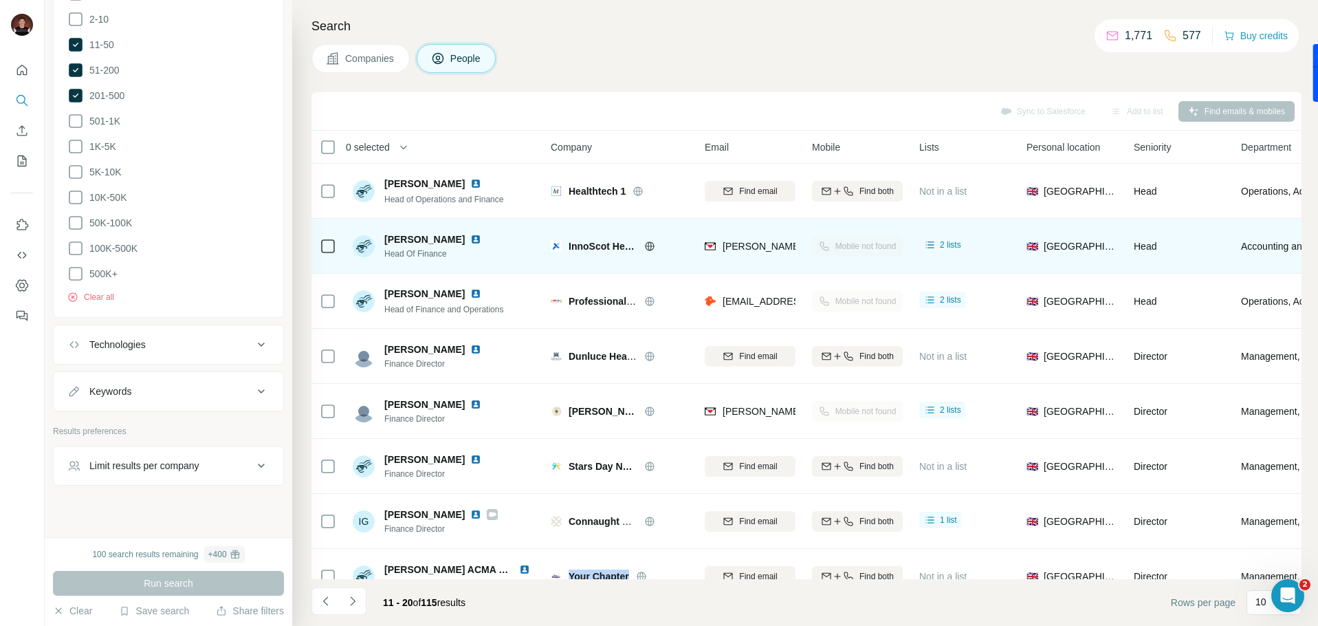
click at [470, 242] on img at bounding box center [475, 239] width 11 height 11
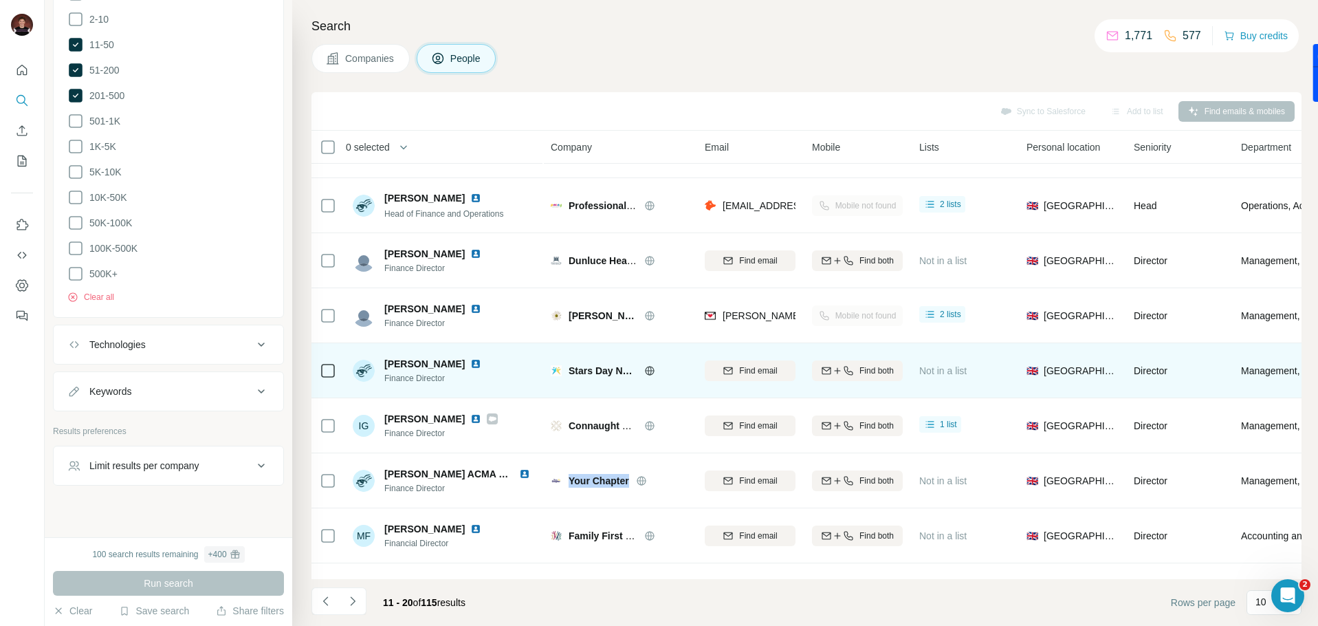
scroll to position [135, 0]
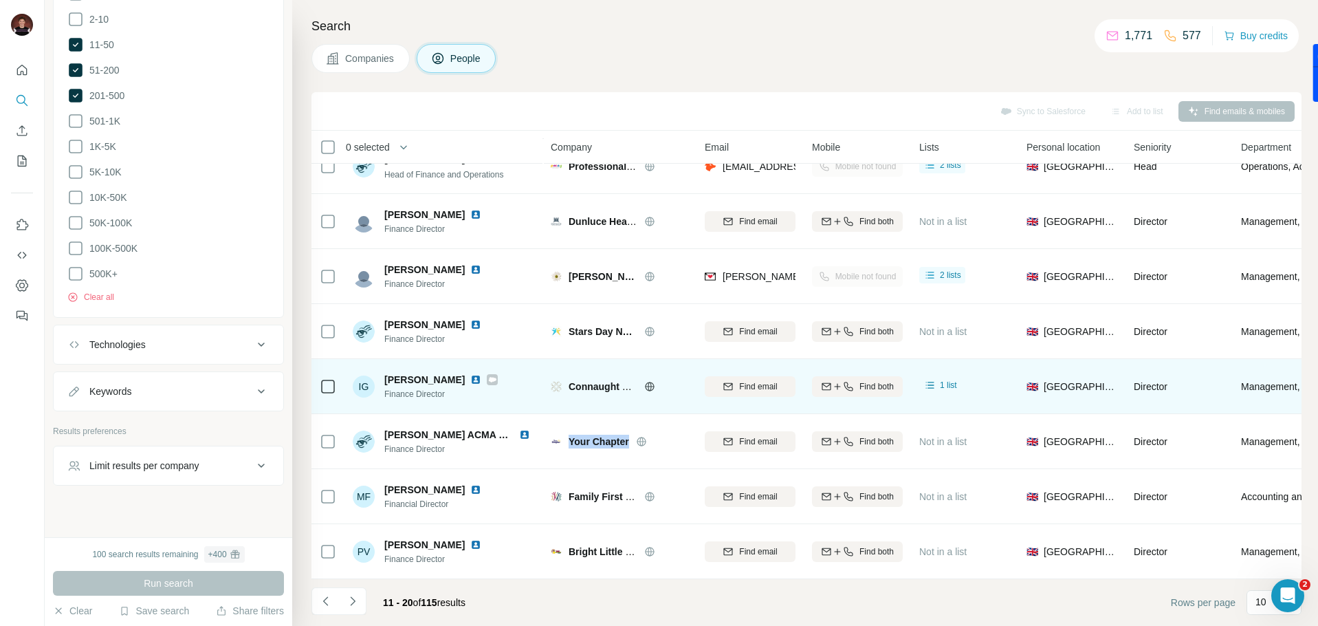
click at [470, 381] on img at bounding box center [475, 379] width 11 height 11
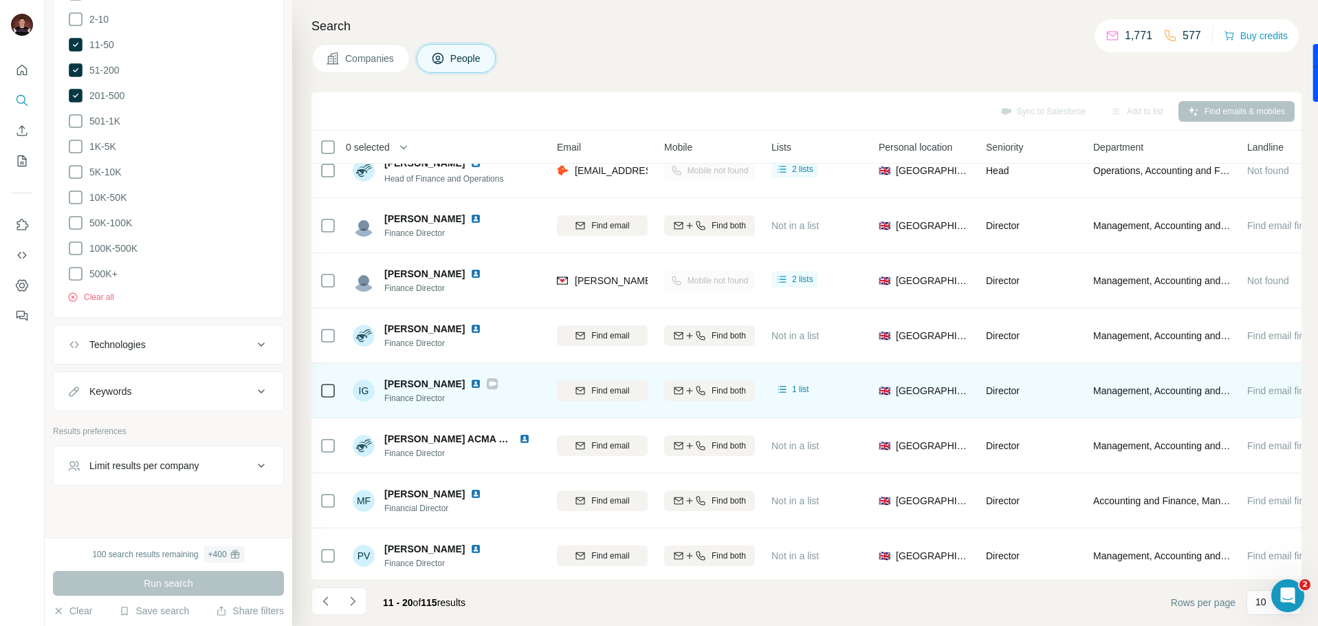
scroll to position [131, 0]
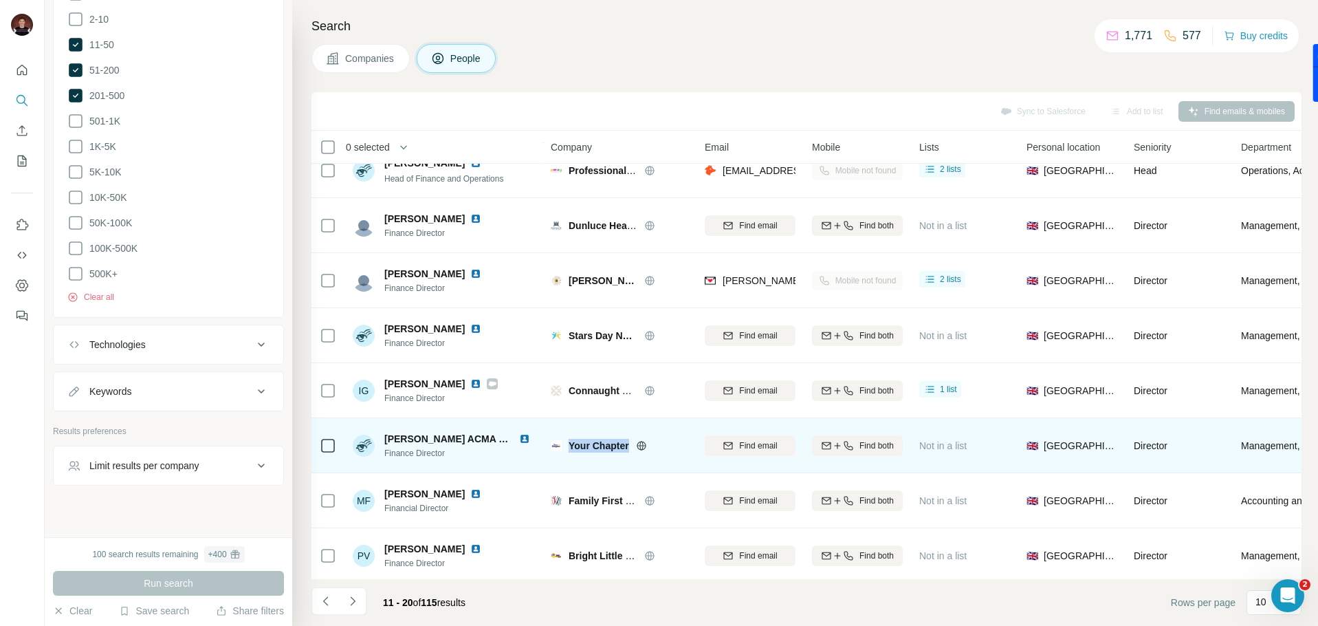
click at [666, 458] on div "Your Chapter" at bounding box center [620, 445] width 138 height 38
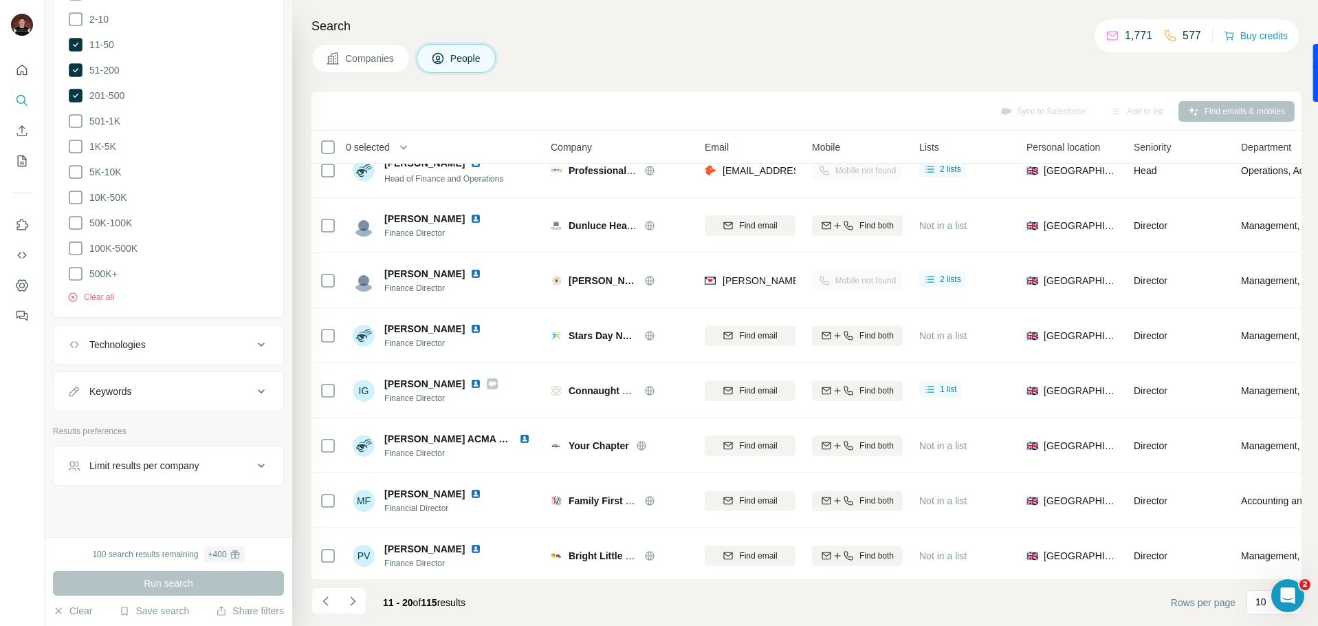
click at [191, 459] on div "Limit results per company" at bounding box center [144, 466] width 110 height 14
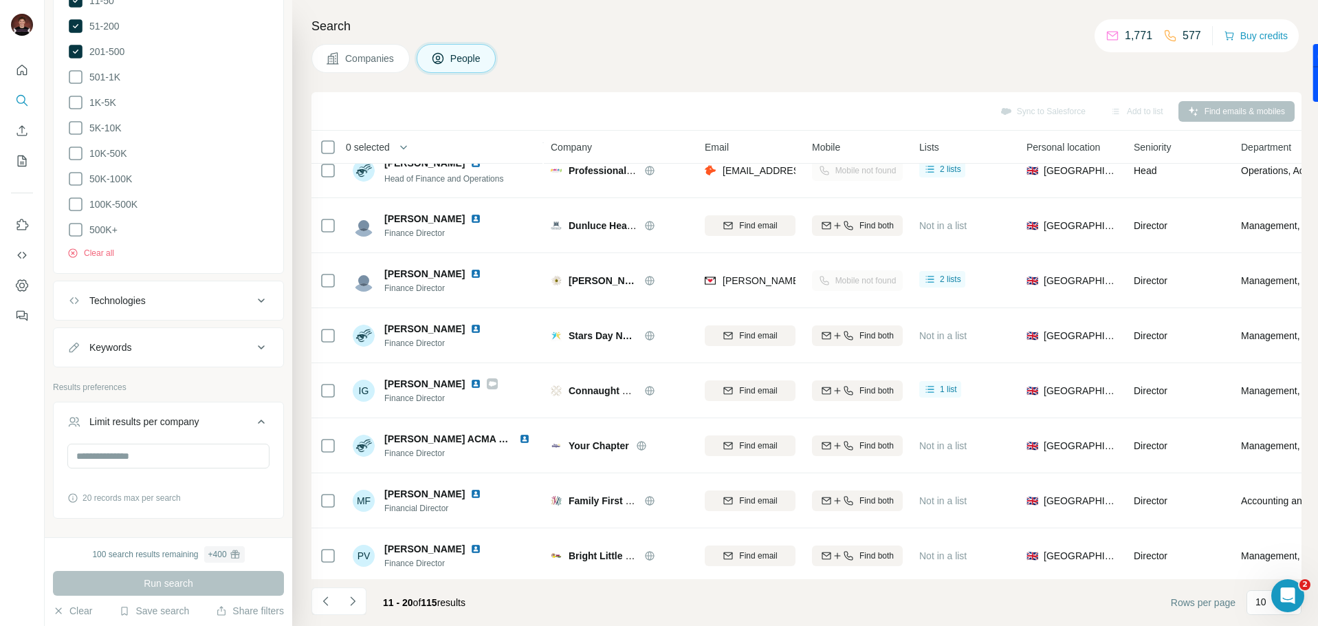
scroll to position [1369, 0]
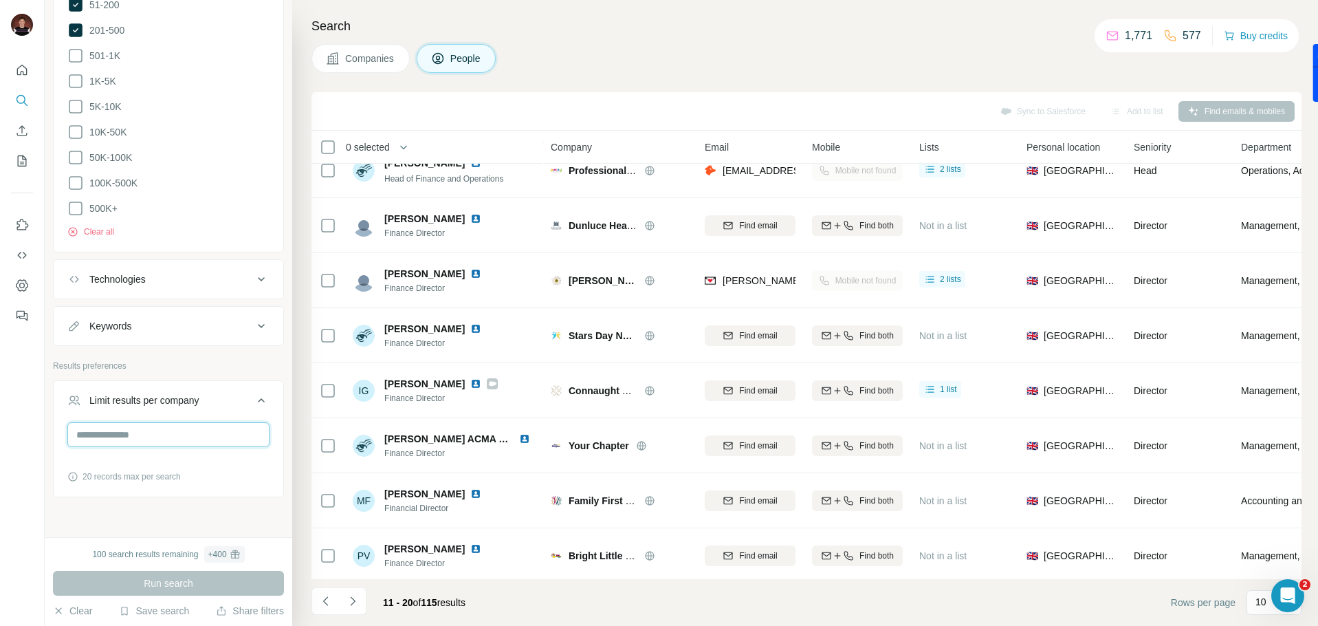
click at [155, 422] on input "number" at bounding box center [168, 434] width 202 height 25
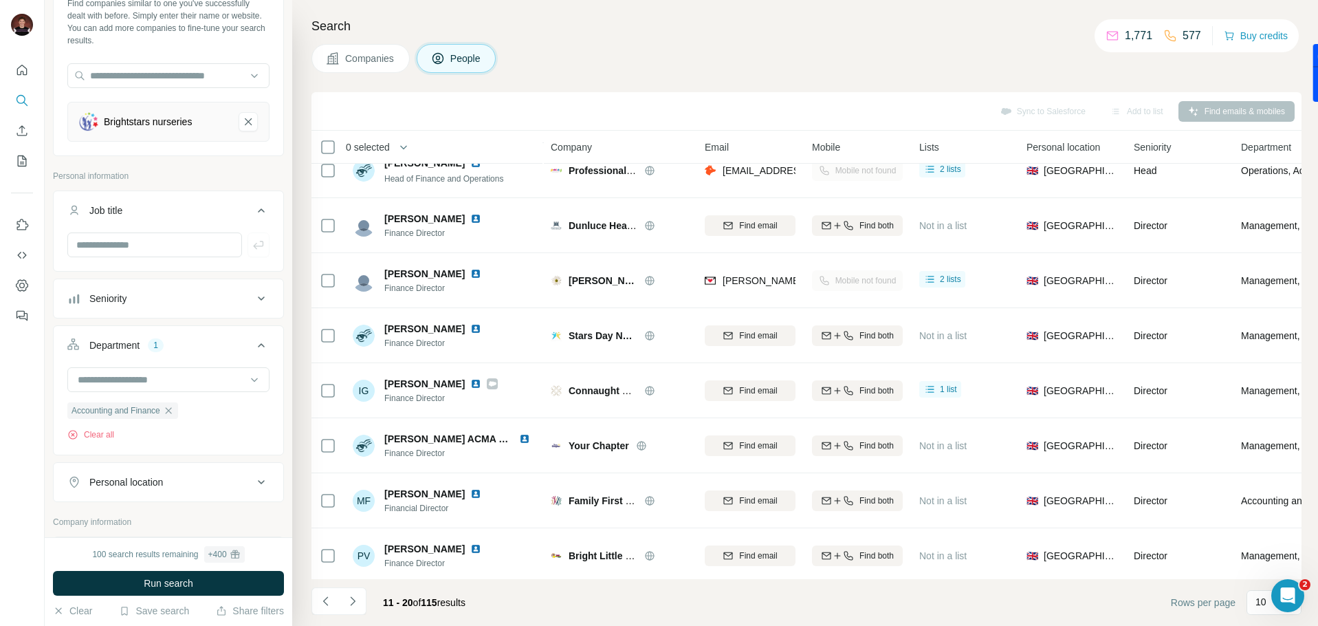
scroll to position [83, 0]
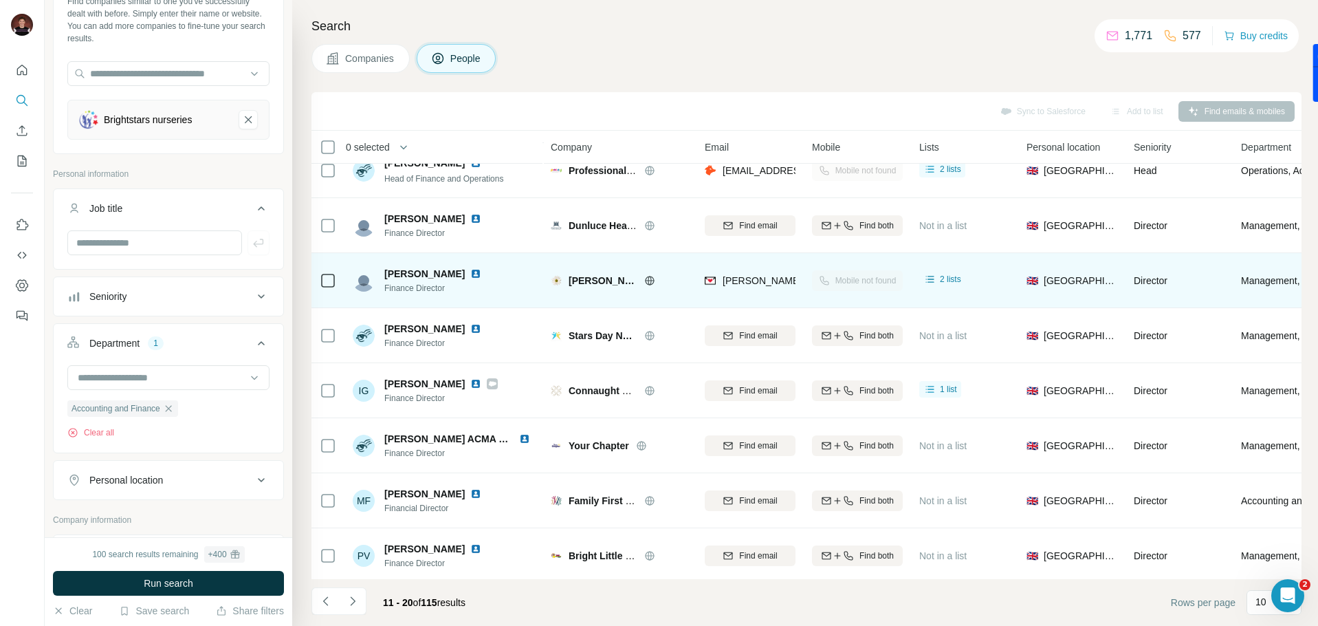
type input "*"
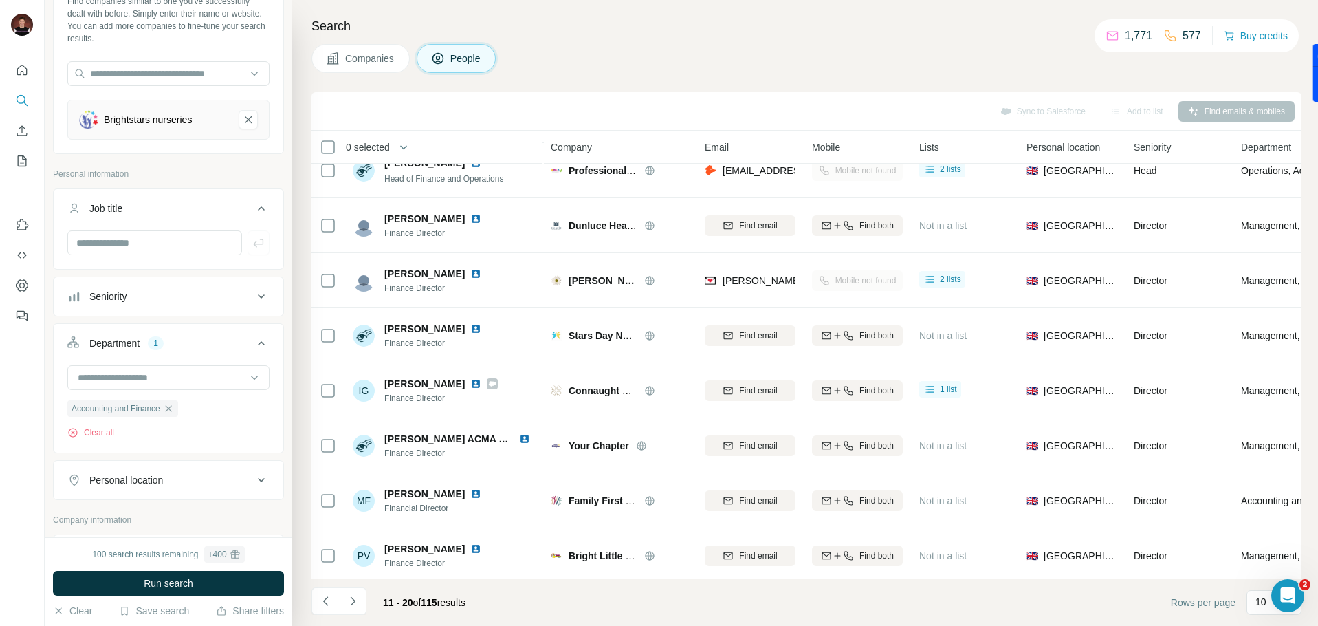
click at [166, 585] on span "Run search" at bounding box center [169, 583] width 50 height 14
